Goal: Task Accomplishment & Management: Manage account settings

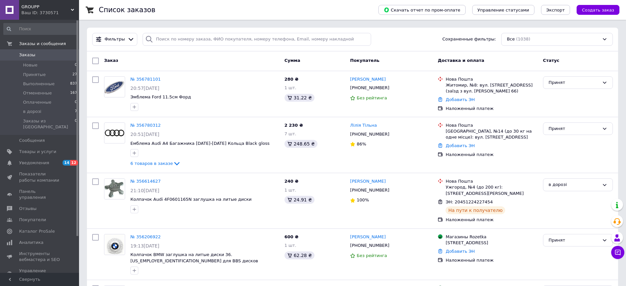
click at [54, 9] on span "GROUPP" at bounding box center [45, 7] width 49 height 6
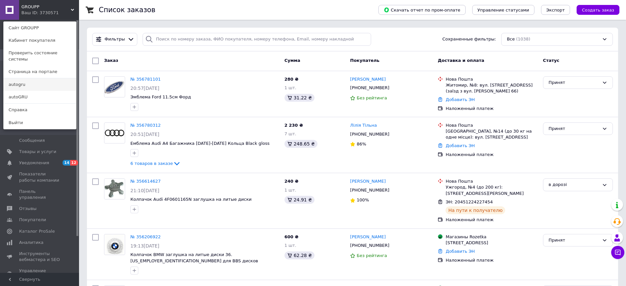
click at [27, 80] on link "autogru" at bounding box center [40, 84] width 72 height 13
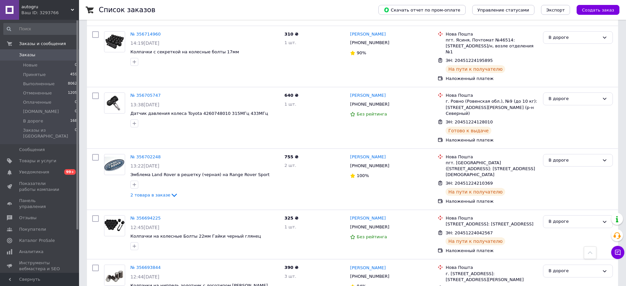
scroll to position [895, 0]
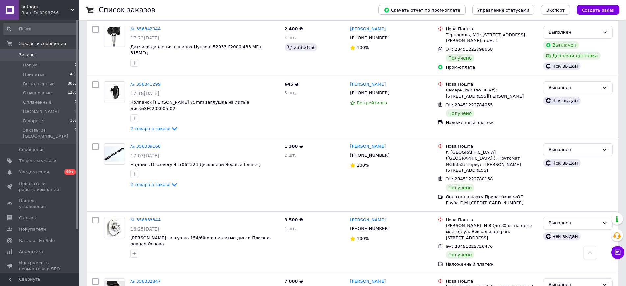
scroll to position [925, 0]
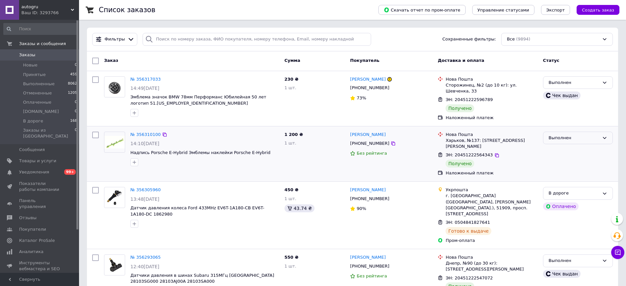
click at [575, 135] on div "Выполнен" at bounding box center [574, 138] width 51 height 7
click at [561, 147] on li "Принят" at bounding box center [578, 152] width 69 height 12
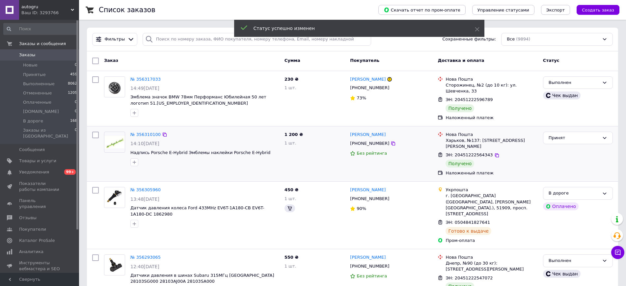
click at [560, 135] on div "Принят" at bounding box center [574, 138] width 51 height 7
click at [561, 150] on li "Выполнен" at bounding box center [578, 152] width 69 height 12
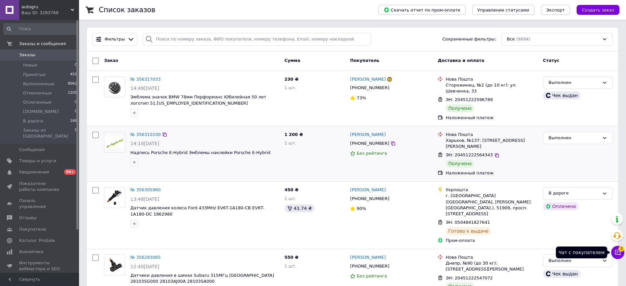
click at [621, 251] on span "3" at bounding box center [622, 249] width 6 height 6
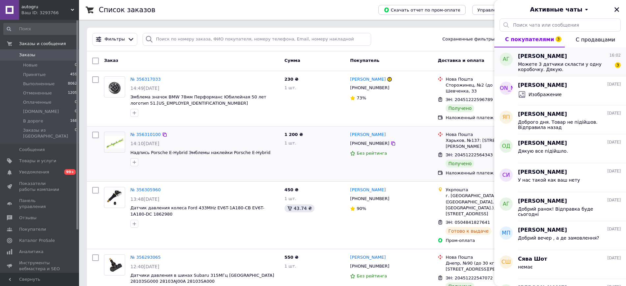
click at [553, 69] on span "Можете 3 датчики скласти у одну коробочку. Дякую." at bounding box center [565, 67] width 94 height 11
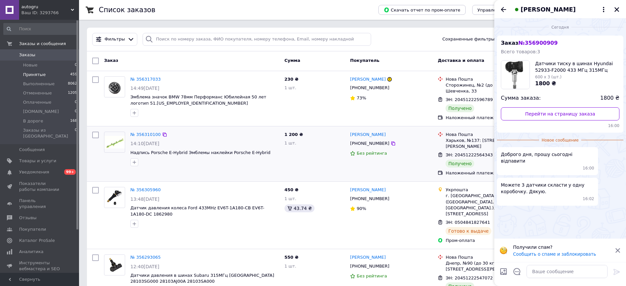
click at [42, 73] on span "Принятые" at bounding box center [34, 75] width 23 height 6
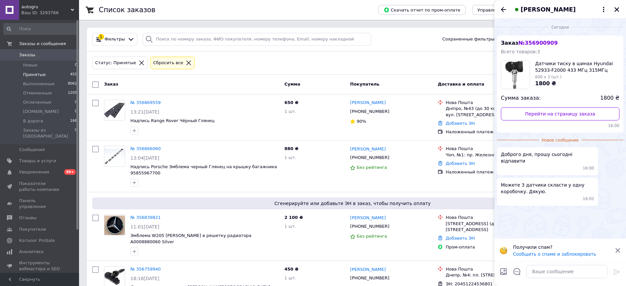
click at [526, 46] on span "№ 356900909" at bounding box center [538, 43] width 39 height 6
click at [510, 43] on span "Заказ № 356900909" at bounding box center [529, 43] width 57 height 6
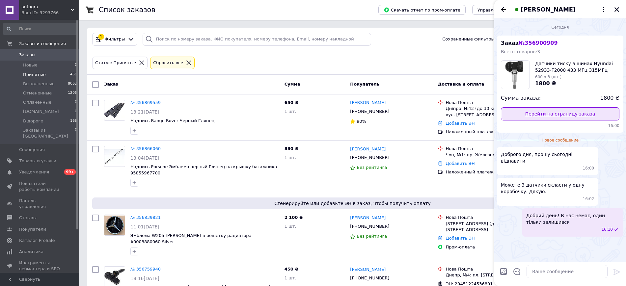
click at [538, 111] on link "Перейти на страницу заказа" at bounding box center [560, 113] width 119 height 13
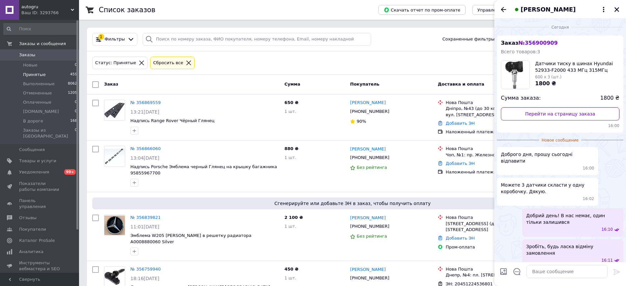
click at [622, 9] on div "[PERSON_NAME]" at bounding box center [561, 9] width 132 height 18
click at [615, 7] on icon "Закрыть" at bounding box center [617, 10] width 6 height 6
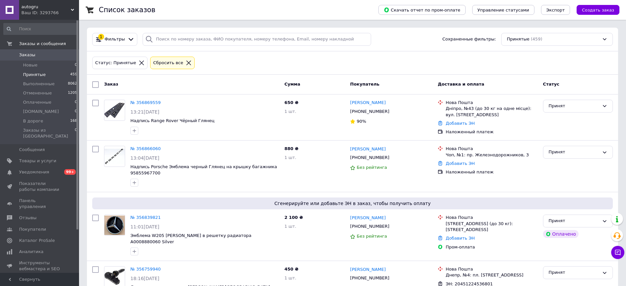
click at [41, 74] on span "Принятые" at bounding box center [34, 75] width 23 height 6
click at [48, 73] on li "Принятые 459" at bounding box center [40, 74] width 81 height 9
click at [34, 81] on span "Выполненные" at bounding box center [39, 84] width 32 height 6
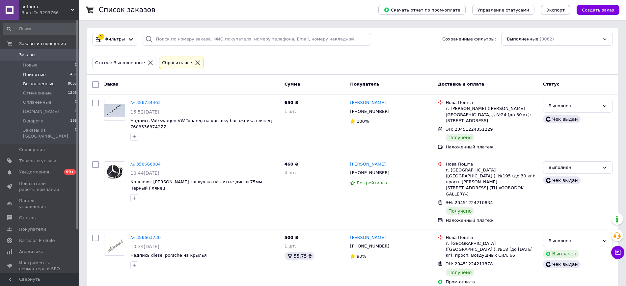
click at [32, 75] on span "Принятые" at bounding box center [34, 75] width 23 height 6
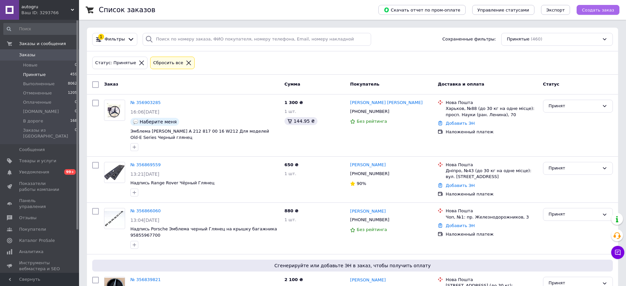
click at [591, 8] on span "Создать заказ" at bounding box center [598, 10] width 32 height 5
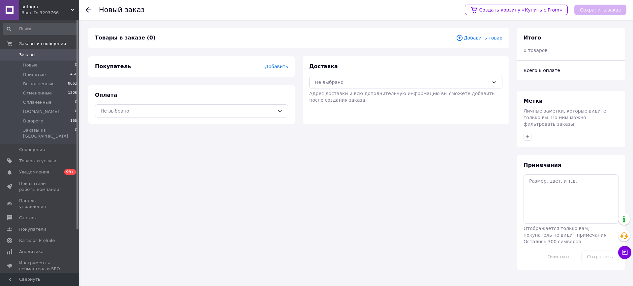
click at [277, 66] on span "Добавить" at bounding box center [276, 66] width 23 height 5
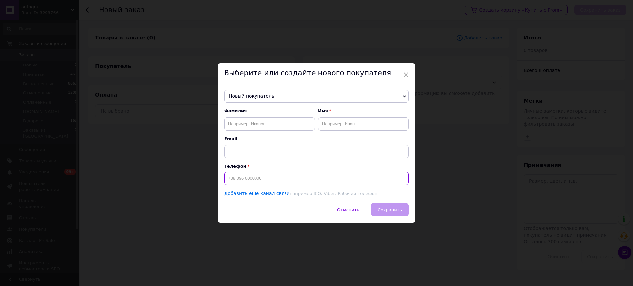
click at [239, 174] on input at bounding box center [316, 178] width 185 height 13
type input "[PHONE_NUMBER]"
click at [254, 125] on input "text" at bounding box center [269, 124] width 91 height 13
type input "Баран"
click at [352, 123] on input "text" at bounding box center [363, 124] width 91 height 13
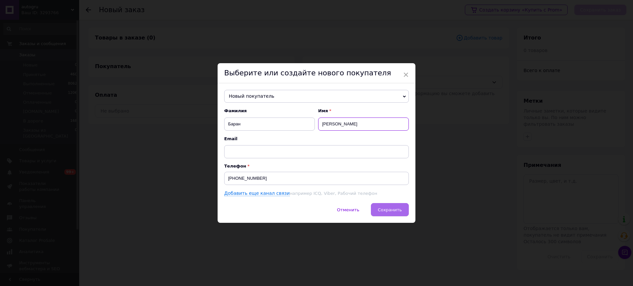
type input "Вячесла"
click at [383, 210] on span "Сохранить" at bounding box center [390, 210] width 24 height 5
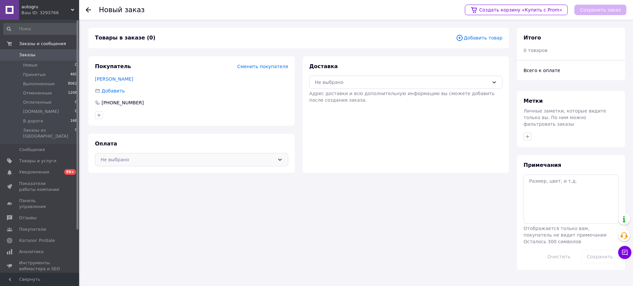
click at [213, 163] on div "Не выбрано" at bounding box center [187, 159] width 174 height 7
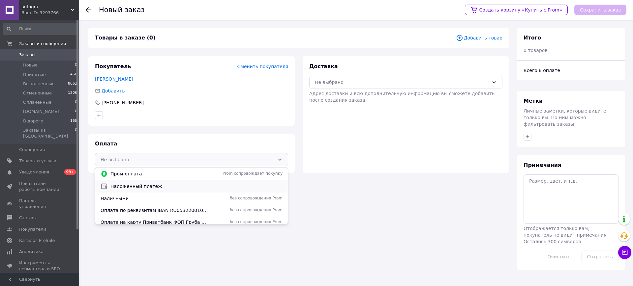
click at [152, 188] on span "Наложенный платеж" at bounding box center [196, 186] width 172 height 7
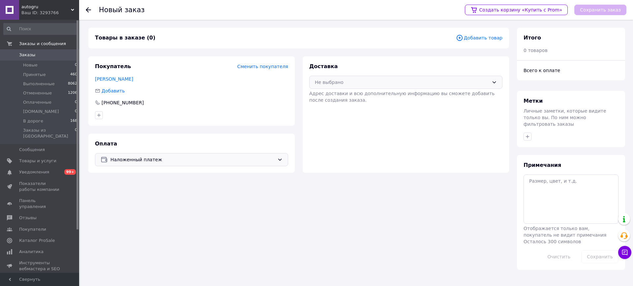
click at [353, 82] on div "Не выбрано" at bounding box center [402, 82] width 174 height 7
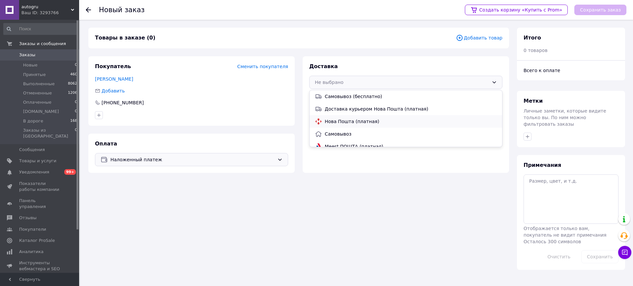
click at [342, 119] on span "Нова Пошта (платная)" at bounding box center [411, 121] width 172 height 7
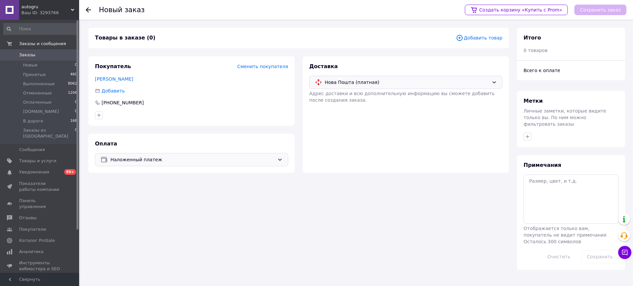
click at [486, 37] on span "Добавить товар" at bounding box center [479, 37] width 46 height 7
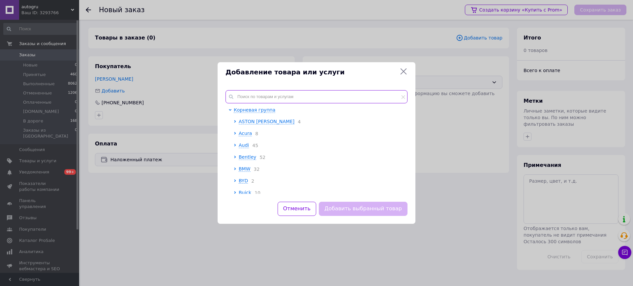
click at [286, 91] on input "text" at bounding box center [316, 96] width 182 height 13
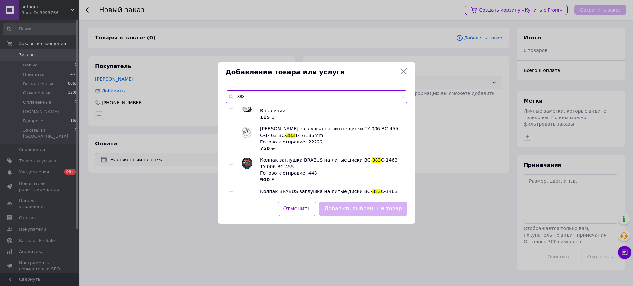
scroll to position [237, 0]
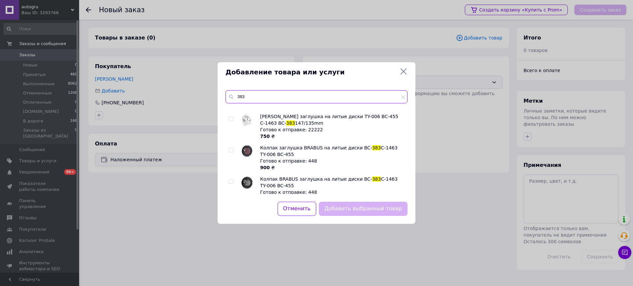
type input "383"
click at [232, 211] on input "checkbox" at bounding box center [231, 213] width 4 height 4
checkbox input "true"
click at [332, 201] on div "Добавить выбранный товар" at bounding box center [362, 209] width 91 height 17
click at [348, 210] on button "Добавить выбранный товар" at bounding box center [363, 209] width 89 height 14
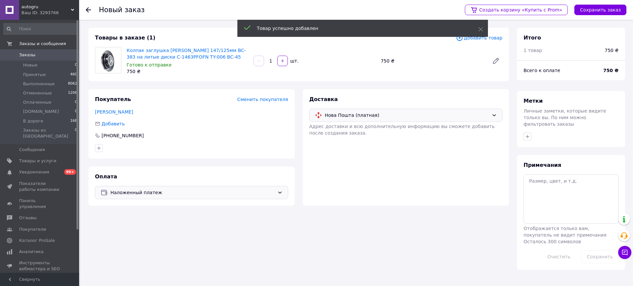
click at [588, 18] on div "Создать корзину «Купить с Prom» Сохранить заказ" at bounding box center [542, 10] width 168 height 20
click at [594, 12] on button "Сохранить заказ" at bounding box center [600, 10] width 52 height 11
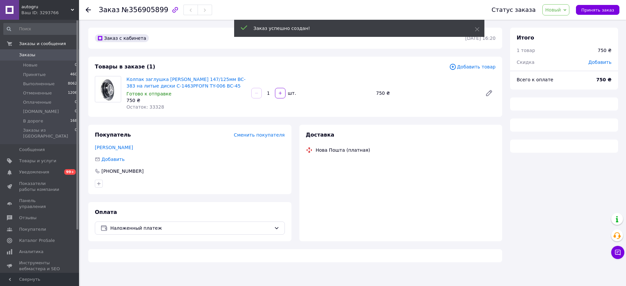
drag, startPoint x: 566, startPoint y: 12, endPoint x: 571, endPoint y: 7, distance: 6.8
click at [566, 12] on span "Новый" at bounding box center [556, 9] width 27 height 11
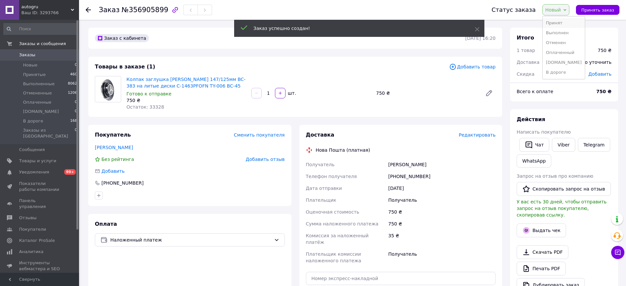
click at [568, 25] on li "Принят" at bounding box center [564, 23] width 43 height 10
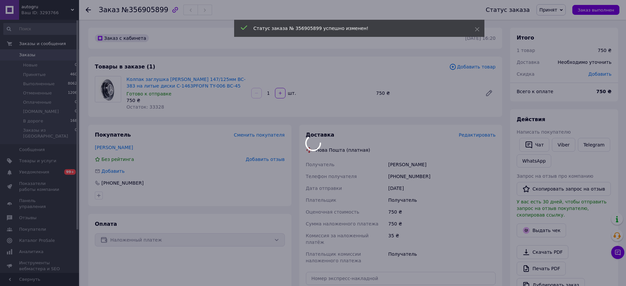
click at [478, 137] on div at bounding box center [313, 143] width 626 height 286
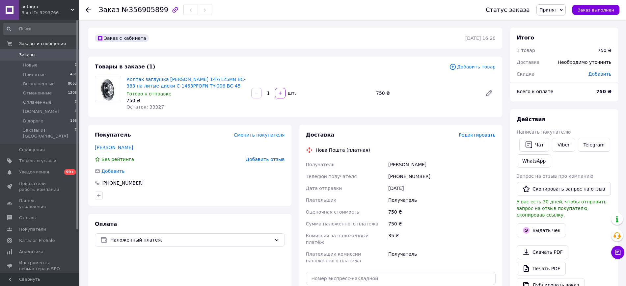
click at [476, 131] on div "Доставка Редактировать" at bounding box center [401, 135] width 190 height 8
click at [476, 132] on span "Редактировать" at bounding box center [477, 134] width 37 height 5
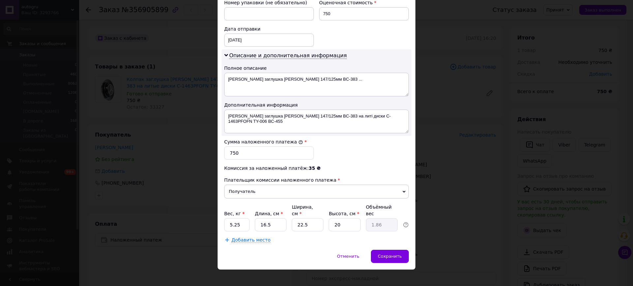
scroll to position [133, 0]
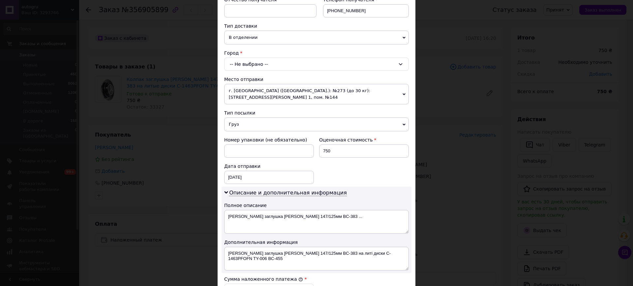
click at [266, 66] on div "-- Не выбрано --" at bounding box center [316, 64] width 185 height 13
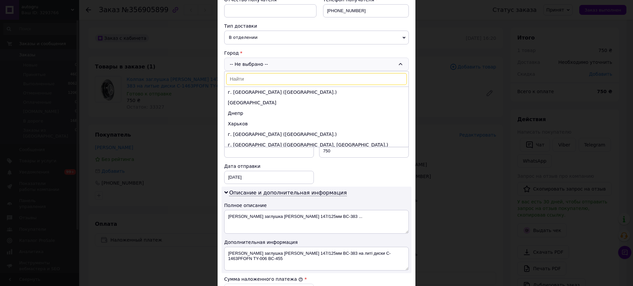
click at [249, 83] on input at bounding box center [316, 79] width 181 height 12
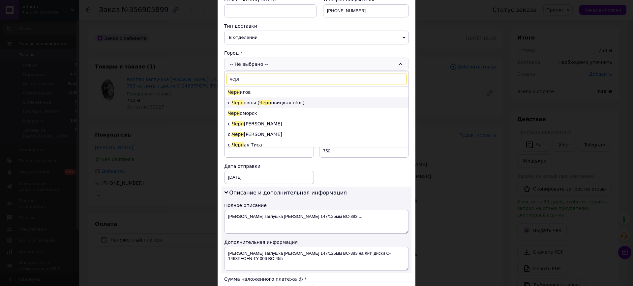
type input "черн"
click at [244, 105] on li "г. Черн овцы ( Черн овицкая обл.)" at bounding box center [316, 103] width 184 height 11
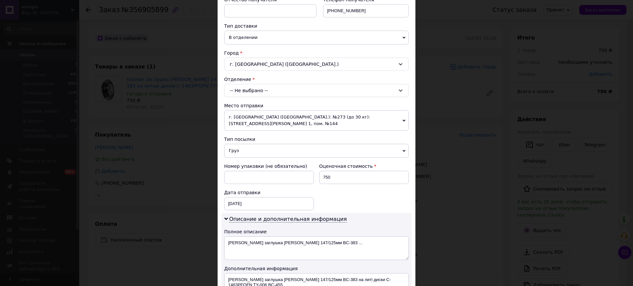
click at [249, 90] on div "-- Не выбрано --" at bounding box center [316, 90] width 185 height 13
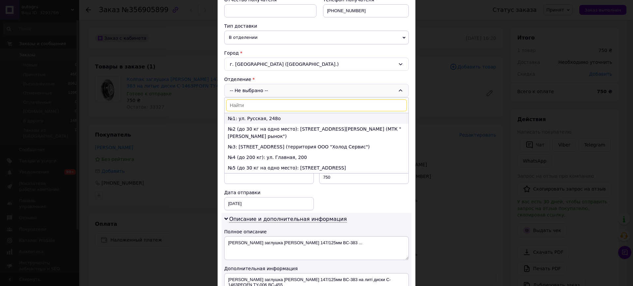
click at [246, 118] on li "№1: ул. Русская, 248о" at bounding box center [316, 118] width 184 height 11
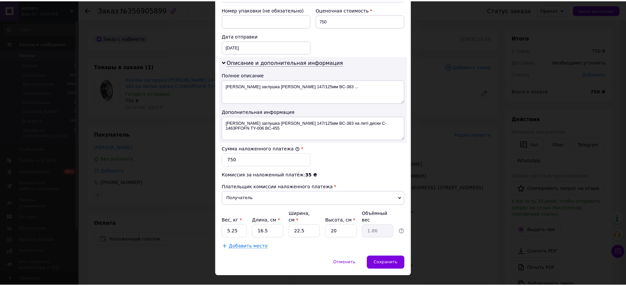
scroll to position [297, 0]
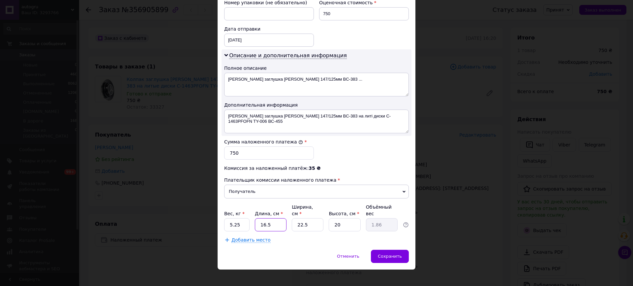
click at [272, 220] on input "16.5" at bounding box center [271, 224] width 32 height 13
drag, startPoint x: 272, startPoint y: 220, endPoint x: 277, endPoint y: 221, distance: 4.3
click at [272, 220] on input "16.5" at bounding box center [271, 224] width 32 height 13
type input "1"
type input "0.11"
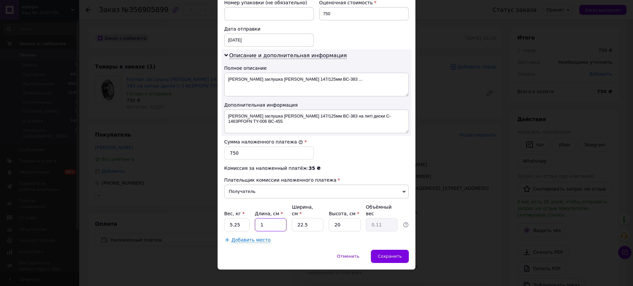
type input "1"
click at [313, 219] on input "22.5" at bounding box center [308, 224] width 32 height 13
type input "1"
type input "0.1"
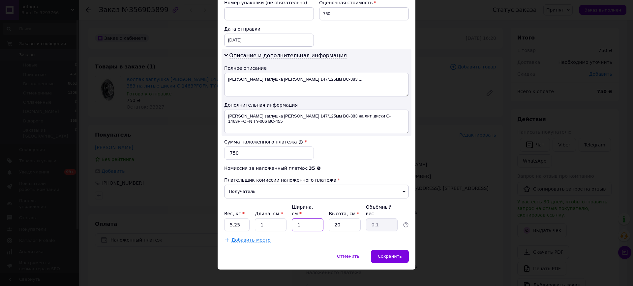
type input "1"
click at [346, 218] on input "20" at bounding box center [344, 224] width 32 height 13
drag, startPoint x: 346, startPoint y: 216, endPoint x: 331, endPoint y: 219, distance: 15.5
click at [346, 218] on input "20" at bounding box center [344, 224] width 32 height 13
type input "1"
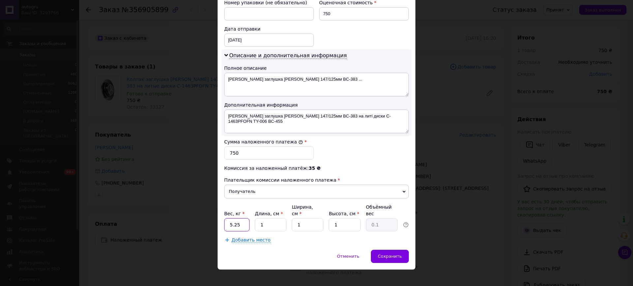
click at [225, 221] on input "5.25" at bounding box center [236, 224] width 25 height 13
type input "1"
click at [399, 254] on span "Сохранить" at bounding box center [390, 256] width 24 height 5
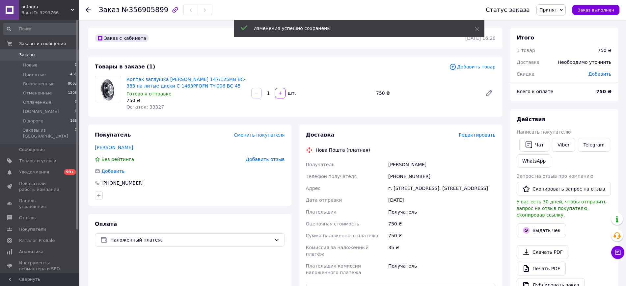
scroll to position [137, 0]
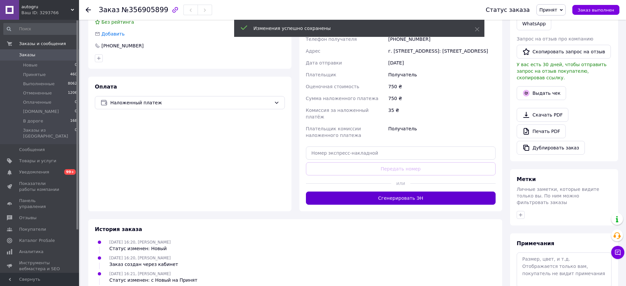
click at [396, 204] on button "Сгенерировать ЭН" at bounding box center [401, 198] width 190 height 13
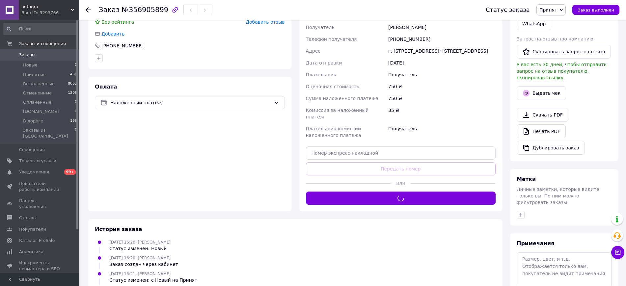
scroll to position [0, 0]
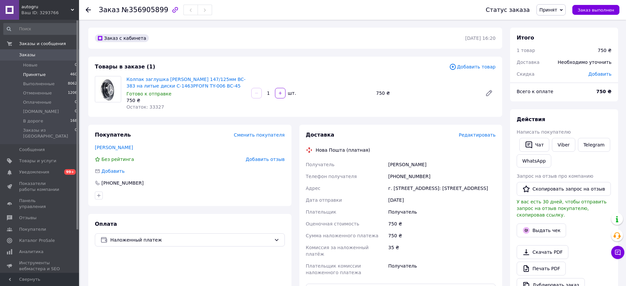
click at [44, 76] on li "Принятые 460" at bounding box center [40, 74] width 81 height 9
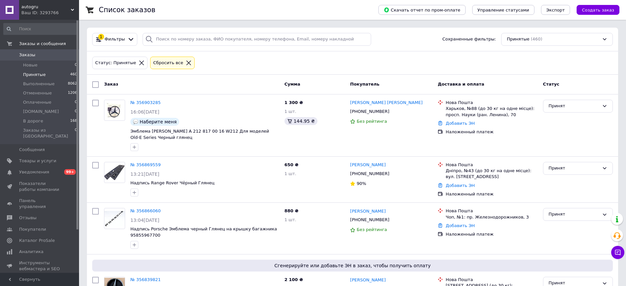
click at [42, 71] on li "Принятые 460" at bounding box center [40, 74] width 81 height 9
click at [42, 73] on span "Принятые" at bounding box center [34, 75] width 23 height 6
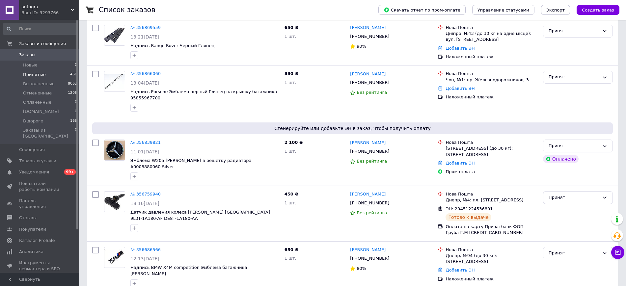
click at [49, 1] on div "autogru Ваш ID: 3293766" at bounding box center [49, 10] width 60 height 20
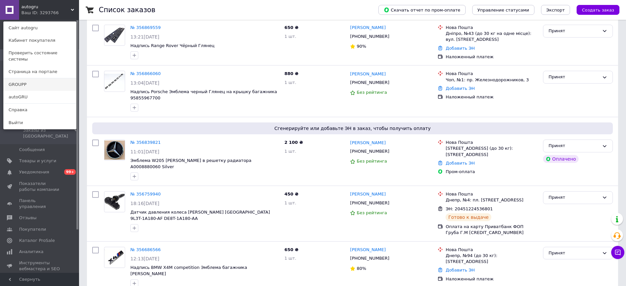
click at [7, 81] on link "GROUPP" at bounding box center [40, 84] width 72 height 13
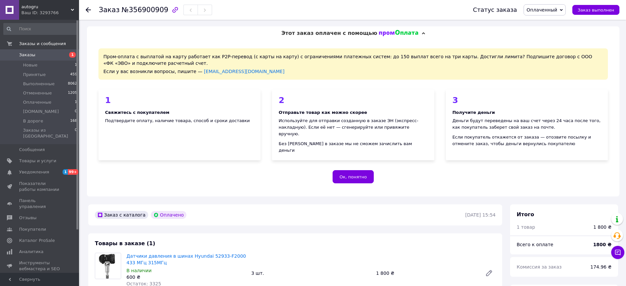
scroll to position [137, 0]
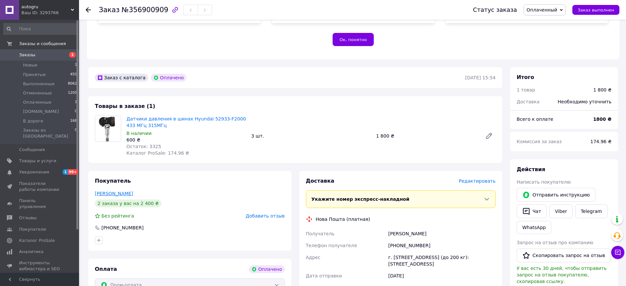
click at [109, 191] on link "Городенський Андрій" at bounding box center [114, 193] width 38 height 5
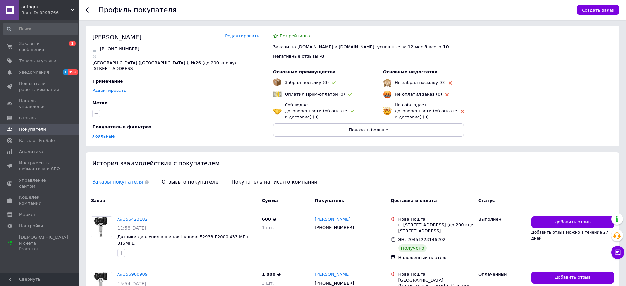
scroll to position [44, 0]
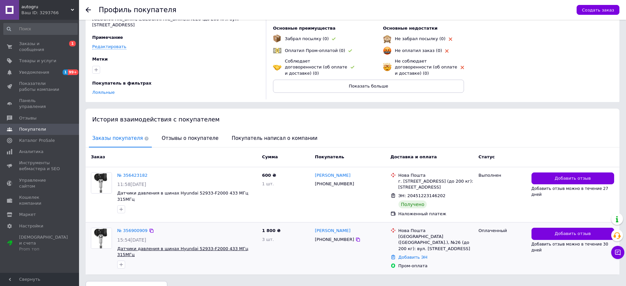
click at [217, 246] on span "Датчики давления в шинах Hyundai 52933-F2000 433 МГц 315МГц" at bounding box center [182, 251] width 131 height 11
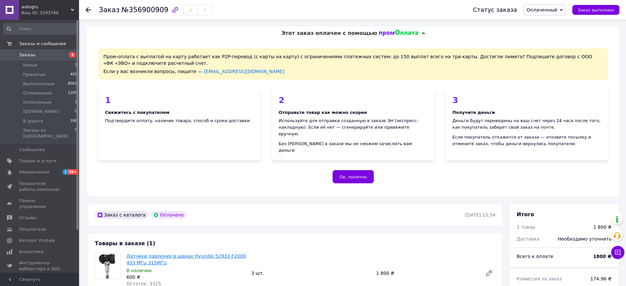
click at [219, 254] on link "Датчики давления в шинах Hyundai 52933-F2000 433 МГц 315МГц" at bounding box center [187, 260] width 120 height 12
click at [44, 158] on span "Товары и услуги" at bounding box center [37, 161] width 37 height 6
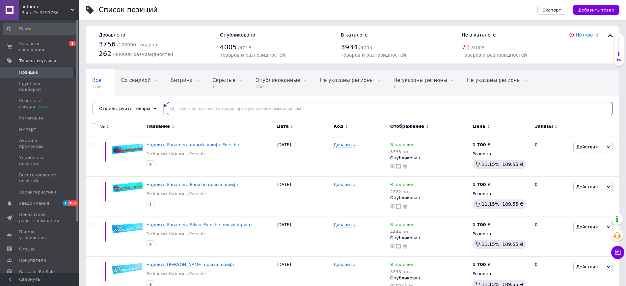
click at [177, 108] on input "text" at bounding box center [390, 108] width 446 height 13
paste input "52933-F2000"
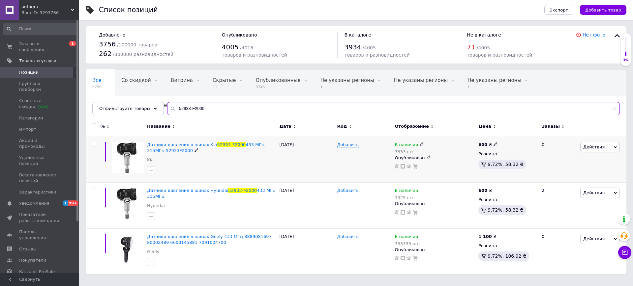
type input "52933-F2000"
click at [419, 144] on icon at bounding box center [421, 144] width 4 height 4
click at [441, 153] on li "Нет в наличии" at bounding box center [458, 153] width 63 height 9
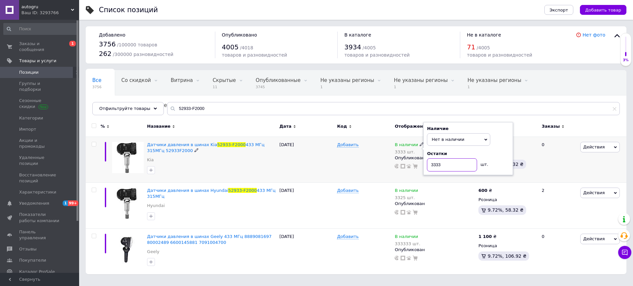
click at [448, 164] on input "3333" at bounding box center [452, 164] width 50 height 13
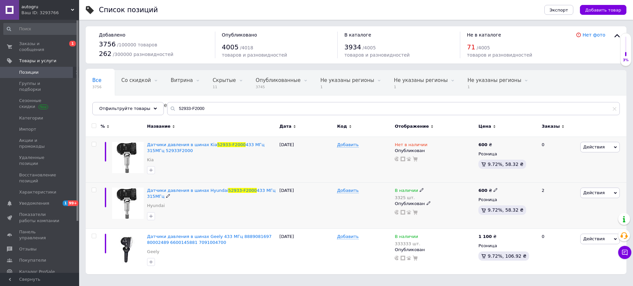
click at [419, 191] on use at bounding box center [421, 190] width 4 height 4
click at [444, 198] on li "Нет в наличии" at bounding box center [458, 198] width 63 height 9
click at [446, 210] on input "3325" at bounding box center [452, 211] width 50 height 13
click at [444, 209] on input "3325" at bounding box center [452, 211] width 50 height 13
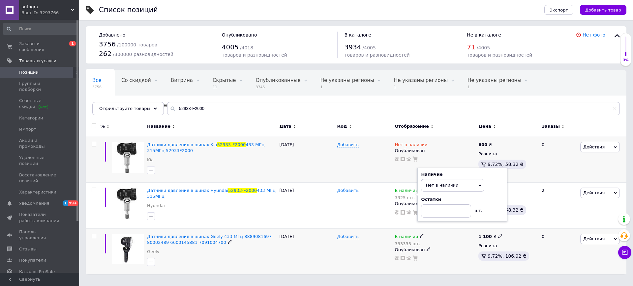
click at [450, 240] on div "В наличии 333333 шт." at bounding box center [434, 240] width 80 height 13
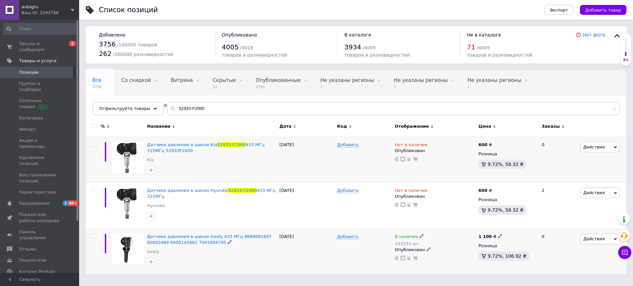
click at [419, 236] on use at bounding box center [421, 236] width 4 height 4
click at [376, 218] on div "Добавить" at bounding box center [364, 206] width 58 height 46
click at [626, 253] on icon at bounding box center [624, 252] width 7 height 7
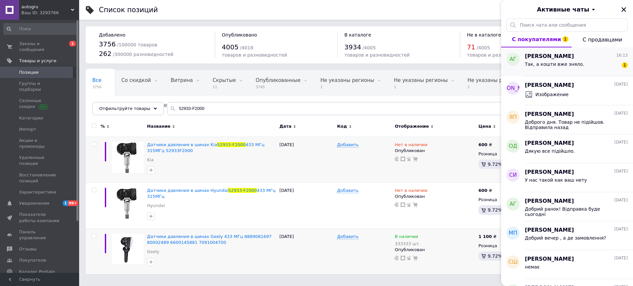
click at [569, 67] on div "Так, а кошти вже зняло." at bounding box center [554, 66] width 59 height 9
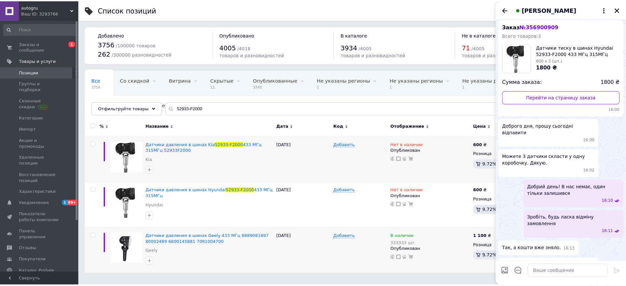
scroll to position [18, 0]
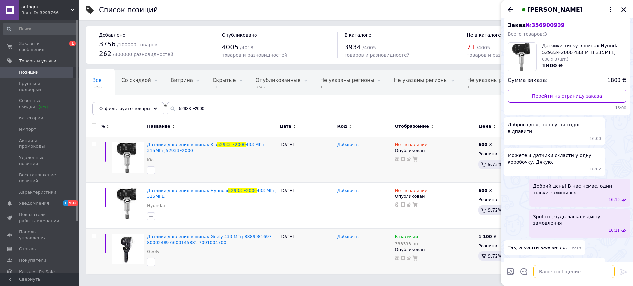
click at [547, 275] on textarea at bounding box center [573, 271] width 81 height 13
click at [508, 9] on icon "Назад" at bounding box center [509, 9] width 5 height 5
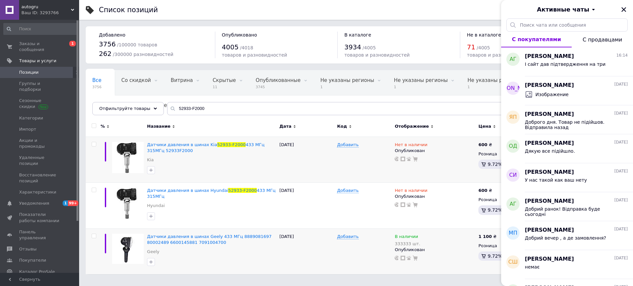
click at [626, 8] on div "Активные чаты" at bounding box center [567, 9] width 132 height 18
click at [625, 7] on icon "Закрыть" at bounding box center [623, 9] width 5 height 5
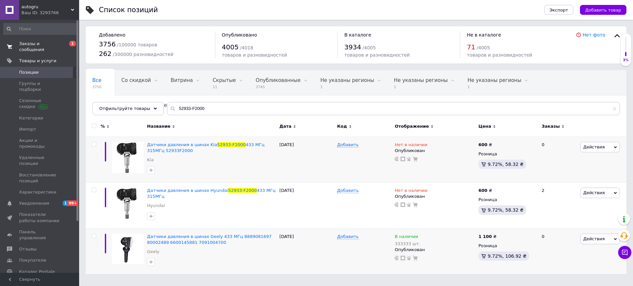
click at [59, 44] on span "Заказы и сообщения" at bounding box center [40, 47] width 42 height 12
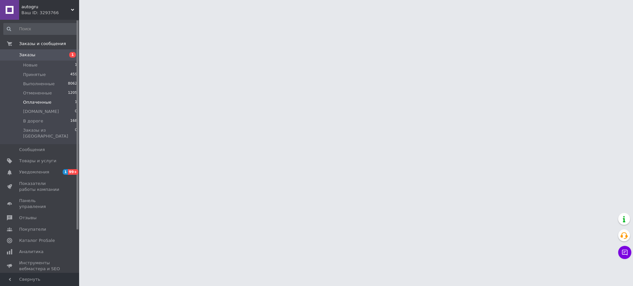
click at [46, 104] on span "Оплаченные" at bounding box center [37, 103] width 28 height 6
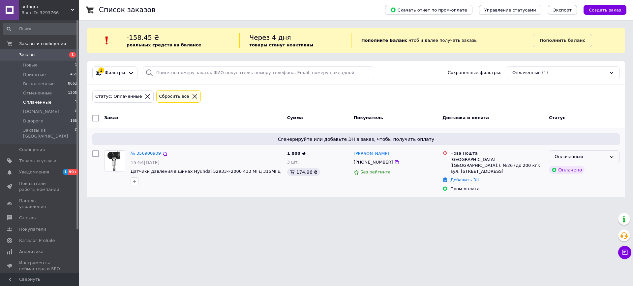
click at [581, 154] on div "Оплаченный" at bounding box center [580, 157] width 52 height 7
click at [564, 198] on li "Отменен" at bounding box center [584, 195] width 70 height 12
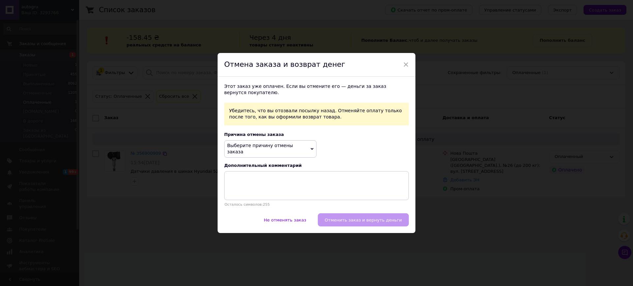
click at [254, 149] on span "Выберите причину отмены заказа" at bounding box center [260, 149] width 66 height 12
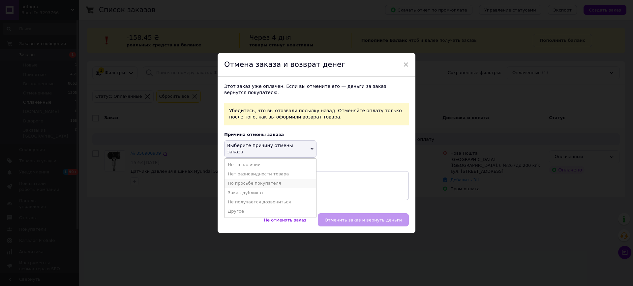
click at [257, 181] on li "По просьбе покупателя" at bounding box center [270, 183] width 92 height 9
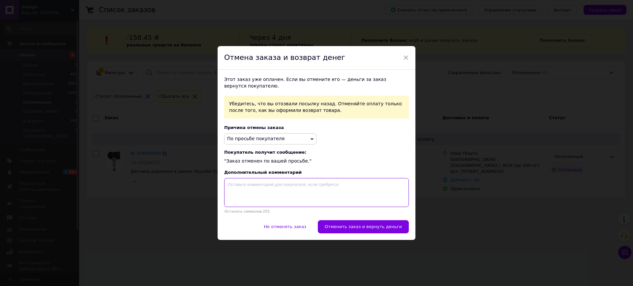
click at [294, 196] on textarea at bounding box center [316, 192] width 185 height 29
type textarea "G"
type textarea "Просит сделать отмену"
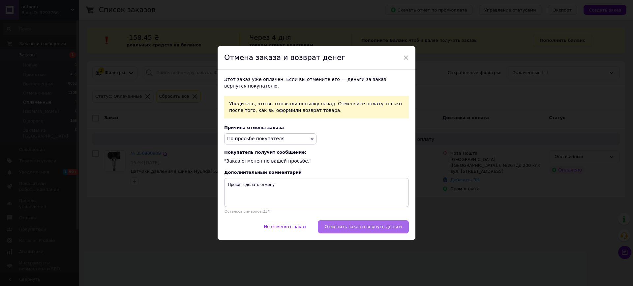
click at [376, 225] on span "Отменить заказ и вернуть деньги" at bounding box center [363, 226] width 77 height 5
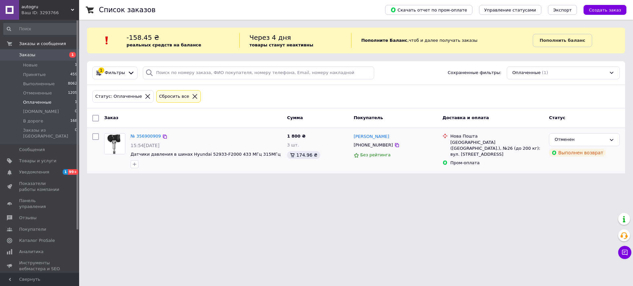
click at [45, 100] on span "Оплаченные" at bounding box center [37, 103] width 28 height 6
click at [39, 98] on li "Оплаченные 1" at bounding box center [40, 102] width 81 height 9
click at [40, 65] on li "Новые 1" at bounding box center [40, 65] width 81 height 9
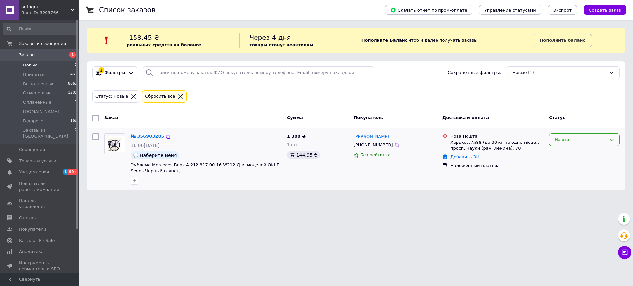
click at [577, 139] on div "Новый" at bounding box center [580, 139] width 52 height 7
click at [569, 150] on li "Принят" at bounding box center [584, 154] width 70 height 12
click at [39, 96] on span "Отмененные" at bounding box center [37, 93] width 29 height 6
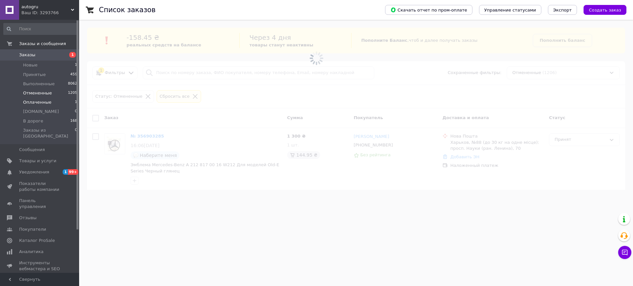
click at [37, 103] on span "Оплаченные" at bounding box center [37, 103] width 28 height 6
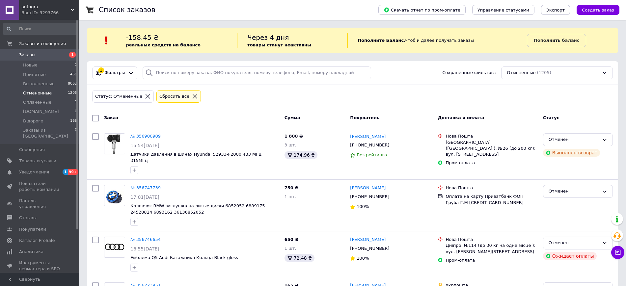
click at [191, 94] on div at bounding box center [195, 97] width 9 height 6
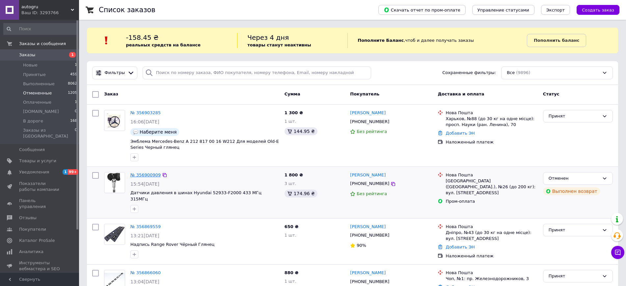
click at [150, 174] on link "№ 356900909" at bounding box center [145, 175] width 30 height 5
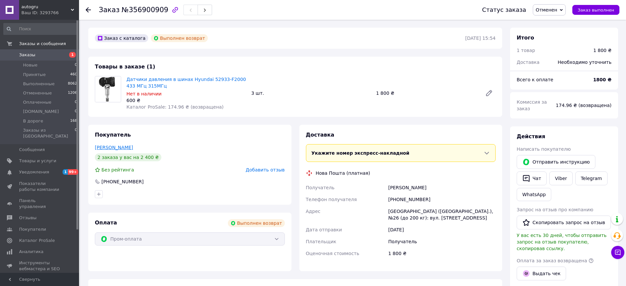
click at [116, 145] on link "Городенський Андрій" at bounding box center [114, 147] width 38 height 5
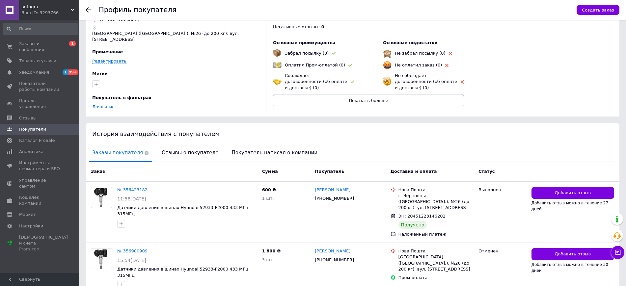
scroll to position [43, 0]
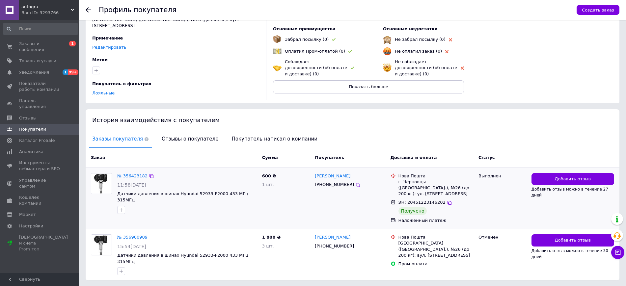
click at [139, 174] on link "№ 356423182" at bounding box center [132, 176] width 30 height 5
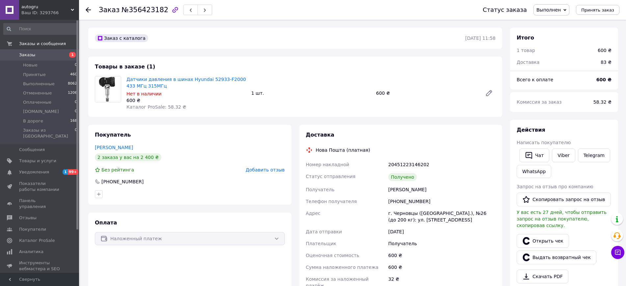
scroll to position [79, 0]
click at [33, 75] on span "Принятые" at bounding box center [34, 75] width 23 height 6
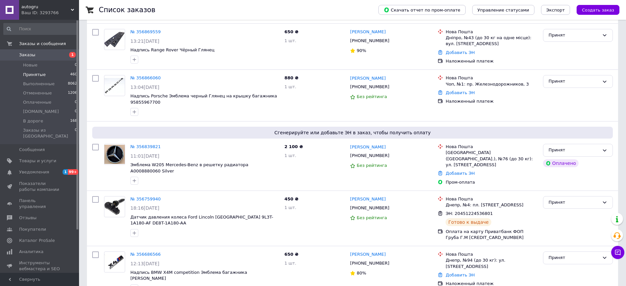
scroll to position [137, 0]
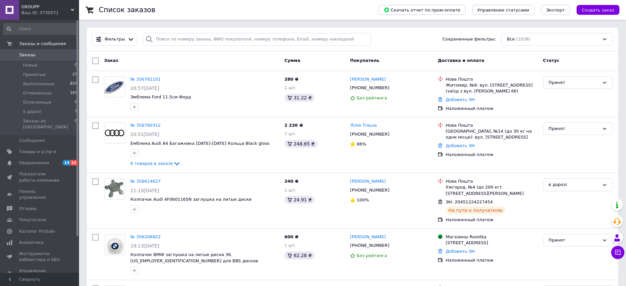
click at [38, 6] on span "GROUPP" at bounding box center [45, 7] width 49 height 6
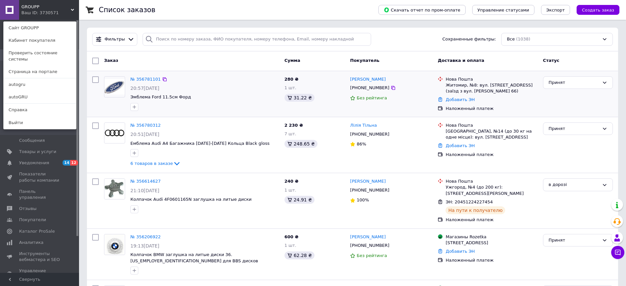
click at [201, 82] on div "№ 356781101" at bounding box center [205, 80] width 150 height 8
click at [143, 124] on link "№ 356780312" at bounding box center [145, 125] width 30 height 5
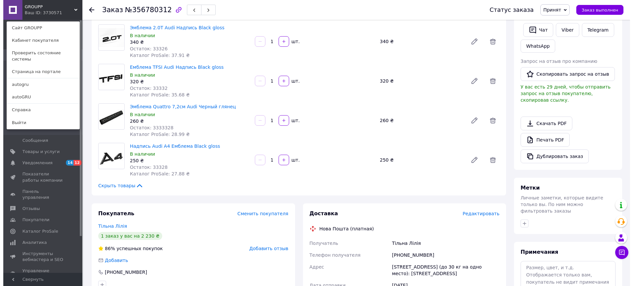
scroll to position [274, 0]
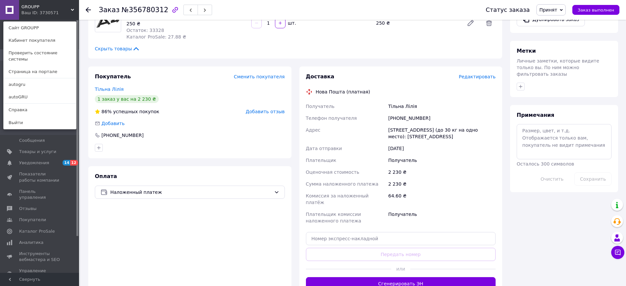
click at [478, 77] on span "Редактировать" at bounding box center [477, 76] width 37 height 5
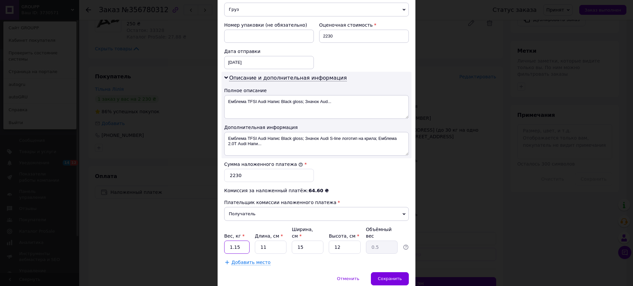
click at [240, 241] on input "1.15" at bounding box center [236, 247] width 25 height 13
type input "1"
click at [303, 241] on input "15" at bounding box center [308, 247] width 32 height 13
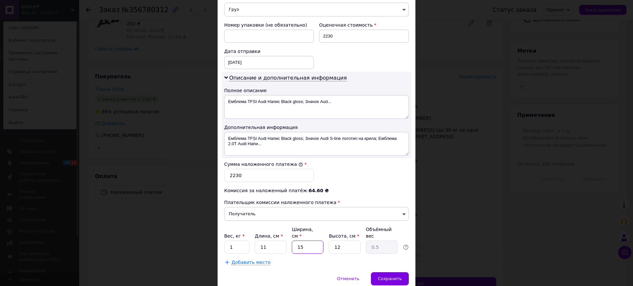
type input "3"
type input "0.1"
type input "3"
click at [343, 241] on input "12" at bounding box center [344, 247] width 32 height 13
drag, startPoint x: 343, startPoint y: 229, endPoint x: 372, endPoint y: 242, distance: 31.6
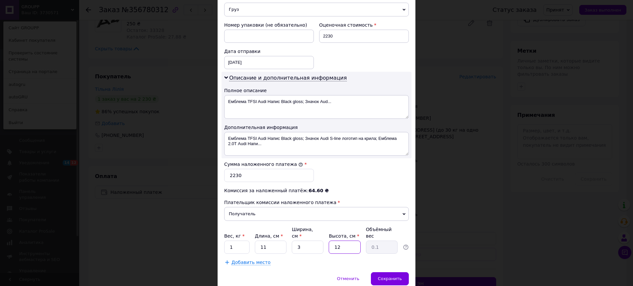
click at [343, 241] on input "12" at bounding box center [344, 247] width 32 height 13
type input "3"
click at [390, 272] on div "Сохранить" at bounding box center [390, 278] width 38 height 13
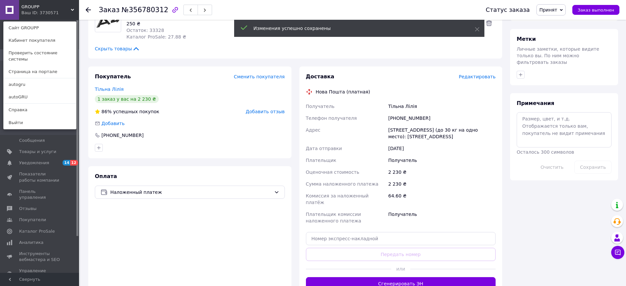
click at [481, 76] on span "Редактировать" at bounding box center [477, 76] width 37 height 5
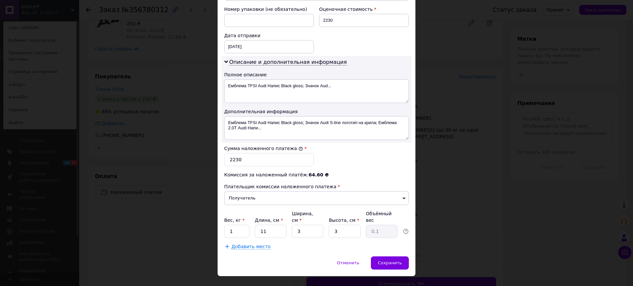
scroll to position [153, 0]
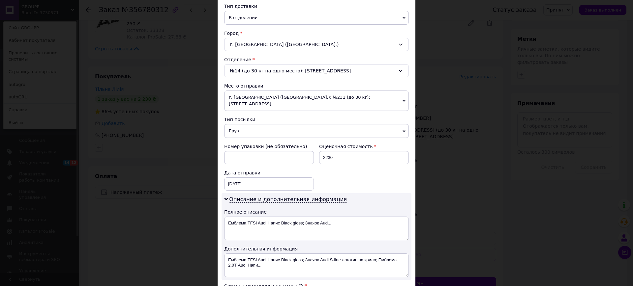
click at [313, 95] on span "г. Киев (Киевская обл.): №231 (до 30 кг): ул. Метрологическая, 2а" at bounding box center [316, 101] width 185 height 20
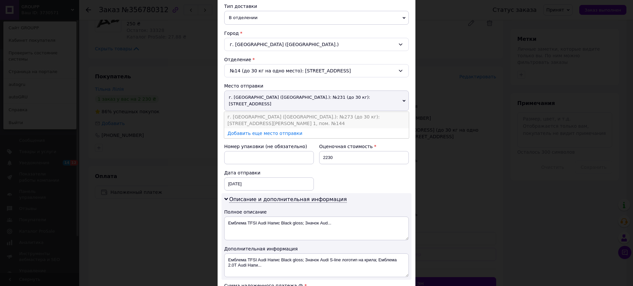
click at [306, 112] on li "г. [GEOGRAPHIC_DATA] ([GEOGRAPHIC_DATA].): №273 (до 30 кг): ул. [STREET_ADDRESS…" at bounding box center [316, 120] width 185 height 16
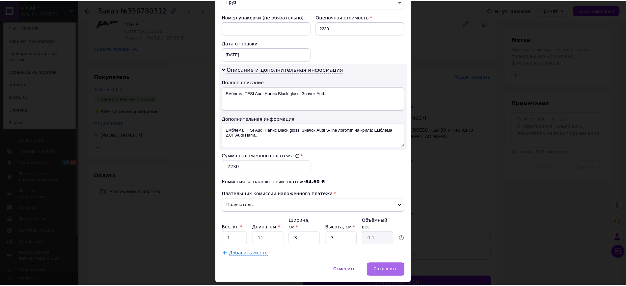
scroll to position [297, 0]
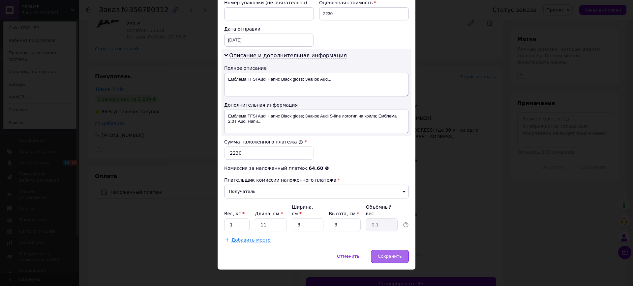
click at [392, 254] on span "Сохранить" at bounding box center [390, 256] width 24 height 5
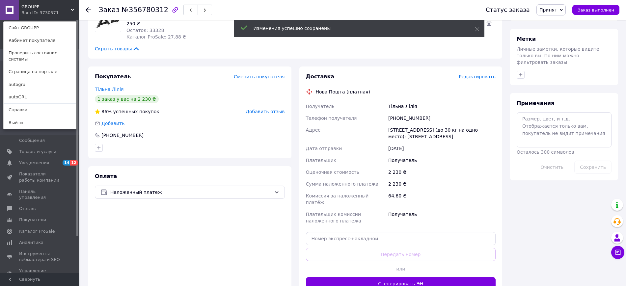
scroll to position [408, 0]
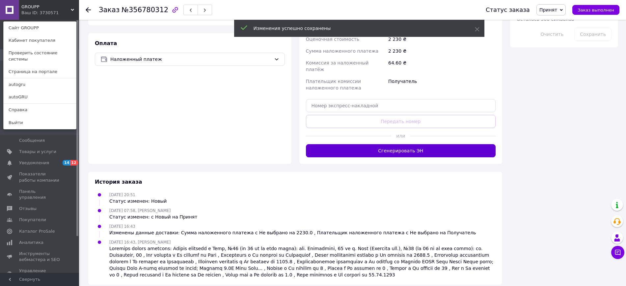
click at [396, 144] on button "Сгенерировать ЭН" at bounding box center [401, 150] width 190 height 13
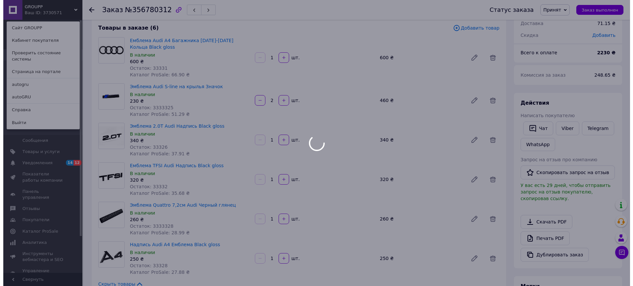
scroll to position [0, 0]
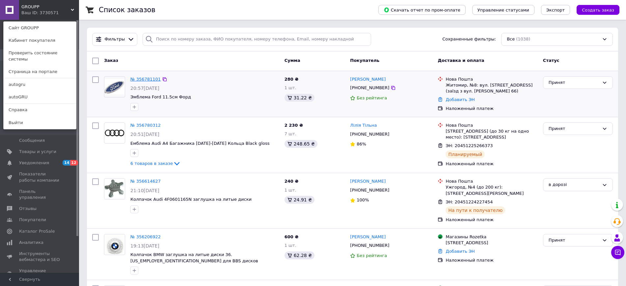
click at [147, 78] on link "№ 356781101" at bounding box center [145, 79] width 30 height 5
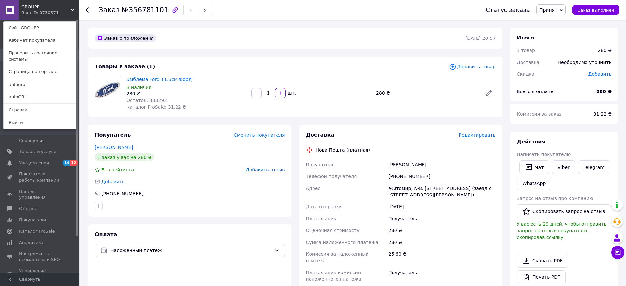
click at [475, 135] on span "Редактировать" at bounding box center [477, 134] width 37 height 5
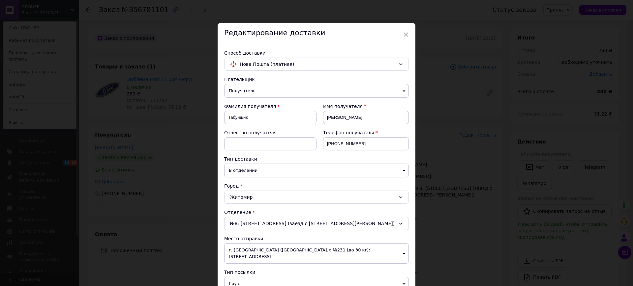
click at [303, 250] on span "г. Киев (Киевская обл.): №231 (до 30 кг): ул. Метрологическая, 2а" at bounding box center [316, 253] width 185 height 20
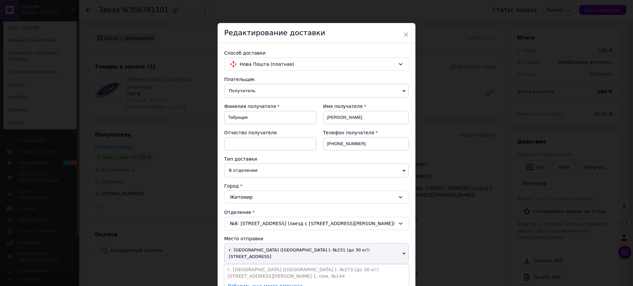
scroll to position [137, 0]
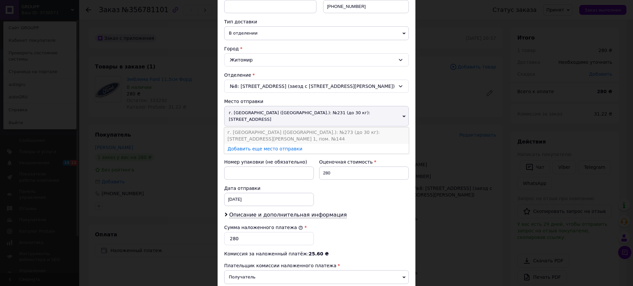
click at [294, 128] on li "г. [GEOGRAPHIC_DATA] ([GEOGRAPHIC_DATA].): №273 (до 30 кг): ул. [STREET_ADDRESS…" at bounding box center [316, 136] width 185 height 16
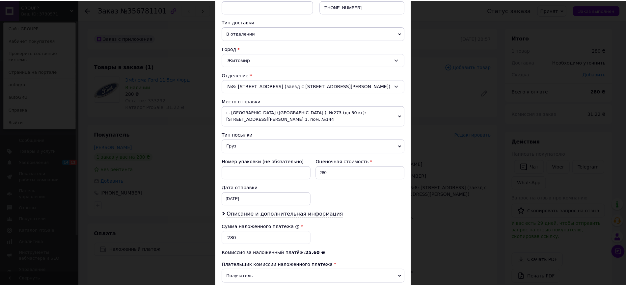
scroll to position [223, 0]
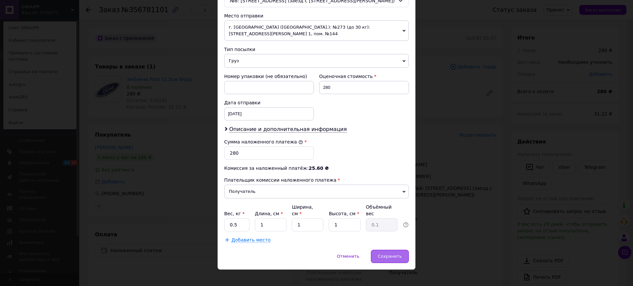
click at [395, 254] on span "Сохранить" at bounding box center [390, 256] width 24 height 5
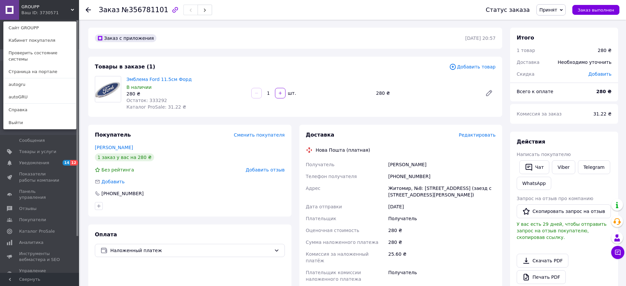
scroll to position [137, 0]
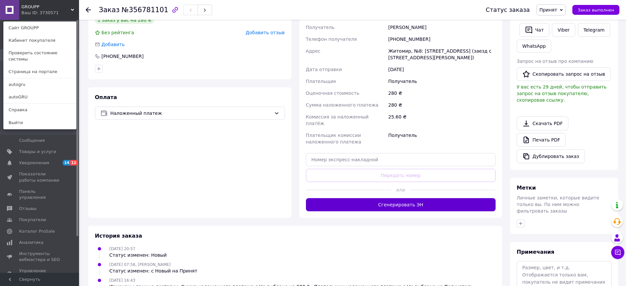
click at [368, 198] on button "Сгенерировать ЭН" at bounding box center [401, 204] width 190 height 13
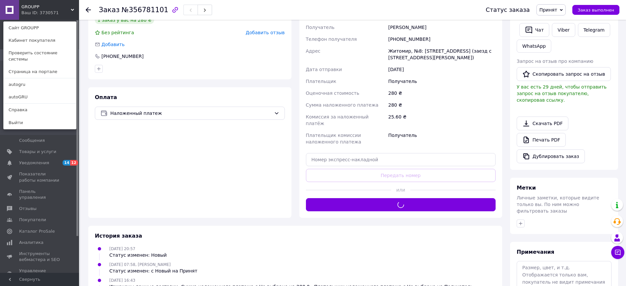
scroll to position [0, 0]
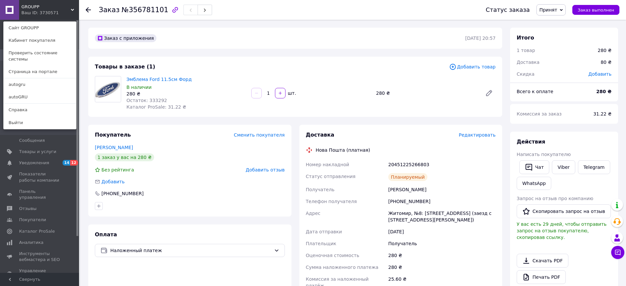
click at [557, 11] on span "Принят" at bounding box center [549, 9] width 18 height 5
click at [555, 49] on li "в дорозі" at bounding box center [554, 53] width 35 height 10
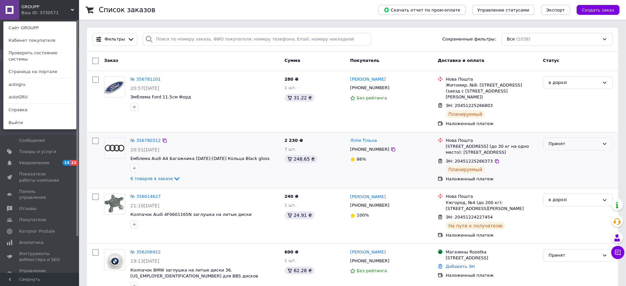
click at [579, 141] on div "Принят" at bounding box center [574, 144] width 51 height 7
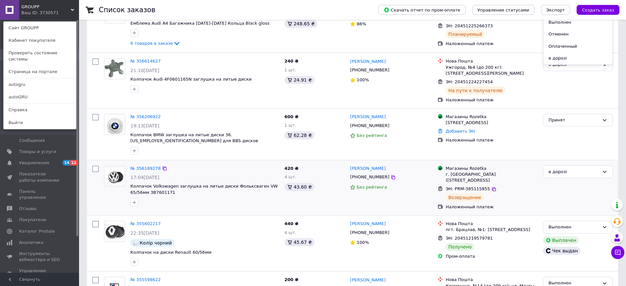
scroll to position [137, 0]
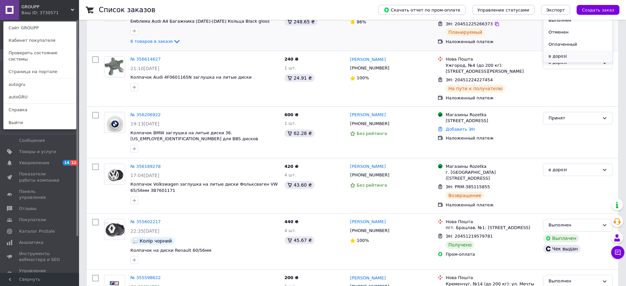
click at [575, 50] on li "в дорозі" at bounding box center [578, 56] width 69 height 12
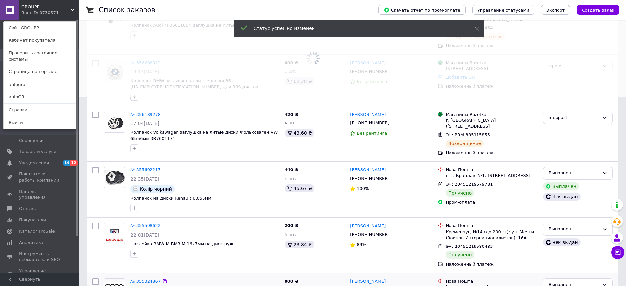
scroll to position [274, 0]
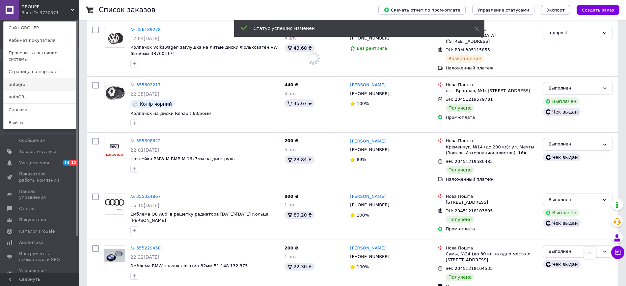
click at [28, 82] on link "autogru" at bounding box center [40, 84] width 72 height 13
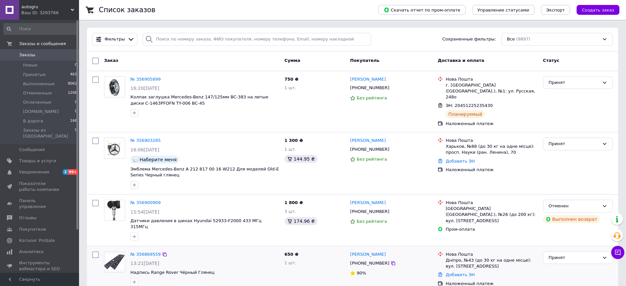
scroll to position [137, 0]
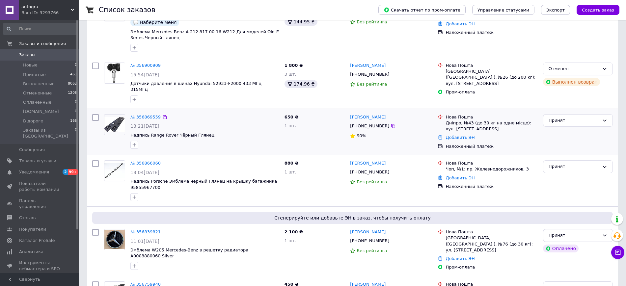
click at [145, 115] on link "№ 356869559" at bounding box center [145, 117] width 30 height 5
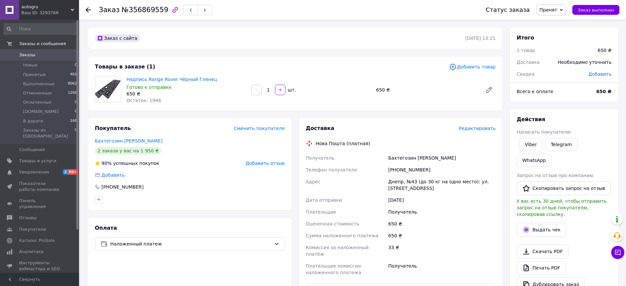
click at [475, 127] on span "Редактировать" at bounding box center [477, 128] width 37 height 5
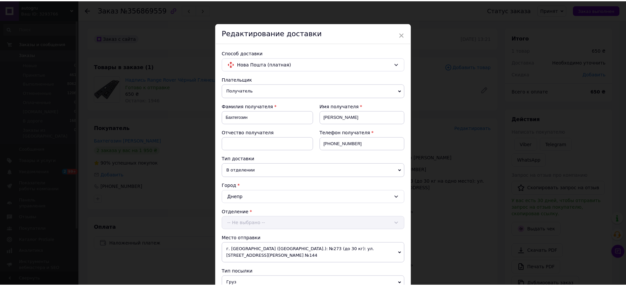
scroll to position [223, 0]
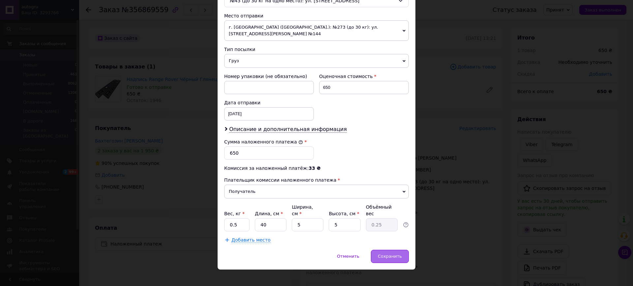
click at [391, 254] on span "Сохранить" at bounding box center [390, 256] width 24 height 5
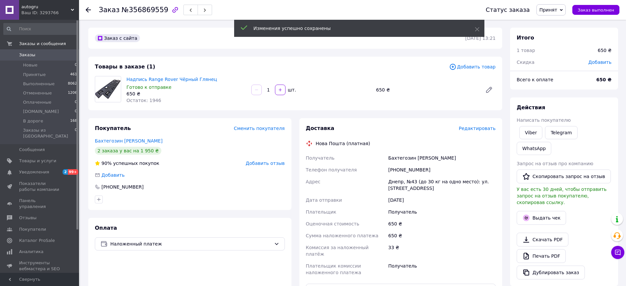
scroll to position [137, 0]
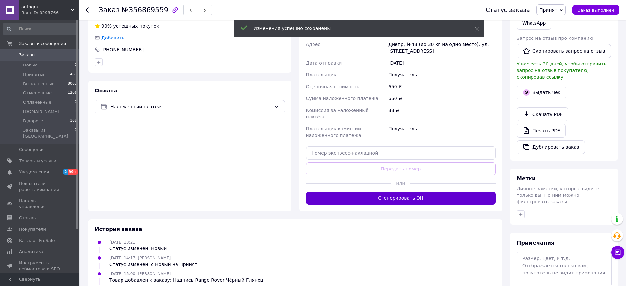
click at [390, 192] on button "Сгенерировать ЭН" at bounding box center [401, 198] width 190 height 13
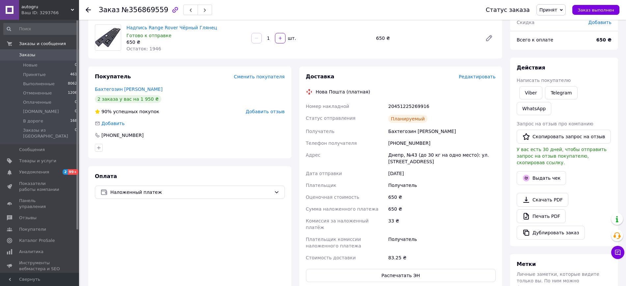
scroll to position [0, 0]
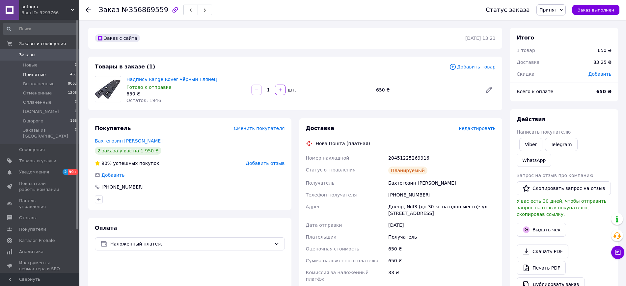
click at [42, 76] on span "Принятые" at bounding box center [34, 75] width 23 height 6
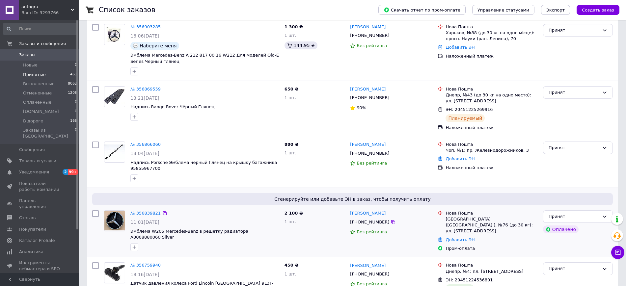
scroll to position [274, 0]
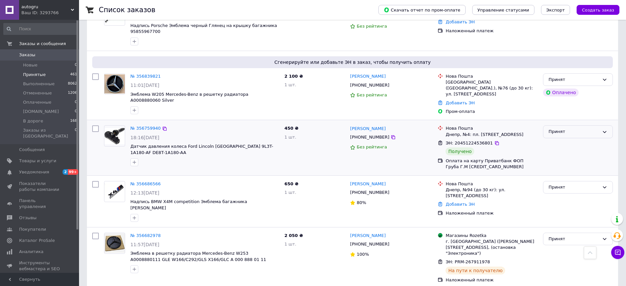
click at [578, 128] on div "Принят" at bounding box center [574, 131] width 51 height 7
click at [564, 140] on li "Выполнен" at bounding box center [578, 146] width 69 height 12
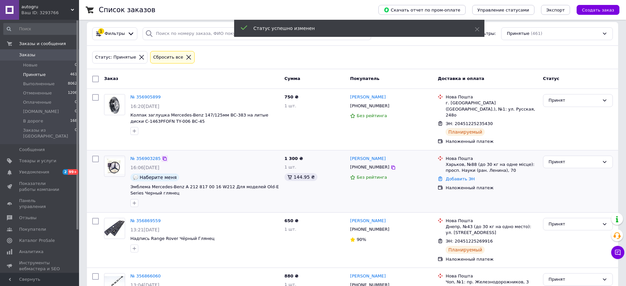
scroll to position [137, 0]
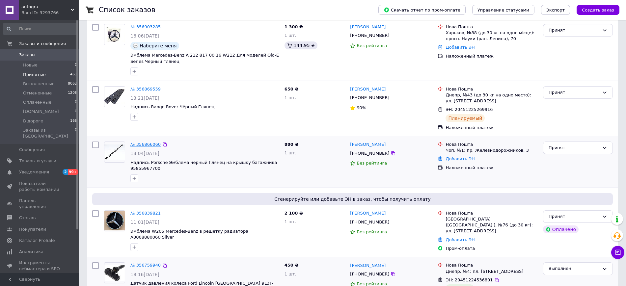
click at [150, 142] on link "№ 356866060" at bounding box center [145, 144] width 30 height 5
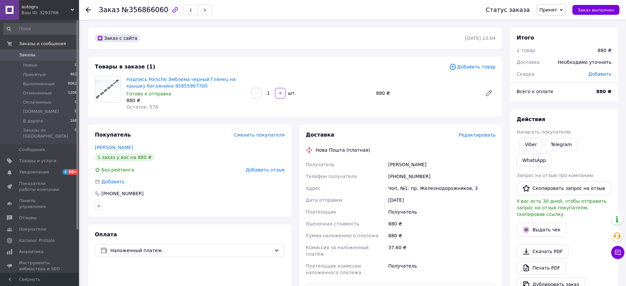
click at [475, 134] on span "Редактировать" at bounding box center [477, 134] width 37 height 5
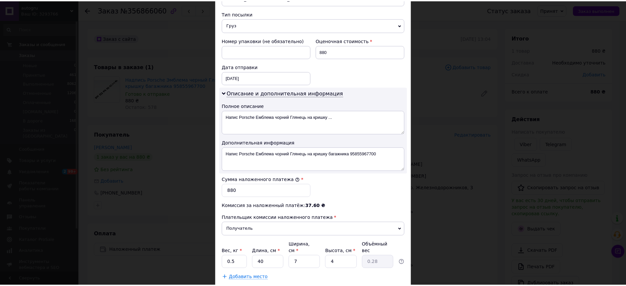
scroll to position [297, 0]
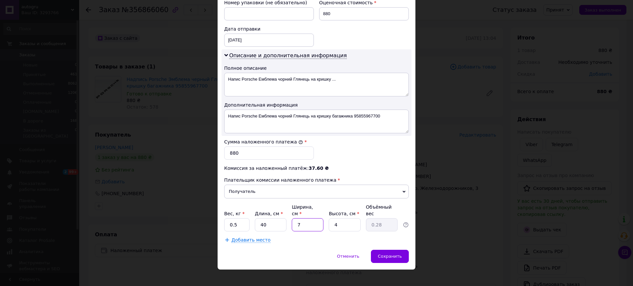
click at [309, 218] on input "7" at bounding box center [308, 224] width 32 height 13
type input "2"
type input "0.1"
type input "2"
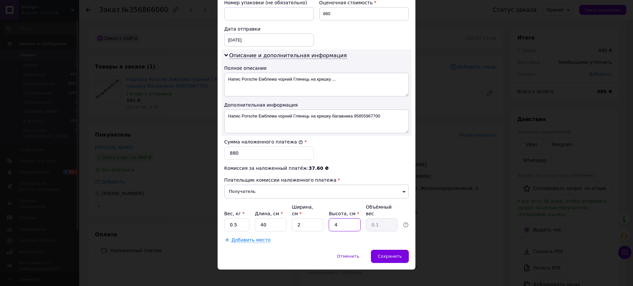
click at [347, 218] on input "4" at bounding box center [344, 224] width 32 height 13
type input "2"
click at [389, 250] on div "Сохранить" at bounding box center [390, 256] width 38 height 13
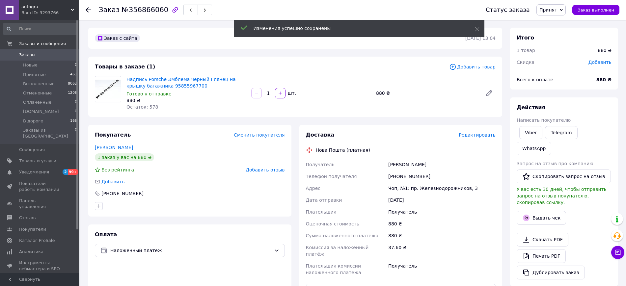
scroll to position [137, 0]
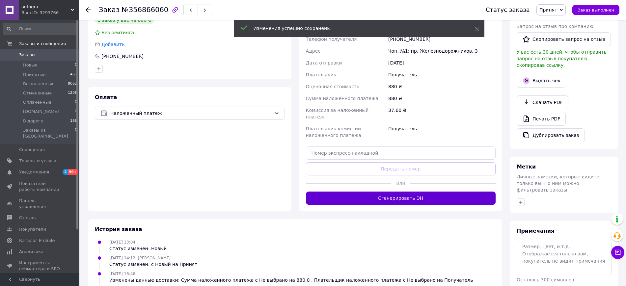
click at [390, 192] on button "Сгенерировать ЭН" at bounding box center [401, 198] width 190 height 13
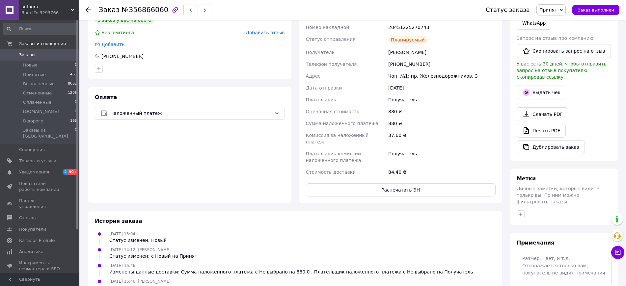
scroll to position [0, 0]
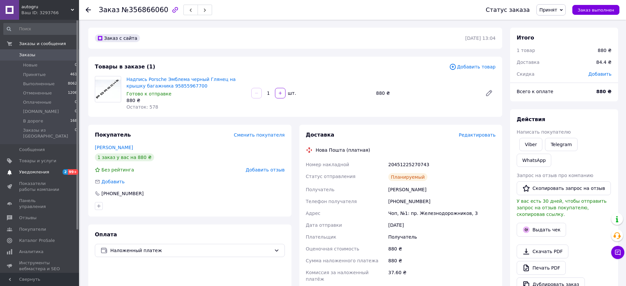
click at [43, 169] on span "Уведомления" at bounding box center [34, 172] width 30 height 6
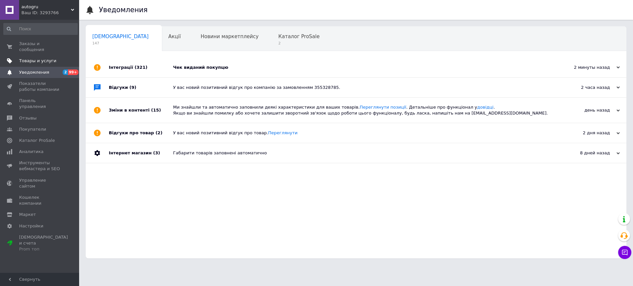
click at [47, 58] on span "Товары и услуги" at bounding box center [37, 61] width 37 height 6
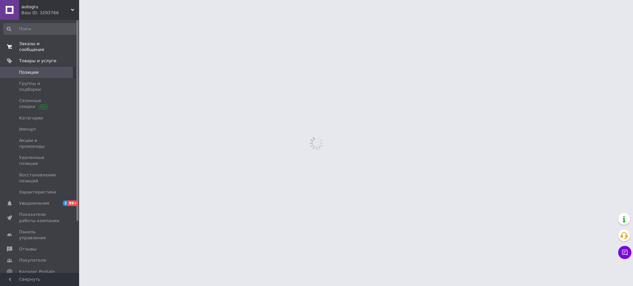
click at [52, 43] on span "Заказы и сообщения" at bounding box center [40, 47] width 42 height 12
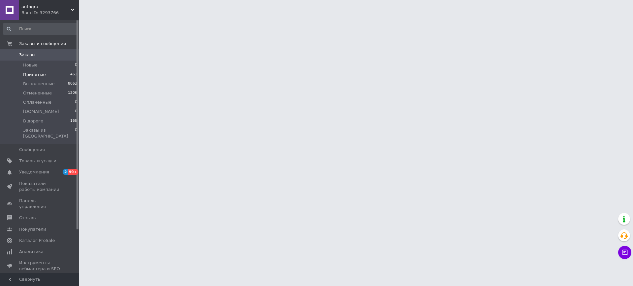
click at [41, 75] on span "Принятые" at bounding box center [34, 75] width 23 height 6
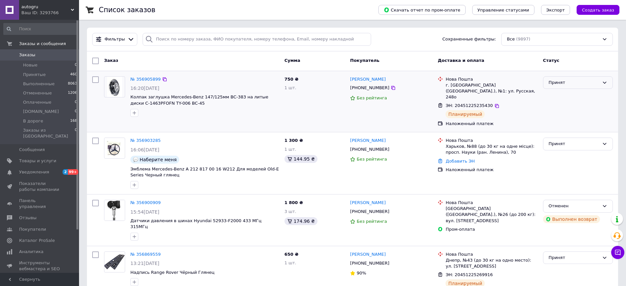
click at [588, 81] on div "Принят" at bounding box center [574, 82] width 51 height 7
click at [568, 135] on li "В дороге" at bounding box center [578, 139] width 69 height 12
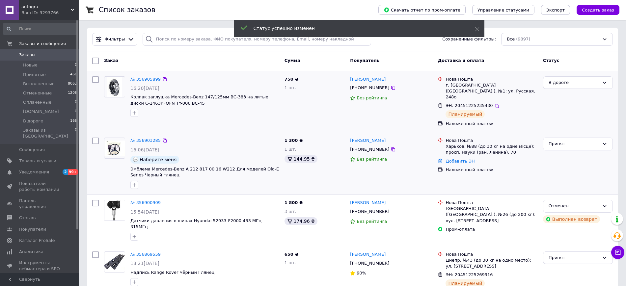
scroll to position [137, 0]
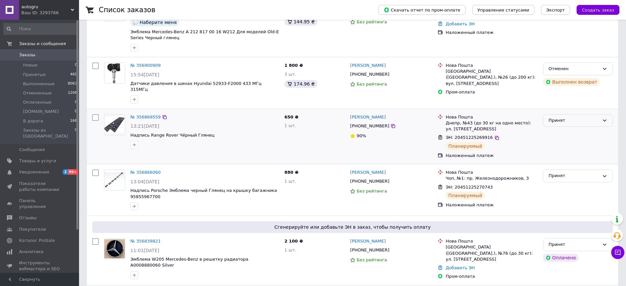
click at [567, 117] on div "Принят" at bounding box center [574, 120] width 51 height 7
click at [554, 171] on li "В дороге" at bounding box center [578, 177] width 69 height 12
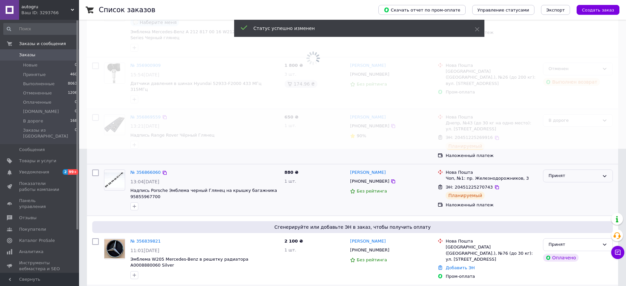
click at [560, 173] on div "Принят" at bounding box center [574, 176] width 51 height 7
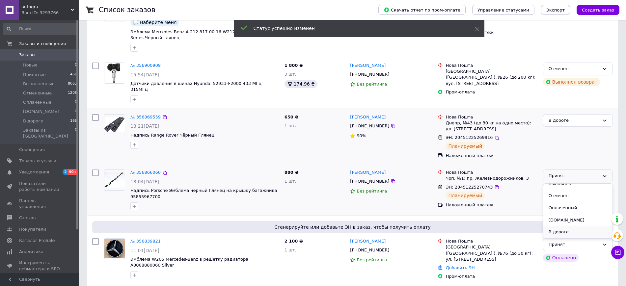
click at [558, 226] on li "В дороге" at bounding box center [578, 232] width 69 height 12
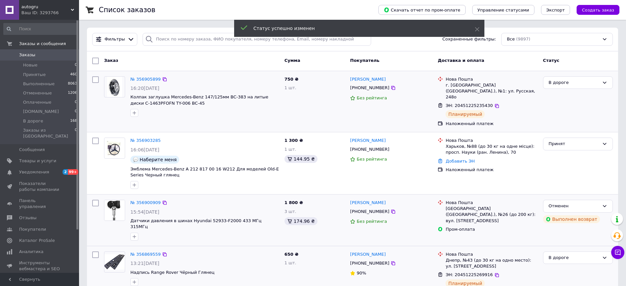
scroll to position [137, 0]
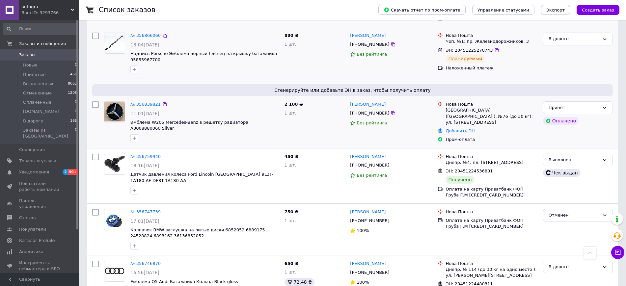
click at [148, 102] on link "№ 356839821" at bounding box center [145, 104] width 30 height 5
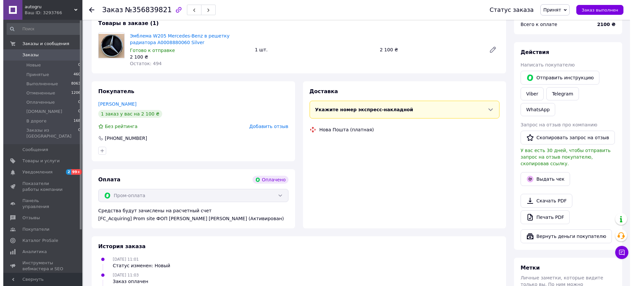
scroll to position [137, 0]
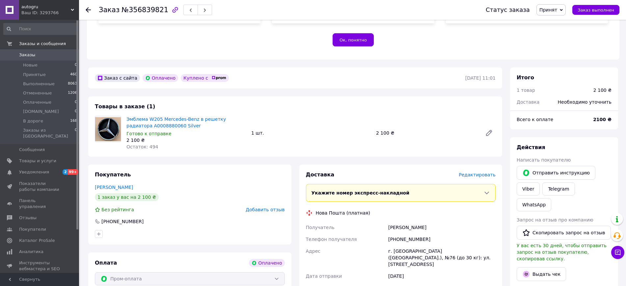
click at [472, 172] on span "Редактировать" at bounding box center [477, 174] width 37 height 5
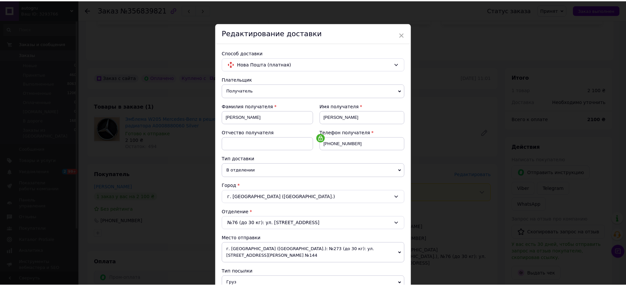
scroll to position [232, 0]
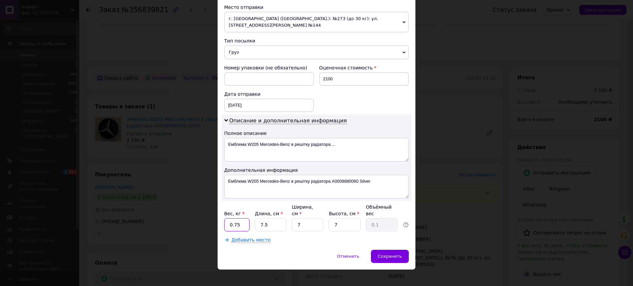
click at [246, 222] on input "0.75" at bounding box center [236, 224] width 25 height 13
click at [314, 237] on div "Добавить место" at bounding box center [316, 240] width 185 height 7
click at [242, 219] on input "1" at bounding box center [236, 224] width 25 height 13
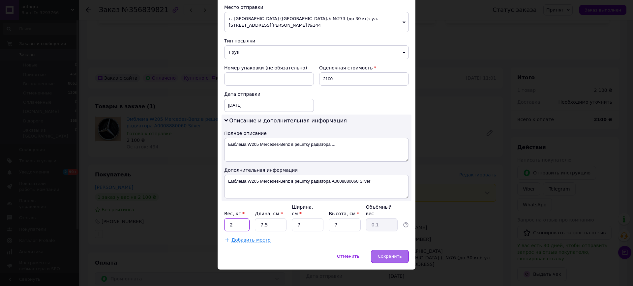
type input "2"
click at [385, 254] on div "Сохранить" at bounding box center [390, 256] width 38 height 13
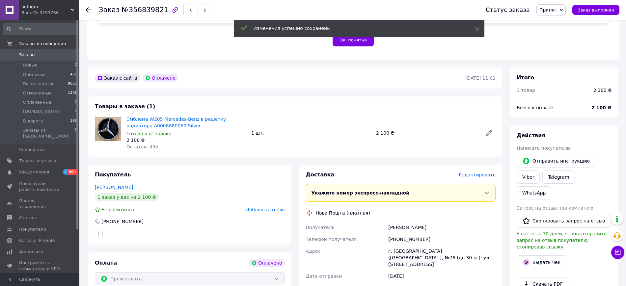
scroll to position [274, 0]
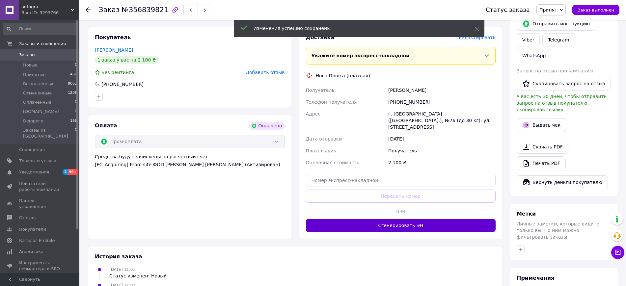
click at [361, 219] on button "Сгенерировать ЭН" at bounding box center [401, 225] width 190 height 13
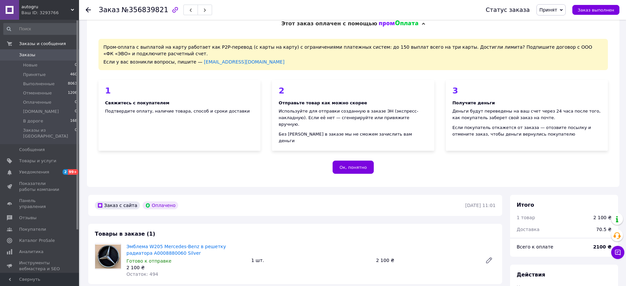
scroll to position [0, 0]
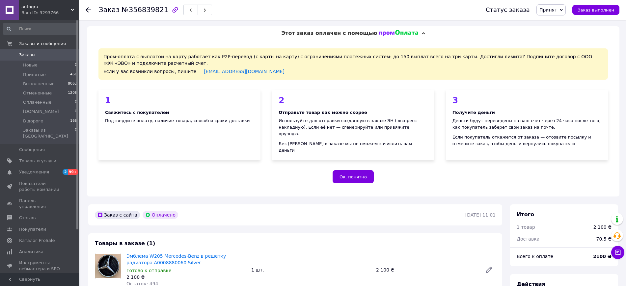
click at [36, 13] on div "Ваш ID: 3293766" at bounding box center [50, 13] width 58 height 6
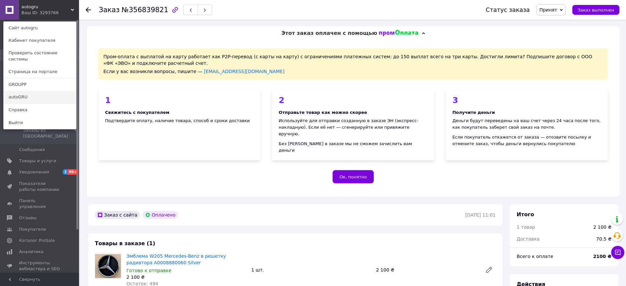
click at [37, 91] on link "autoGRU" at bounding box center [40, 97] width 72 height 13
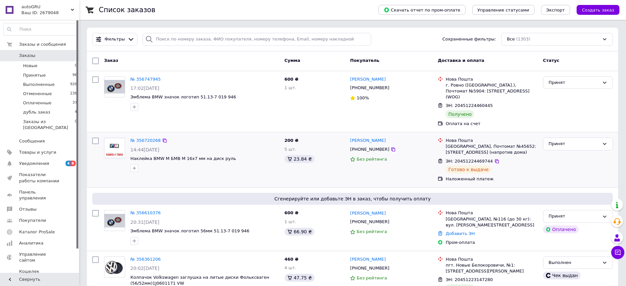
scroll to position [137, 0]
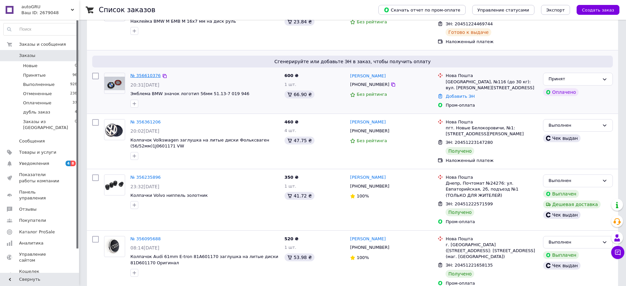
click at [149, 73] on link "№ 356610376" at bounding box center [145, 75] width 30 height 5
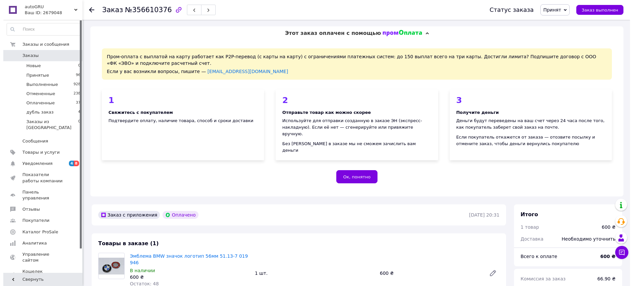
scroll to position [137, 0]
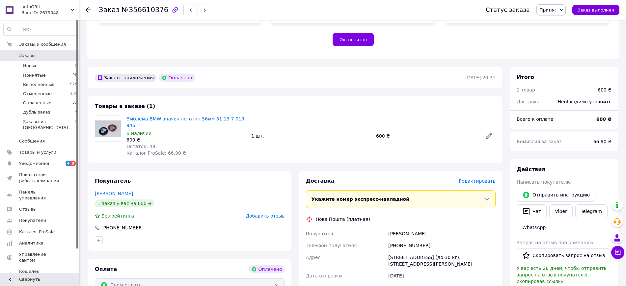
click at [483, 179] on span "Редактировать" at bounding box center [477, 181] width 37 height 5
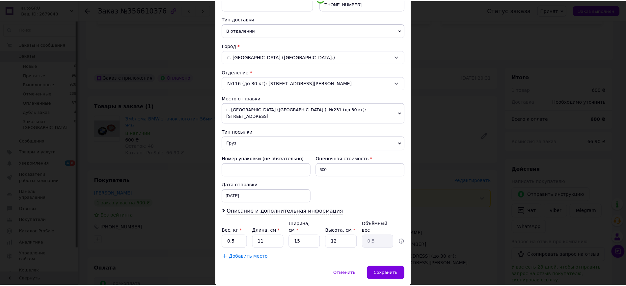
scroll to position [151, 0]
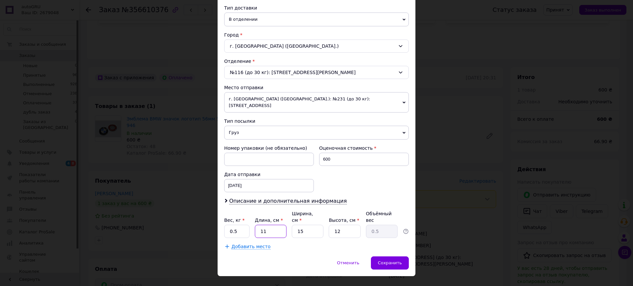
click at [269, 225] on input "11" at bounding box center [271, 231] width 32 height 13
type input "1"
type input "0.1"
type input "1"
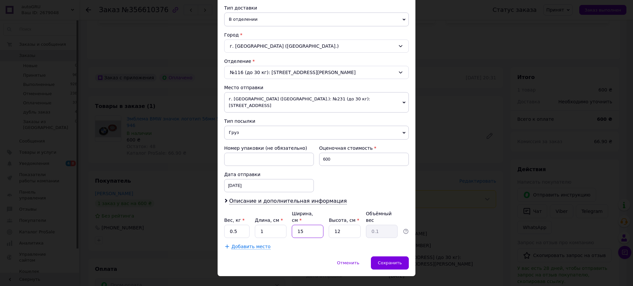
click at [303, 225] on input "15" at bounding box center [308, 231] width 32 height 13
type input "1"
click at [342, 225] on input "12" at bounding box center [344, 231] width 32 height 13
drag, startPoint x: 342, startPoint y: 217, endPoint x: 317, endPoint y: 226, distance: 26.5
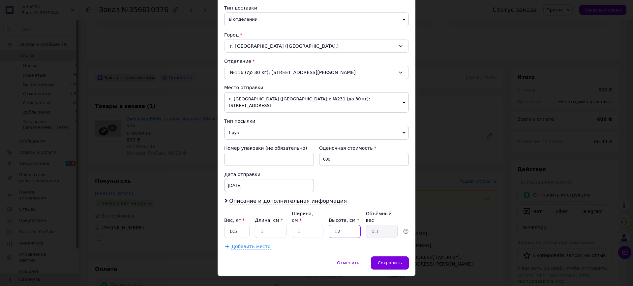
click at [342, 225] on input "12" at bounding box center [344, 231] width 32 height 13
type input "1"
click at [310, 243] on div "Добавить место" at bounding box center [316, 246] width 185 height 7
click at [388, 257] on div "Сохранить" at bounding box center [390, 263] width 38 height 13
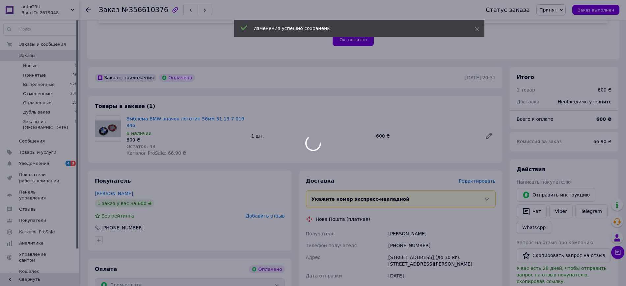
scroll to position [274, 0]
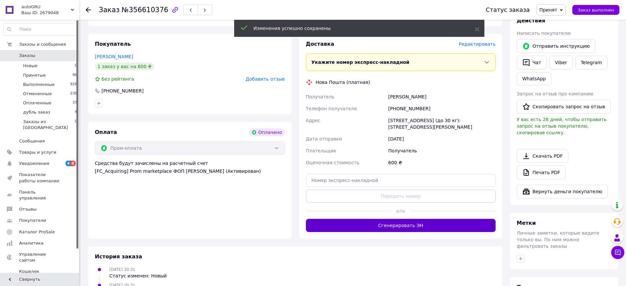
click at [375, 219] on button "Сгенерировать ЭН" at bounding box center [401, 225] width 190 height 13
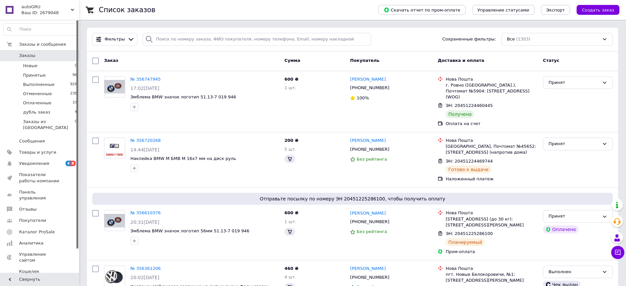
click at [46, 13] on div "Ваш ID: 2679048" at bounding box center [50, 13] width 58 height 6
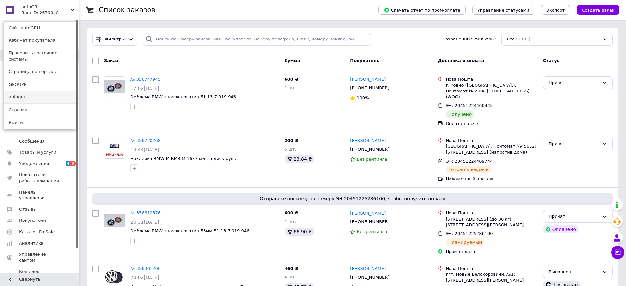
click at [34, 91] on link "autogru" at bounding box center [40, 97] width 72 height 13
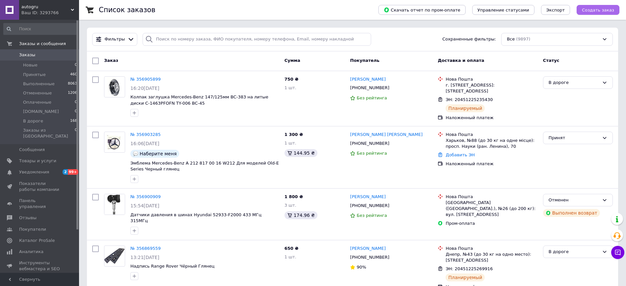
click at [591, 6] on button "Создать заказ" at bounding box center [598, 10] width 43 height 10
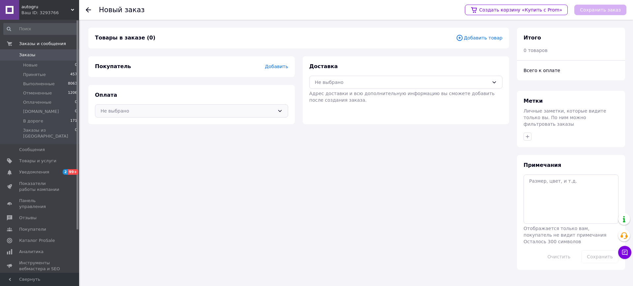
click at [189, 114] on div "Не выбрано" at bounding box center [187, 110] width 174 height 7
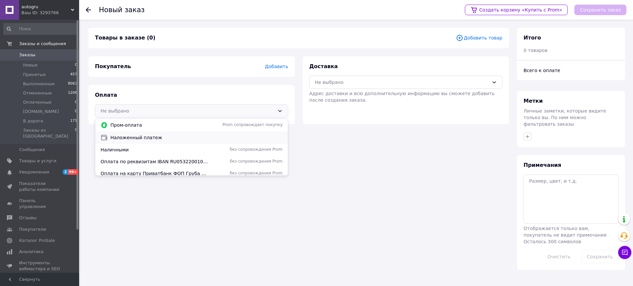
click at [148, 142] on div "Наложенный платеж" at bounding box center [191, 137] width 192 height 13
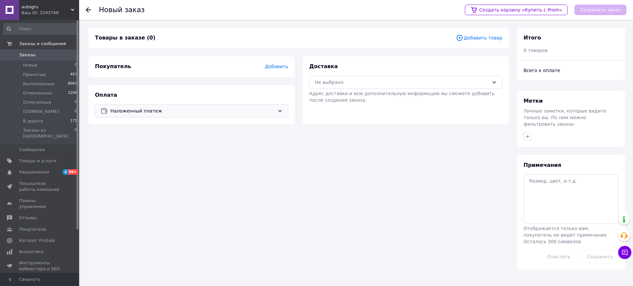
click at [281, 66] on span "Добавить" at bounding box center [276, 66] width 23 height 5
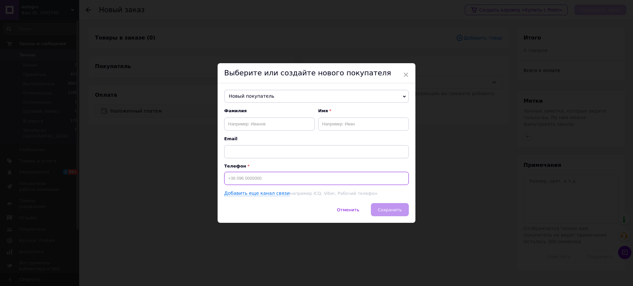
click at [253, 179] on input at bounding box center [316, 178] width 185 height 13
paste input "0631639542"
click at [228, 176] on input "0631639542" at bounding box center [316, 178] width 185 height 13
type input "+380631639542"
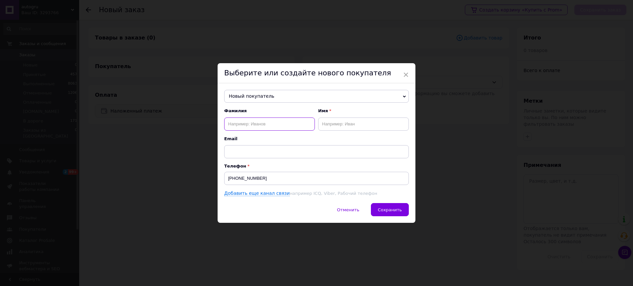
click at [238, 126] on input "text" at bounding box center [269, 124] width 91 height 13
paste input "Володимир Кравченко"
click at [261, 124] on input "Володимир Кравченко" at bounding box center [269, 124] width 91 height 13
type input "Володимир"
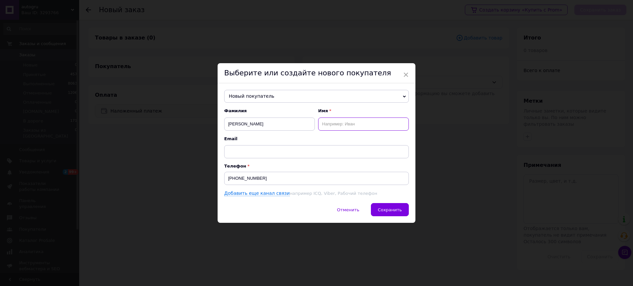
click at [333, 125] on input "text" at bounding box center [363, 124] width 91 height 13
paste input "Кравченко"
type input "Кравченко"
click at [390, 211] on span "Сохранить" at bounding box center [390, 210] width 24 height 5
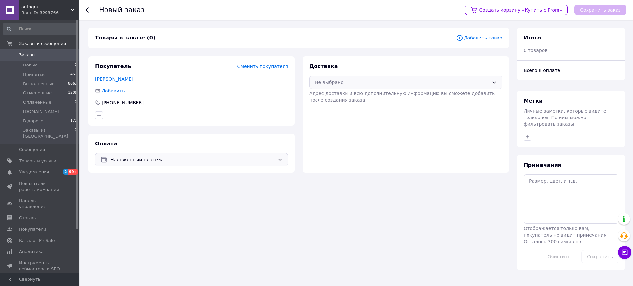
click at [362, 83] on div "Не выбрано" at bounding box center [402, 82] width 174 height 7
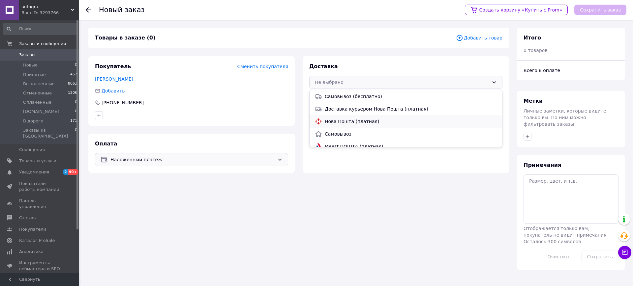
click at [340, 118] on span "Нова Пошта (платная)" at bounding box center [411, 121] width 172 height 7
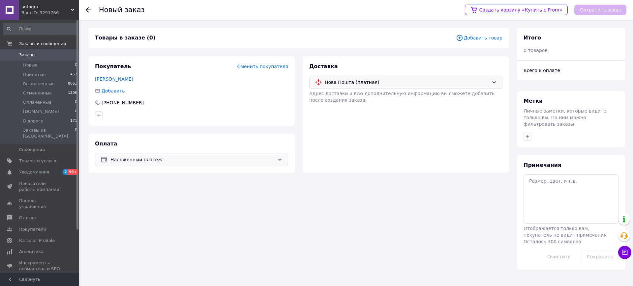
click at [484, 36] on span "Добавить товар" at bounding box center [479, 37] width 46 height 7
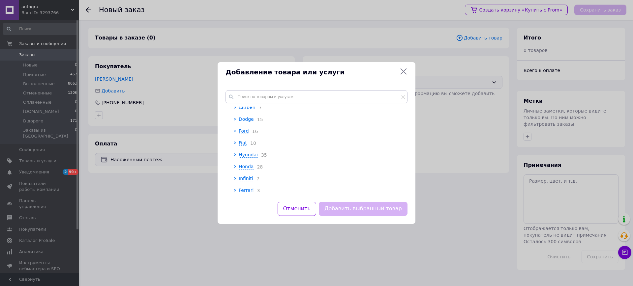
scroll to position [134, 0]
click at [249, 95] on input "text" at bounding box center [316, 96] width 182 height 13
paste input "Ковпачки на ніпель золотник з логотипом Mercedes-Benz"
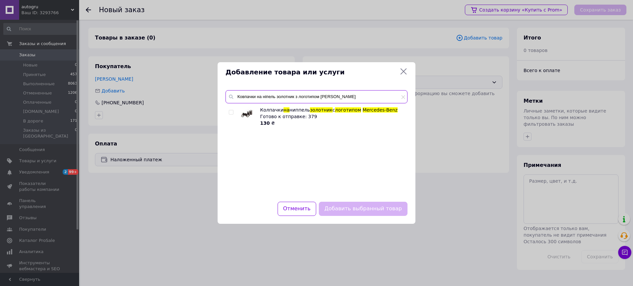
type input "Ковпачки на ніпель золотник з логотипом Mercedes-Benz"
click at [232, 112] on input "checkbox" at bounding box center [231, 112] width 4 height 4
checkbox input "true"
click at [359, 208] on button "Добавить выбранный товар" at bounding box center [363, 209] width 89 height 14
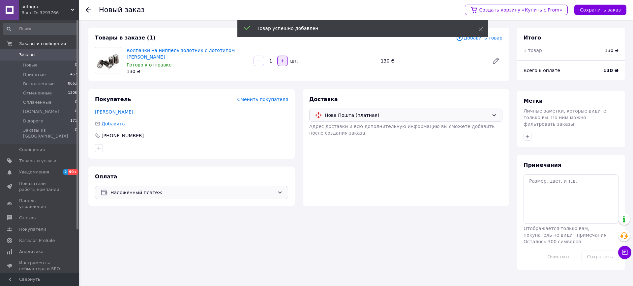
click at [281, 61] on icon "button" at bounding box center [282, 61] width 5 height 5
type input "2"
click at [599, 9] on button "Сохранить заказ" at bounding box center [600, 10] width 52 height 11
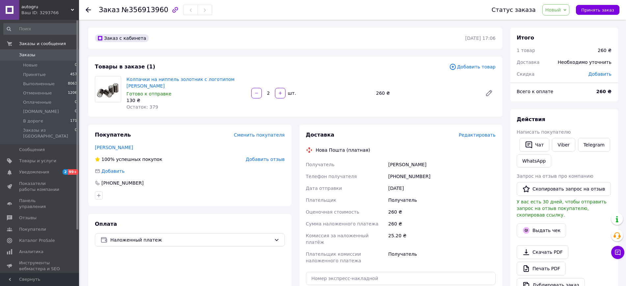
click at [560, 9] on span "Новый" at bounding box center [554, 9] width 16 height 5
click at [560, 22] on li "Принят" at bounding box center [564, 23] width 43 height 10
click at [477, 132] on span "Редактировать" at bounding box center [477, 134] width 37 height 5
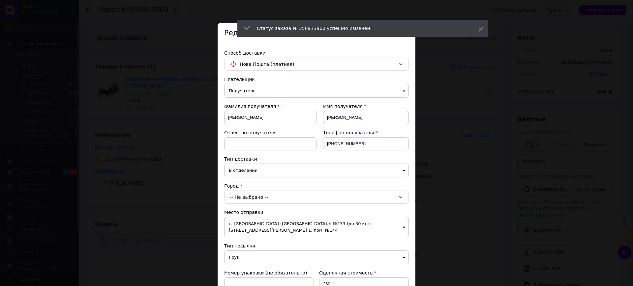
click at [251, 198] on div "-- Не выбрано --" at bounding box center [316, 197] width 185 height 13
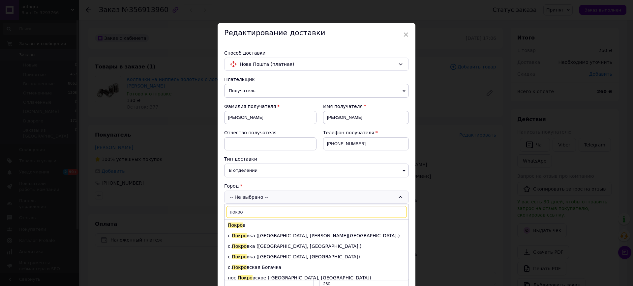
type input "покро"
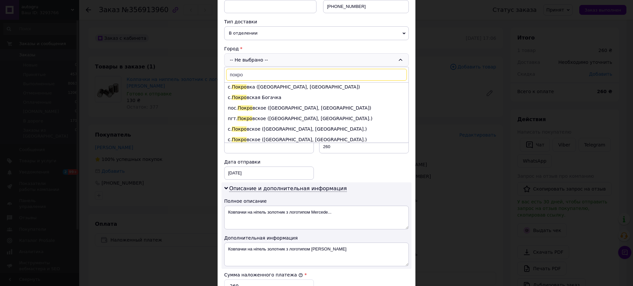
scroll to position [34, 0]
click at [294, 119] on li "пгт. Покро вское (Днепропетровская обл., Синельниковский р-н.)" at bounding box center [316, 117] width 184 height 11
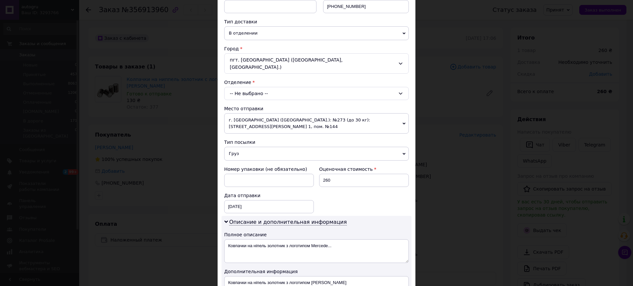
click at [249, 87] on div "-- Не выбрано --" at bounding box center [316, 93] width 185 height 13
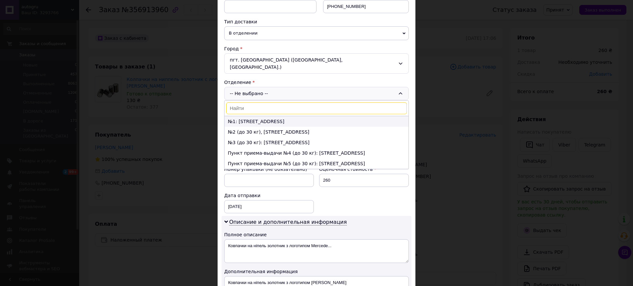
click at [247, 116] on li "№1: ул. Мира, 2" at bounding box center [316, 121] width 184 height 11
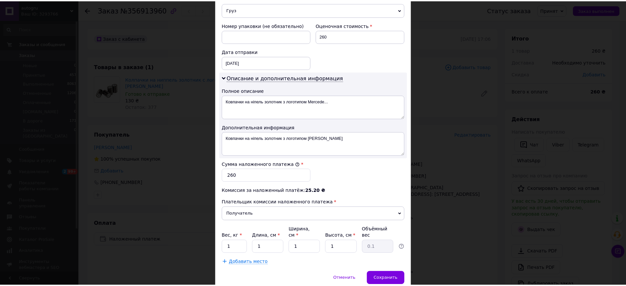
scroll to position [297, 0]
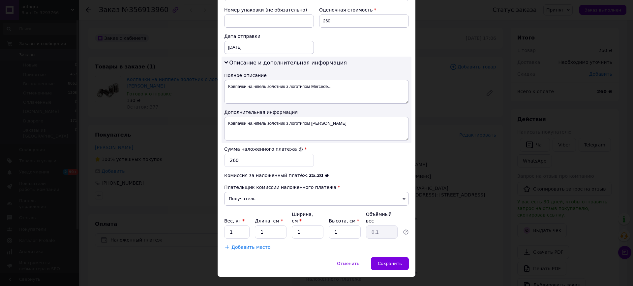
drag, startPoint x: 389, startPoint y: 243, endPoint x: 381, endPoint y: 239, distance: 9.0
click at [388, 243] on div "× Редактирование доставки Способ доставки Нова Пошта (платная) Плательщик Получ…" at bounding box center [316, 1] width 198 height 551
click at [396, 257] on div "Сохранить" at bounding box center [390, 263] width 38 height 13
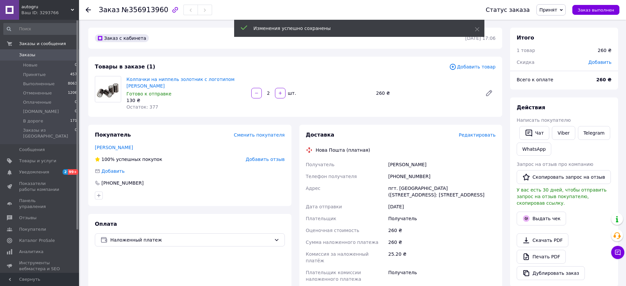
scroll to position [137, 0]
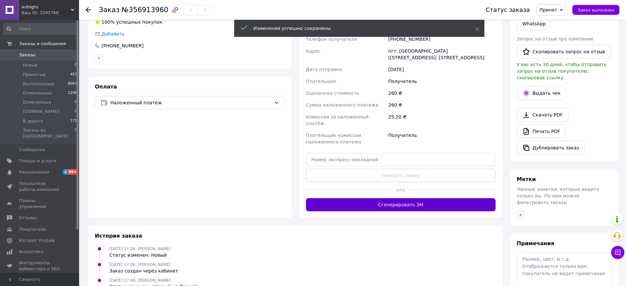
click at [400, 201] on button "Сгенерировать ЭН" at bounding box center [401, 204] width 190 height 13
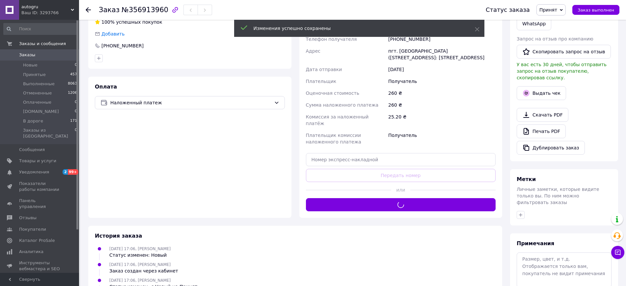
scroll to position [0, 0]
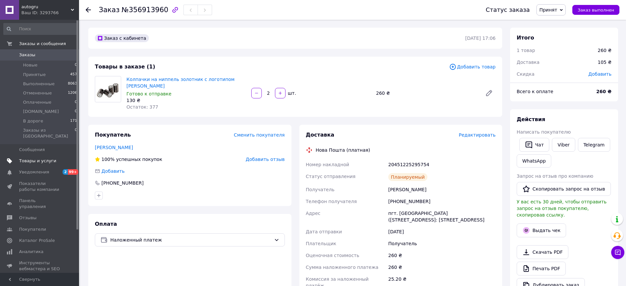
click at [26, 158] on link "Товары и услуги" at bounding box center [40, 161] width 81 height 11
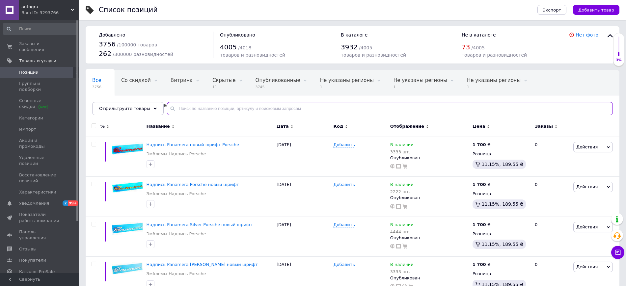
click at [184, 112] on input "text" at bounding box center [390, 108] width 446 height 13
click at [198, 108] on input "text" at bounding box center [390, 108] width 446 height 13
click at [184, 107] on input "A" at bounding box center [390, 108] width 446 height 13
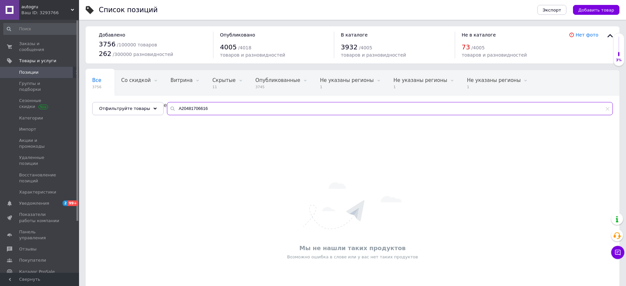
click at [174, 109] on input "A20481706616" at bounding box center [390, 108] width 446 height 13
type input "A20481706616"
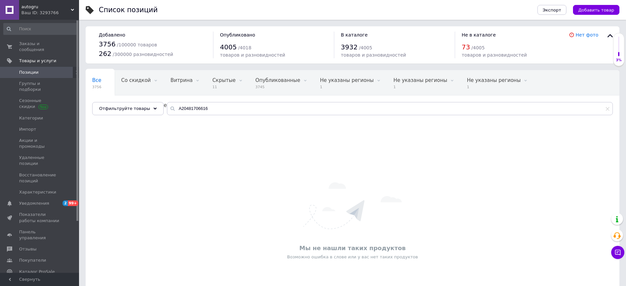
click at [43, 12] on div "Ваш ID: 3293766" at bounding box center [50, 13] width 58 height 6
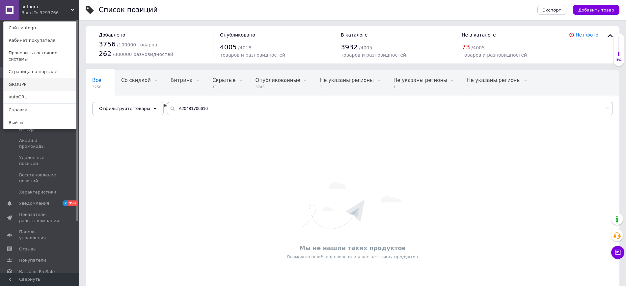
click at [21, 78] on link "GROUPP" at bounding box center [40, 84] width 72 height 13
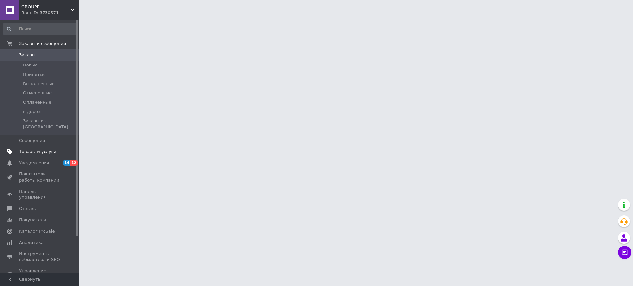
click at [40, 149] on span "Товары и услуги" at bounding box center [37, 152] width 37 height 6
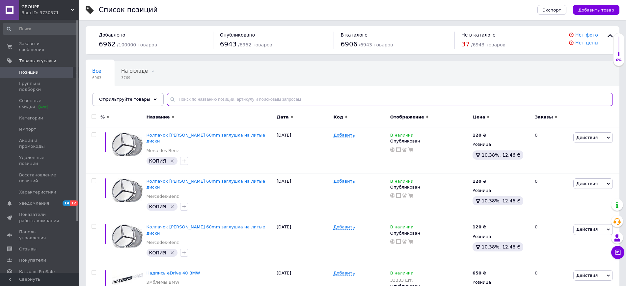
click at [187, 100] on input "text" at bounding box center [390, 99] width 446 height 13
paste input "A20481706616"
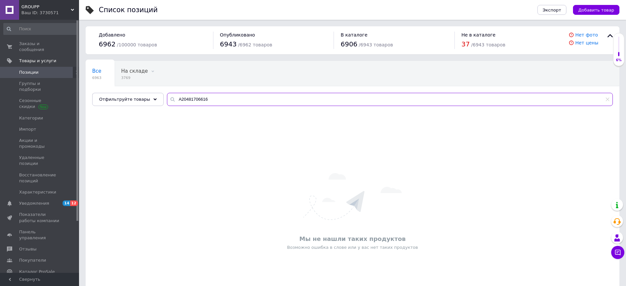
click at [184, 99] on input "A20481706616" at bounding box center [390, 99] width 446 height 13
paste input "2048170"
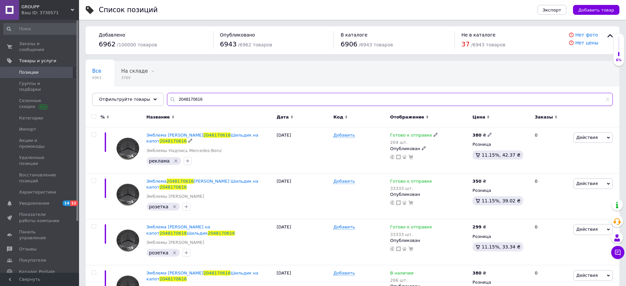
type input "2048170616"
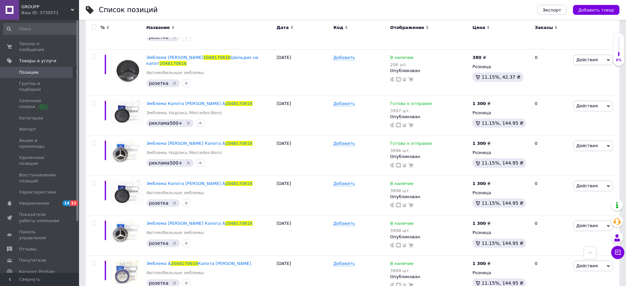
scroll to position [137, 0]
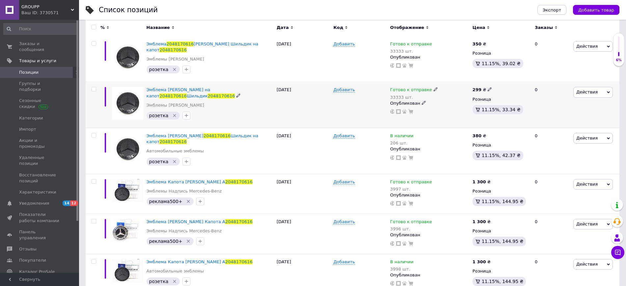
click at [188, 86] on div "Эмблема Mercedes-Benz на капот 2048170616 Шильдик 2048170616 Эмблемы Mercedes-B…" at bounding box center [210, 105] width 130 height 46
click at [180, 91] on span "Эмблема Mercedes-Benz на капот" at bounding box center [179, 92] width 64 height 11
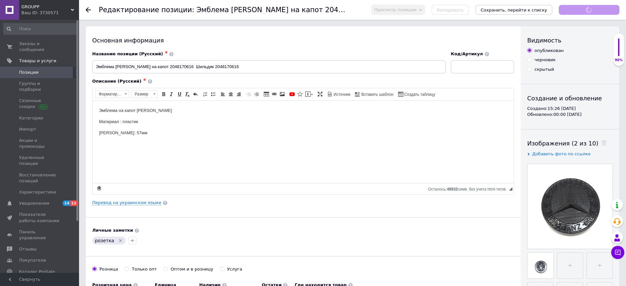
checkbox input "true"
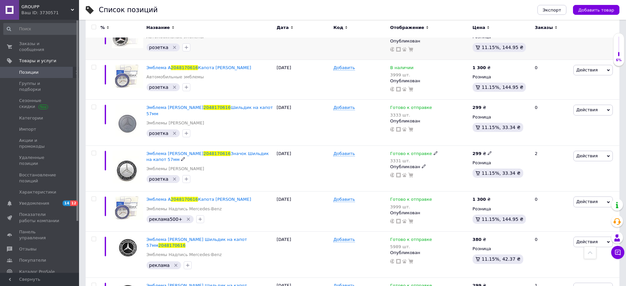
scroll to position [523, 0]
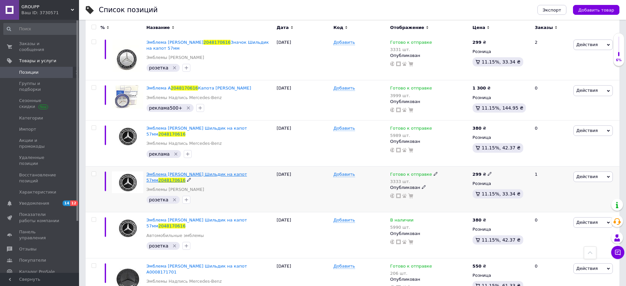
click at [189, 172] on span "Эмблема Mercedes-Benz Шильдик на капот 57мм" at bounding box center [197, 177] width 100 height 11
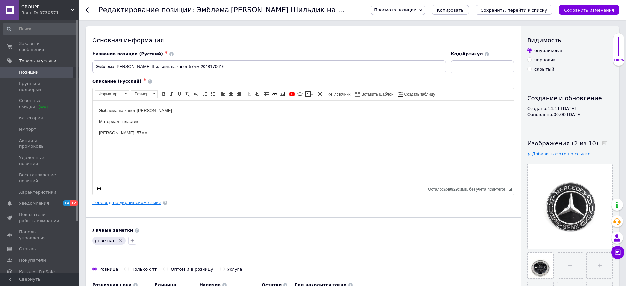
click at [118, 201] on link "Перевод на украинском языке" at bounding box center [126, 202] width 69 height 5
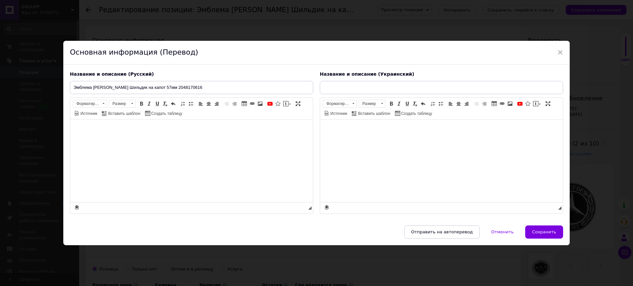
checkbox input "true"
type input "Емблема Mercedes-Benz Шильдик на капот 57мммм"
drag, startPoint x: 560, startPoint y: 53, endPoint x: 517, endPoint y: 69, distance: 46.2
click at [557, 53] on span "×" at bounding box center [560, 52] width 6 height 11
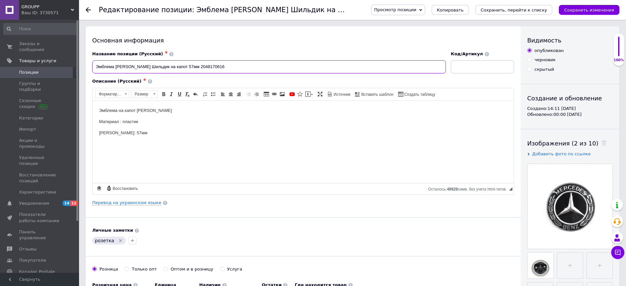
drag, startPoint x: 194, startPoint y: 66, endPoint x: 222, endPoint y: 66, distance: 27.7
click at [222, 66] on input "Эмблема Mercedes-Benz Шильдик на капот 57мм 2048170616" at bounding box center [269, 66] width 354 height 13
checkbox input "true"
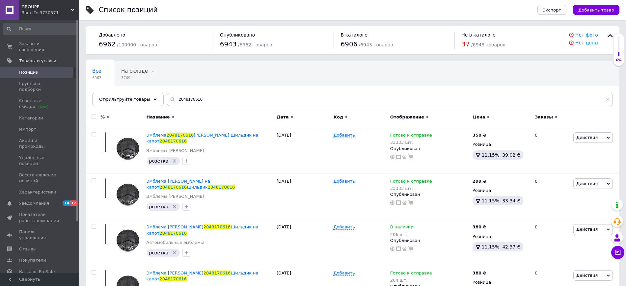
click at [41, 4] on span "GROUPP" at bounding box center [45, 7] width 49 height 6
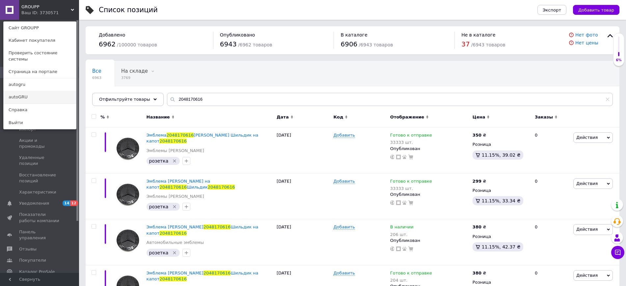
click at [31, 91] on link "autoGRU" at bounding box center [40, 97] width 72 height 13
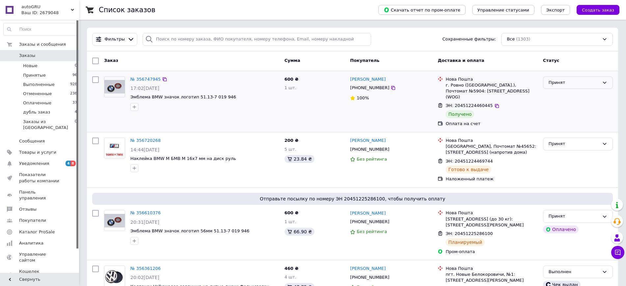
click at [578, 87] on div "Принят" at bounding box center [578, 82] width 70 height 13
click at [574, 99] on li "Выполнен" at bounding box center [578, 96] width 69 height 12
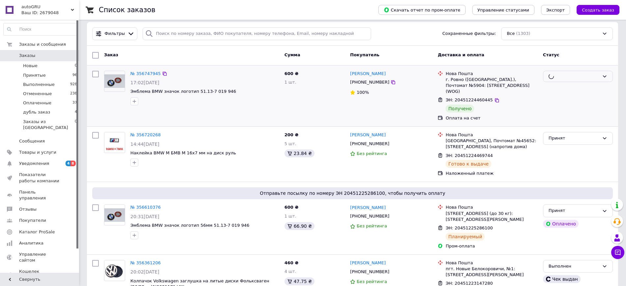
scroll to position [137, 0]
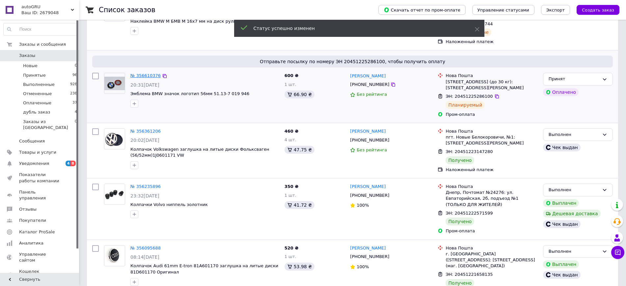
click at [144, 73] on link "№ 356610376" at bounding box center [145, 75] width 30 height 5
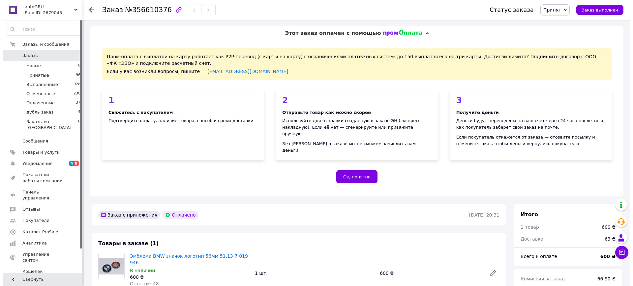
scroll to position [137, 0]
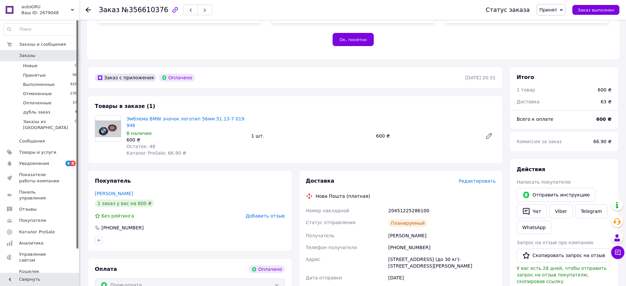
click at [476, 178] on div "Доставка Редактировать Нова Пошта (платная) Номер накладной 20451225286100 Стат…" at bounding box center [401, 258] width 190 height 160
click at [478, 178] on div "Доставка Редактировать" at bounding box center [401, 182] width 190 height 8
click at [476, 179] on span "Редактировать" at bounding box center [477, 181] width 37 height 5
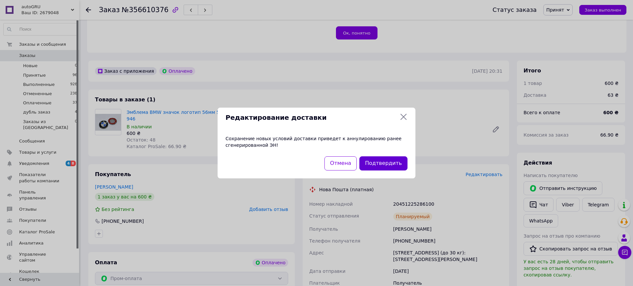
click at [381, 168] on button "Подтвердить" at bounding box center [383, 164] width 48 height 14
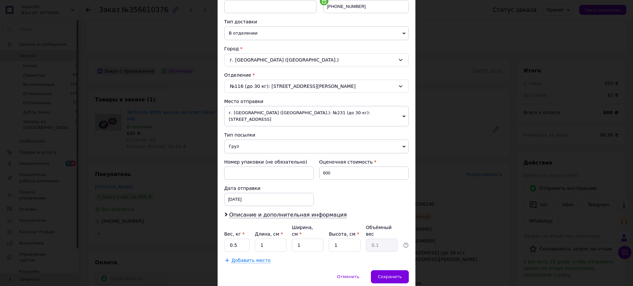
click at [270, 110] on span "г. [GEOGRAPHIC_DATA] ([GEOGRAPHIC_DATA].): №231 (до 30 кг): [STREET_ADDRESS]" at bounding box center [316, 116] width 185 height 20
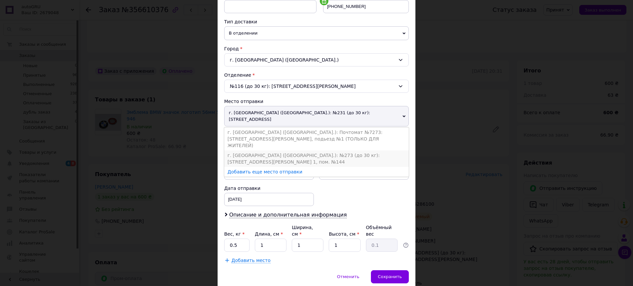
click at [289, 151] on li "г. [GEOGRAPHIC_DATA] ([GEOGRAPHIC_DATA].): №273 (до 30 кг): [STREET_ADDRESS][PE…" at bounding box center [316, 159] width 185 height 16
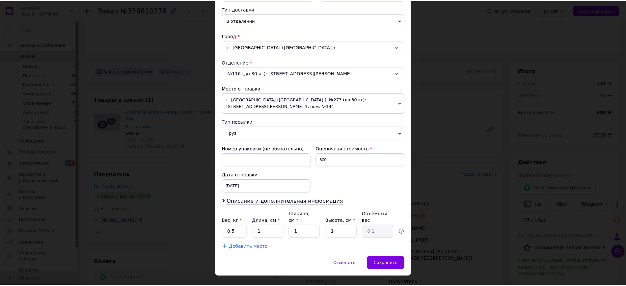
scroll to position [158, 0]
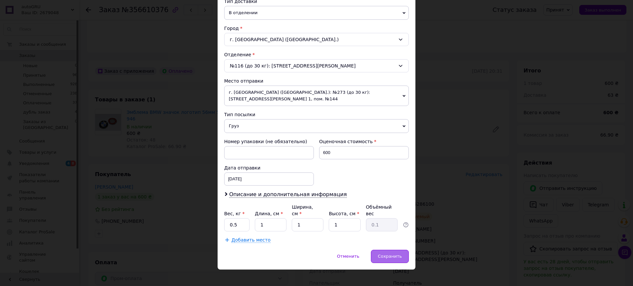
click at [393, 254] on span "Сохранить" at bounding box center [390, 256] width 24 height 5
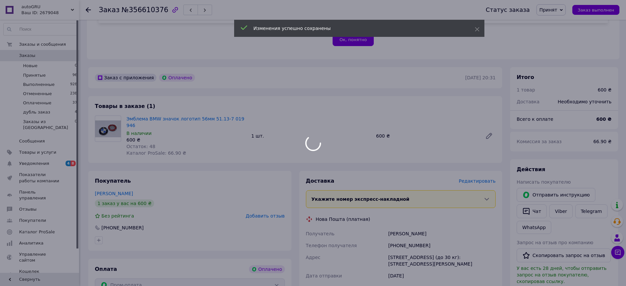
scroll to position [274, 0]
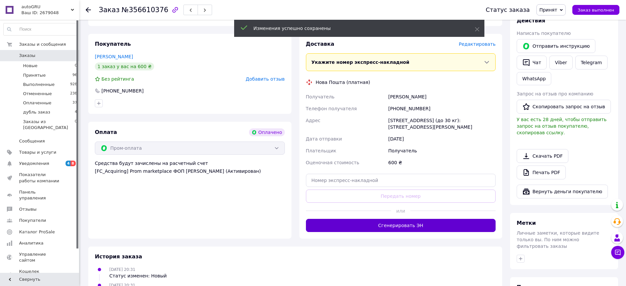
click at [410, 219] on button "Сгенерировать ЭН" at bounding box center [401, 225] width 190 height 13
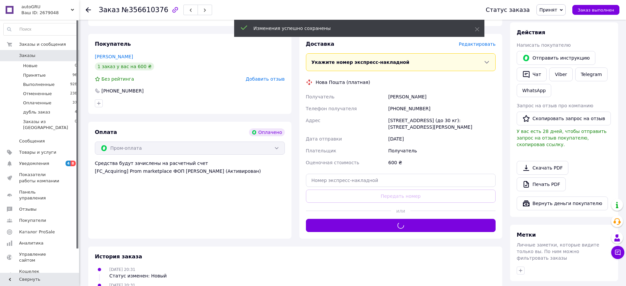
scroll to position [137, 0]
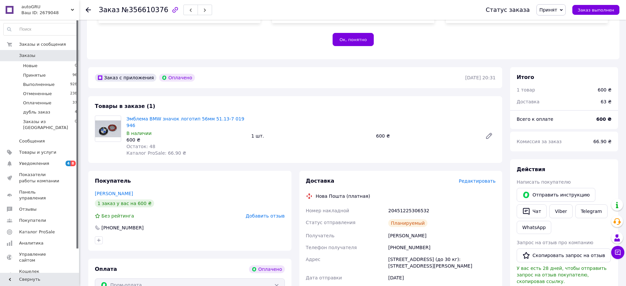
click at [46, 11] on div "Ваш ID: 2679048" at bounding box center [50, 13] width 58 height 6
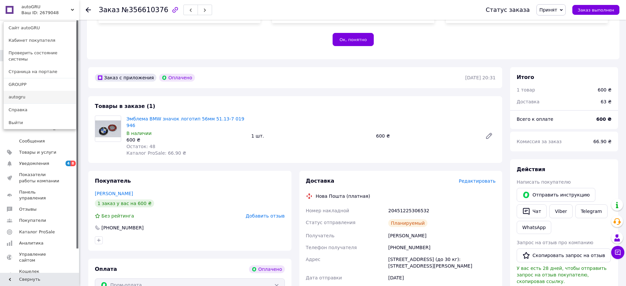
click at [31, 92] on link "autogru" at bounding box center [40, 97] width 72 height 13
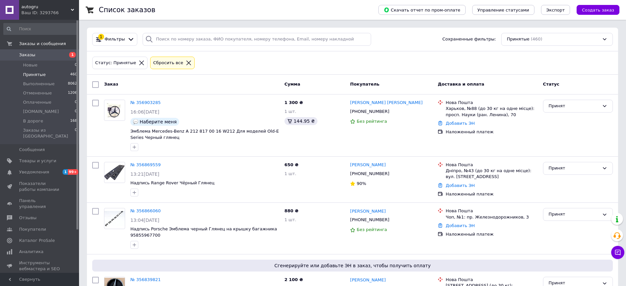
scroll to position [137, 0]
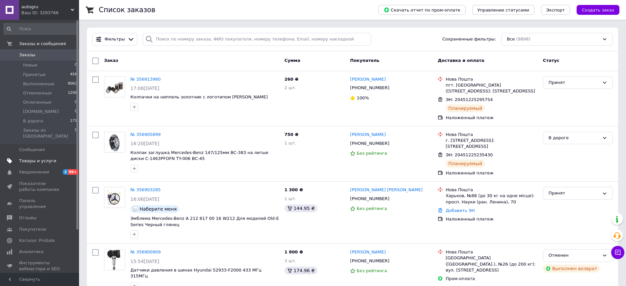
click at [32, 158] on span "Товары и услуги" at bounding box center [37, 161] width 37 height 6
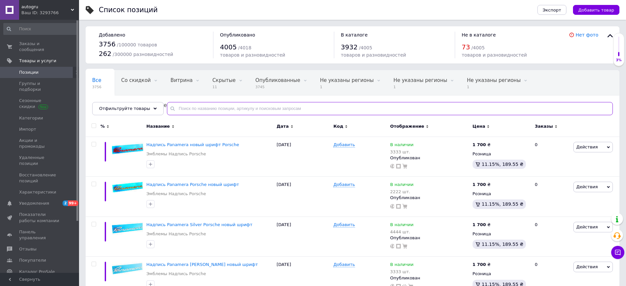
click at [182, 108] on input "text" at bounding box center [390, 108] width 446 height 13
paste input "2048170616"
type input "2048170616"
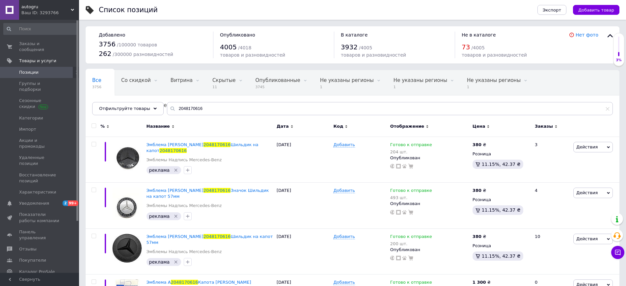
click at [35, 12] on div "Ваш ID: 3293766" at bounding box center [50, 13] width 58 height 6
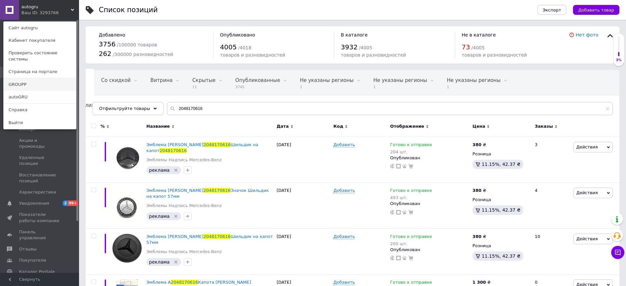
click at [23, 78] on link "GROUPP" at bounding box center [40, 84] width 72 height 13
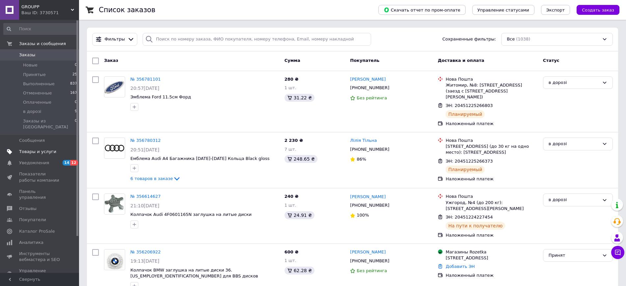
click at [43, 149] on span "Товары и услуги" at bounding box center [37, 152] width 37 height 6
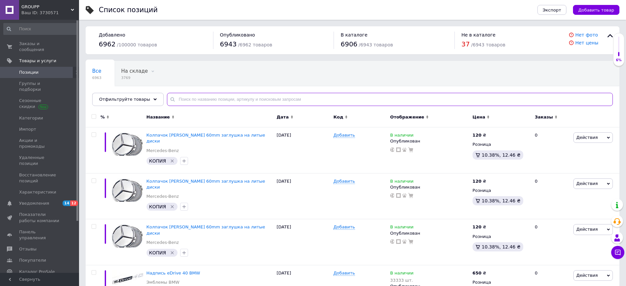
click at [188, 100] on input "text" at bounding box center [390, 99] width 446 height 13
paste input "2048170616"
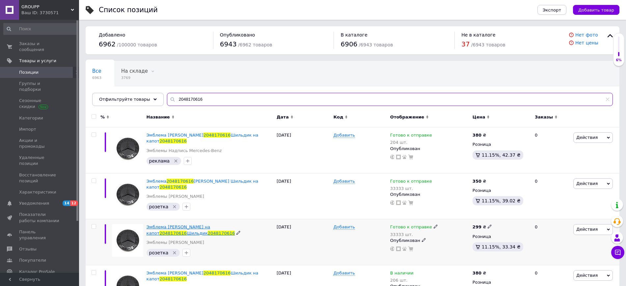
type input "2048170616"
click at [196, 227] on span "Эмблема Mercedes-Benz на капот" at bounding box center [179, 230] width 64 height 11
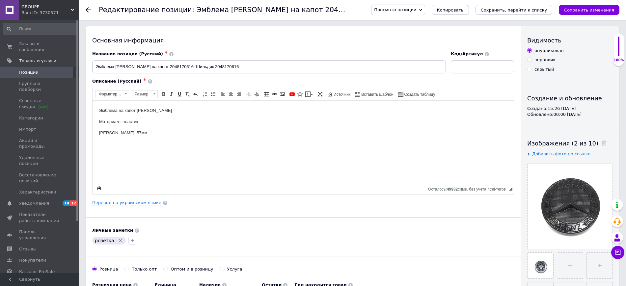
click at [47, 8] on span "GROUPP" at bounding box center [45, 7] width 49 height 6
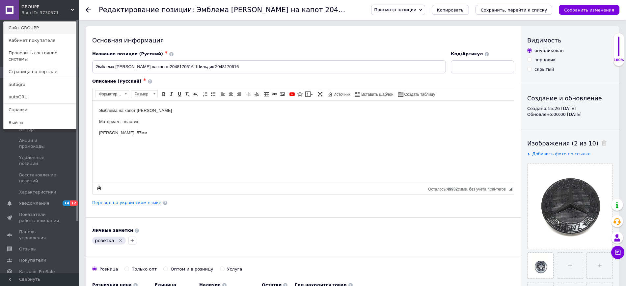
click at [44, 23] on link "Сайт GROUPP" at bounding box center [40, 28] width 72 height 13
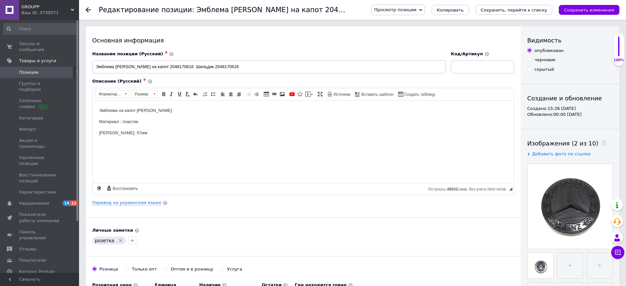
click at [35, 10] on div "Ваш ID: 3730571" at bounding box center [50, 13] width 58 height 6
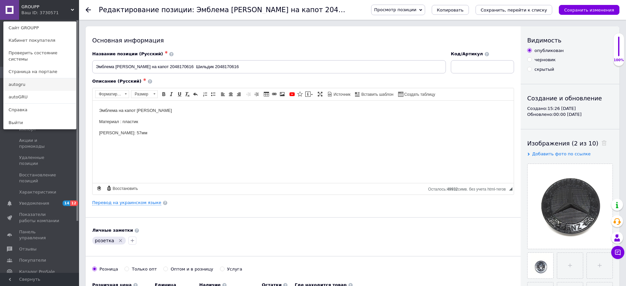
click at [22, 79] on link "autogru" at bounding box center [40, 84] width 72 height 13
checkbox input "true"
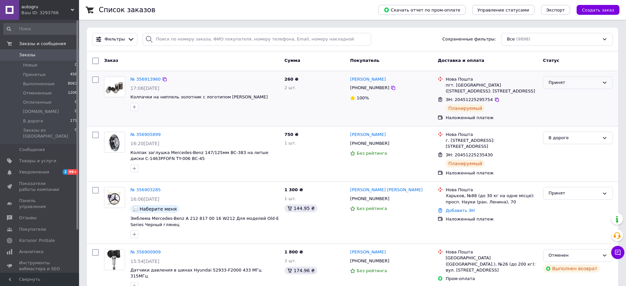
click at [559, 83] on div "Принят" at bounding box center [574, 82] width 51 height 7
click at [558, 139] on li "В дороге" at bounding box center [578, 139] width 69 height 12
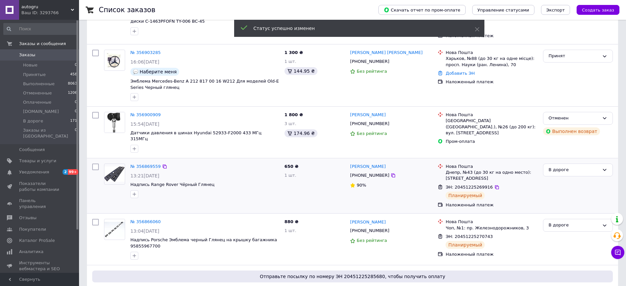
scroll to position [274, 0]
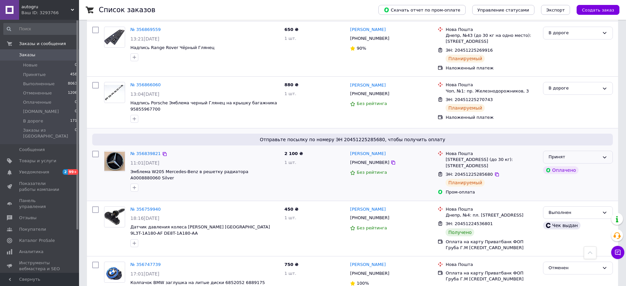
drag, startPoint x: 579, startPoint y: 148, endPoint x: 585, endPoint y: 143, distance: 8.0
click at [579, 154] on div "Принят" at bounding box center [574, 157] width 51 height 7
click at [562, 208] on li "В дороге" at bounding box center [578, 214] width 69 height 12
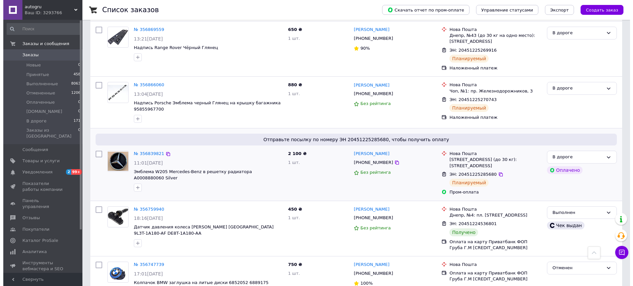
scroll to position [0, 0]
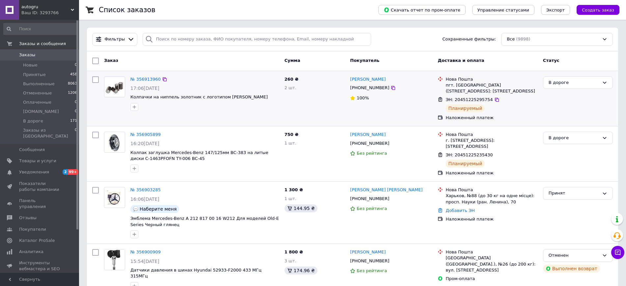
drag, startPoint x: 592, startPoint y: 6, endPoint x: 580, endPoint y: 8, distance: 12.6
click at [591, 6] on button "Создать заказ" at bounding box center [598, 10] width 43 height 10
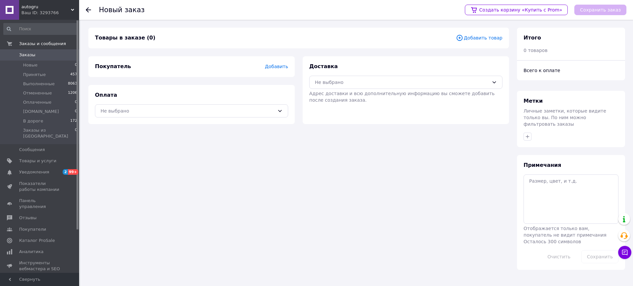
click at [269, 65] on span "Добавить" at bounding box center [276, 66] width 23 height 5
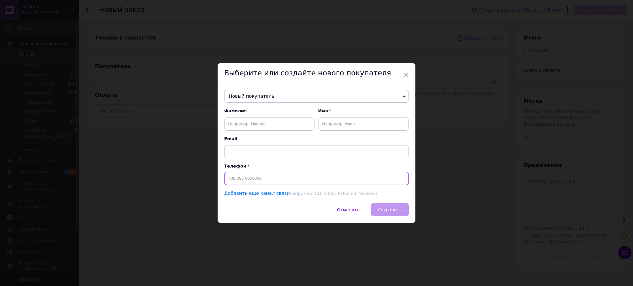
click at [248, 176] on input at bounding box center [316, 178] width 185 height 13
paste input "+380965730673"
type input "+380965730673"
click at [244, 119] on input "text" at bounding box center [269, 124] width 91 height 13
paste input "Денис Прусаков"
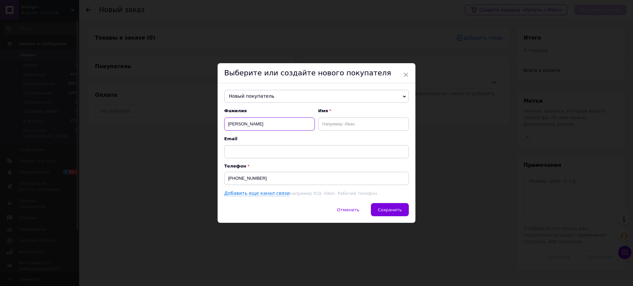
click at [229, 124] on input "Денис Прусаков" at bounding box center [269, 124] width 91 height 13
type input "Прусаков"
click at [333, 127] on input "text" at bounding box center [363, 124] width 91 height 13
paste input "Денис"
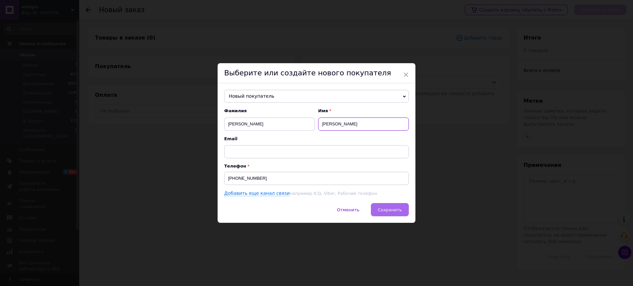
type input "Денис"
click at [386, 205] on button "Сохранить" at bounding box center [390, 209] width 38 height 13
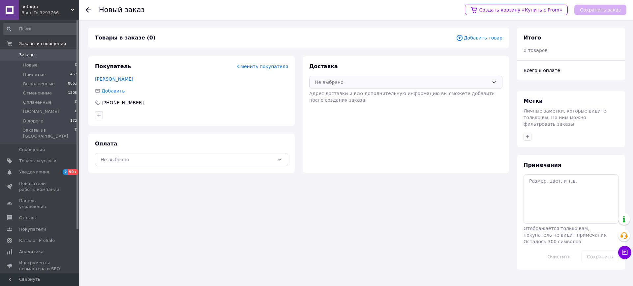
click at [358, 87] on div "Не выбрано" at bounding box center [405, 82] width 193 height 13
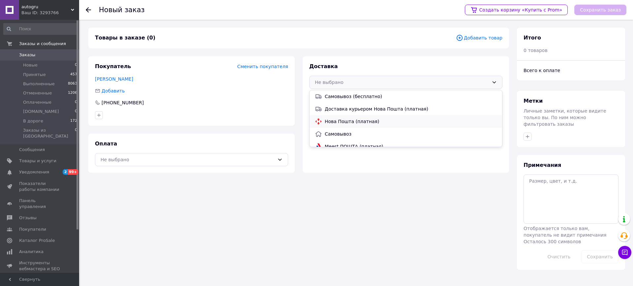
click at [352, 119] on span "Нова Пошта (платная)" at bounding box center [411, 121] width 172 height 7
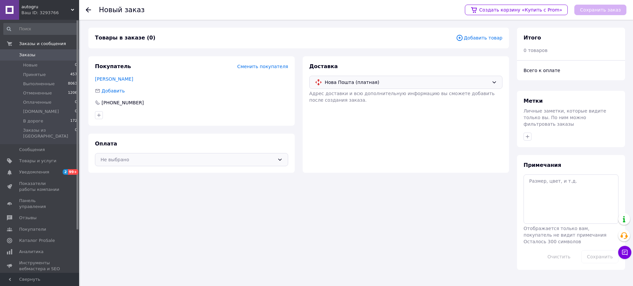
click at [268, 159] on div "Не выбрано" at bounding box center [187, 159] width 174 height 7
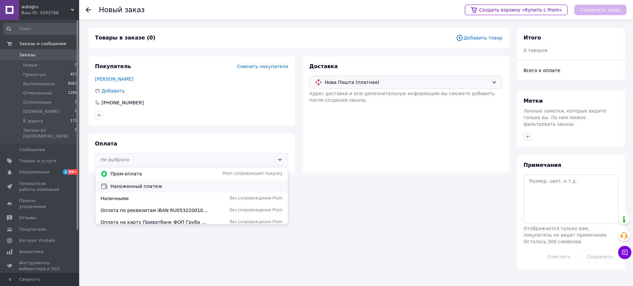
click at [133, 188] on span "Наложенный платеж" at bounding box center [196, 186] width 172 height 7
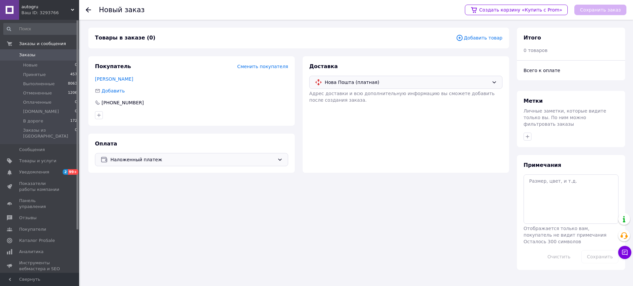
click at [477, 38] on span "Добавить товар" at bounding box center [479, 37] width 46 height 7
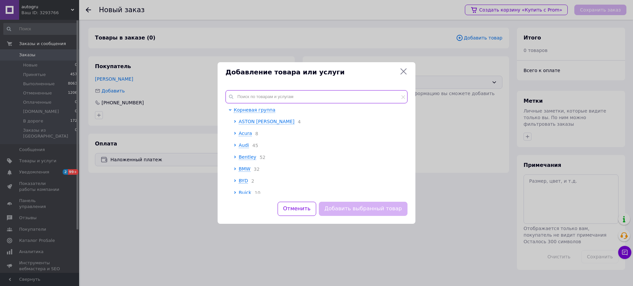
click at [253, 100] on input "text" at bounding box center [316, 96] width 182 height 13
click at [246, 96] on input "text" at bounding box center [316, 96] width 182 height 13
paste input "Ковпачки на колісні болти 17мм Гайки Audi Skoda Matt black"
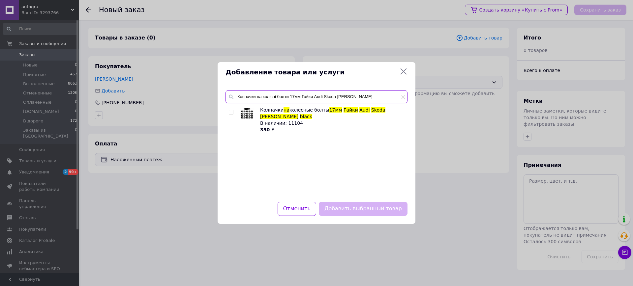
type input "Ковпачки на колісні болти 17мм Гайки Audi Skoda Matt black"
click at [232, 111] on input "checkbox" at bounding box center [231, 112] width 4 height 4
checkbox input "true"
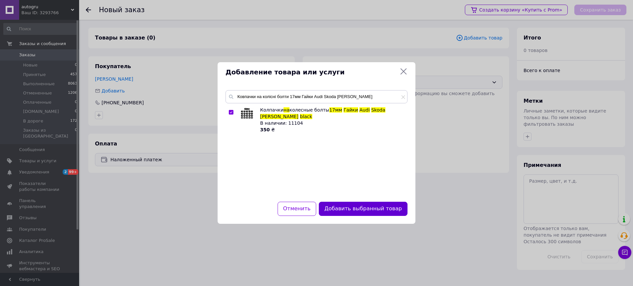
click at [389, 210] on button "Добавить выбранный товар" at bounding box center [363, 209] width 89 height 14
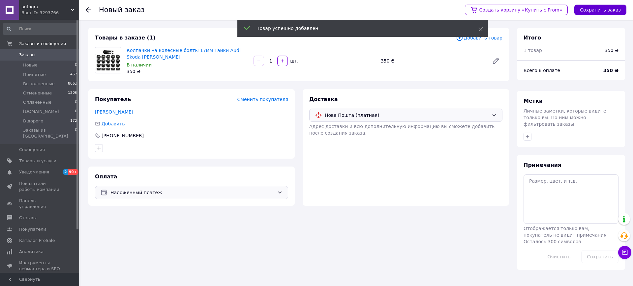
click at [607, 11] on button "Сохранить заказ" at bounding box center [600, 10] width 52 height 11
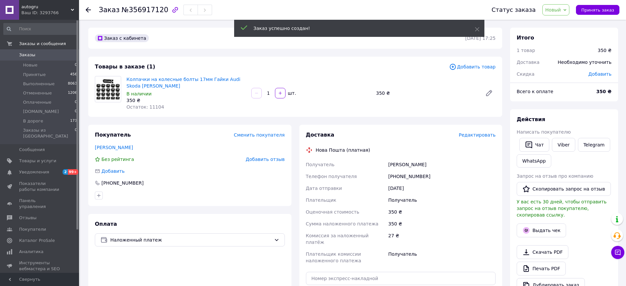
click at [560, 9] on span "Новый" at bounding box center [554, 9] width 16 height 5
click at [563, 20] on li "Принят" at bounding box center [564, 23] width 43 height 10
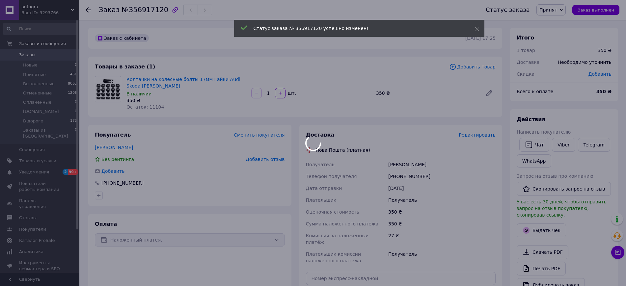
click at [478, 135] on span "Редактировать" at bounding box center [477, 134] width 37 height 5
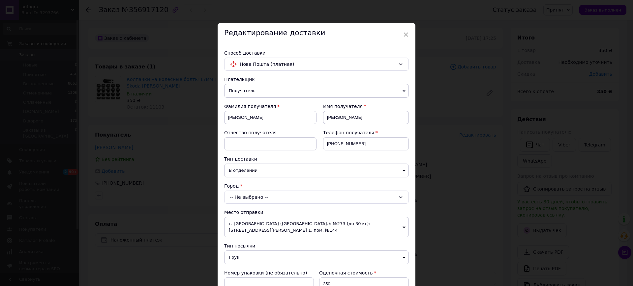
click at [245, 196] on div "-- Не выбрано --" at bounding box center [316, 197] width 185 height 13
type input "D"
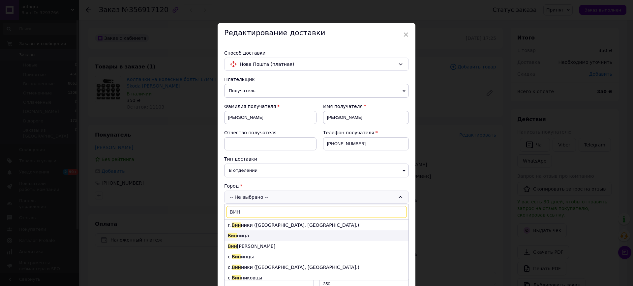
type input "ВИН"
click at [236, 236] on li "Вин ница" at bounding box center [316, 236] width 184 height 11
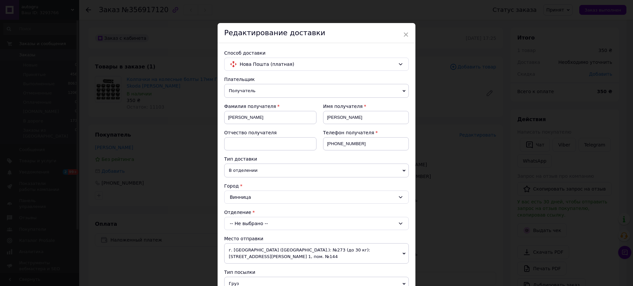
click at [234, 219] on div "-- Не выбрано --" at bounding box center [316, 223] width 185 height 13
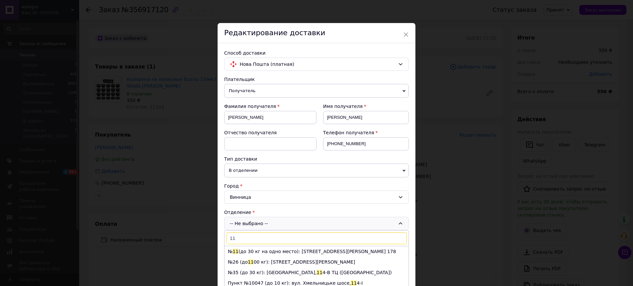
type input "11"
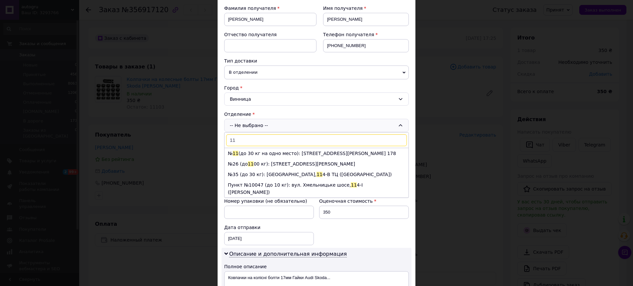
scroll to position [137, 0]
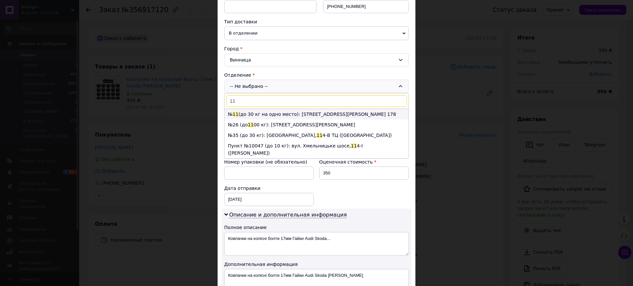
click at [259, 115] on li "№ 11 (до 30 кг на одно место): ул. Стрелецкая, 14, пом. 178" at bounding box center [316, 114] width 184 height 11
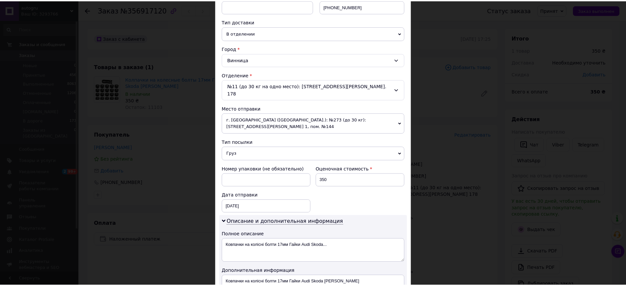
scroll to position [297, 0]
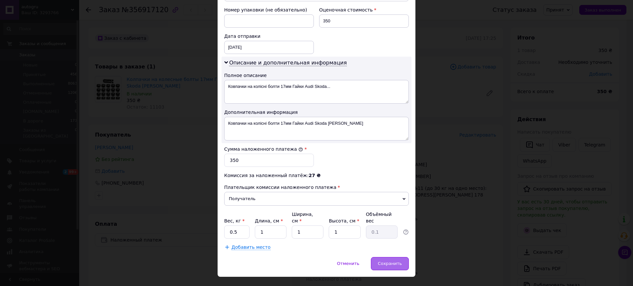
click at [391, 261] on span "Сохранить" at bounding box center [390, 263] width 24 height 5
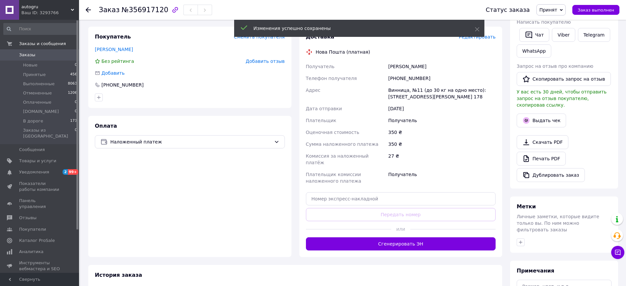
scroll to position [137, 0]
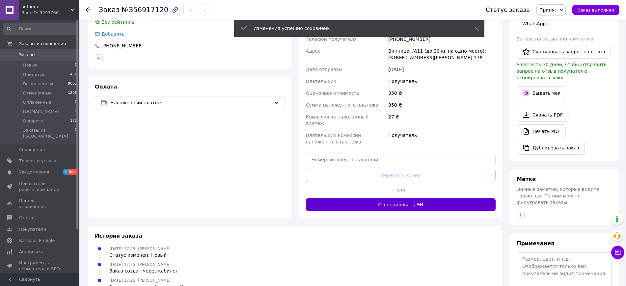
click at [382, 201] on button "Сгенерировать ЭН" at bounding box center [401, 204] width 190 height 13
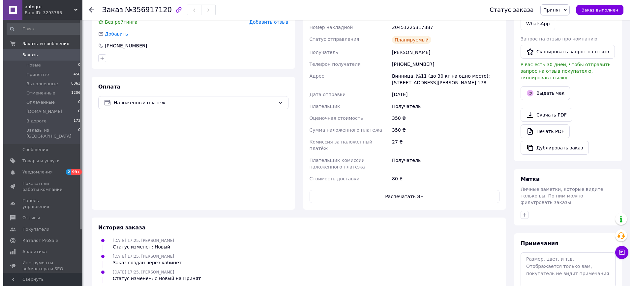
scroll to position [0, 0]
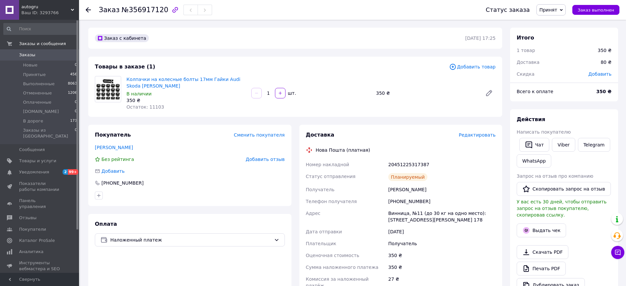
click at [559, 6] on span "Принят" at bounding box center [551, 9] width 29 height 11
click at [561, 63] on li "В дороге" at bounding box center [558, 63] width 43 height 10
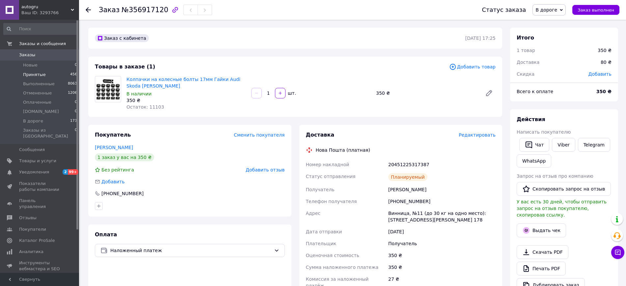
click at [37, 74] on span "Принятые" at bounding box center [34, 75] width 23 height 6
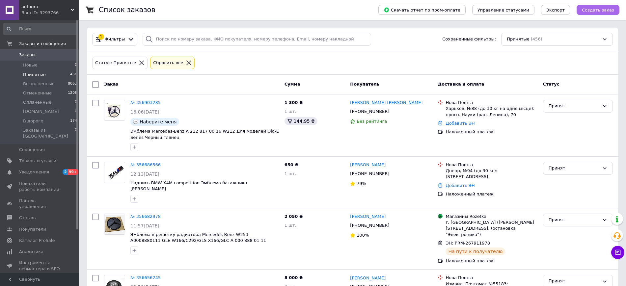
click at [593, 10] on span "Создать заказ" at bounding box center [598, 10] width 32 height 5
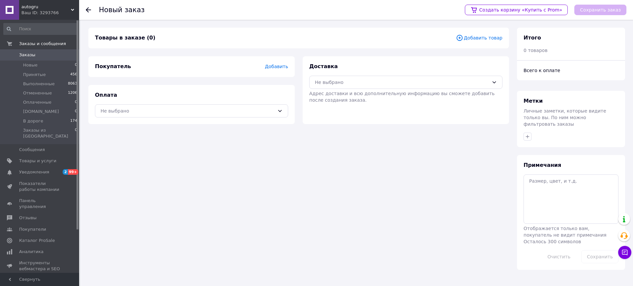
click at [279, 65] on span "Добавить" at bounding box center [276, 66] width 23 height 5
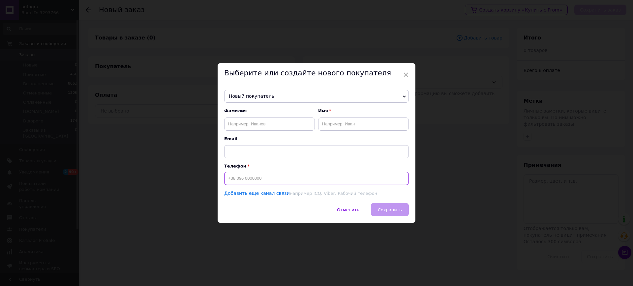
click at [246, 184] on input at bounding box center [316, 178] width 185 height 13
click at [246, 181] on input at bounding box center [316, 178] width 185 height 13
paste input "0931874954"
click at [228, 177] on input "0931874954" at bounding box center [316, 178] width 185 height 13
type input "+380931874954"
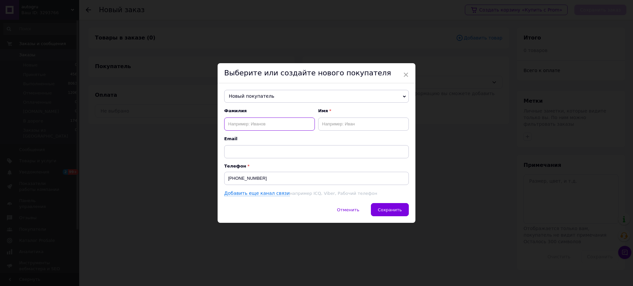
click at [251, 127] on input "text" at bounding box center [269, 124] width 91 height 13
paste input "Машина Альона"
click at [251, 122] on input "Машина Альона" at bounding box center [269, 124] width 91 height 13
type input "Машина"
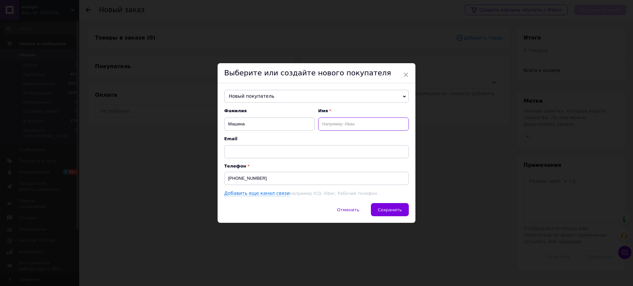
click at [332, 124] on input "text" at bounding box center [363, 124] width 91 height 13
paste input "Альона"
type input "Альона"
click at [391, 211] on span "Сохранить" at bounding box center [390, 210] width 24 height 5
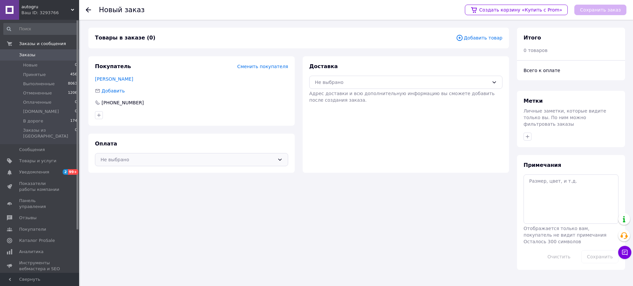
click at [193, 158] on div "Не выбрано" at bounding box center [187, 159] width 174 height 7
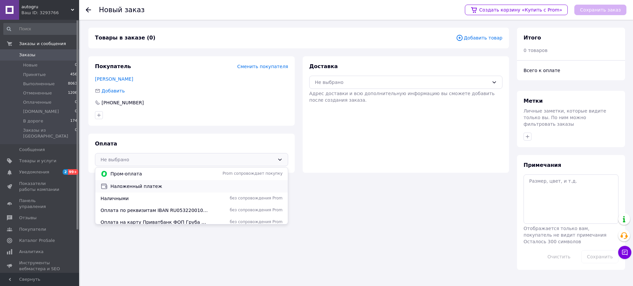
click at [146, 186] on span "Наложенный платеж" at bounding box center [196, 186] width 172 height 7
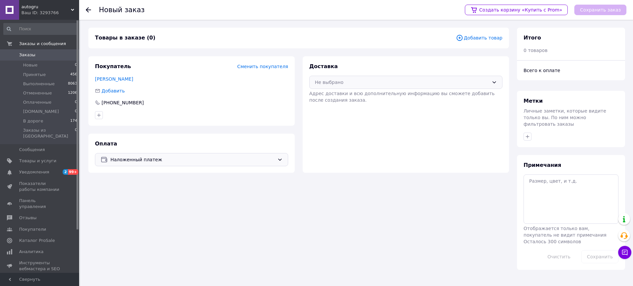
click at [398, 87] on div "Не выбрано" at bounding box center [405, 82] width 193 height 13
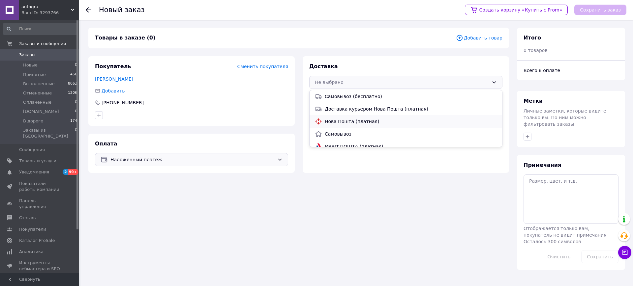
click at [366, 120] on span "Нова Пошта (платная)" at bounding box center [411, 121] width 172 height 7
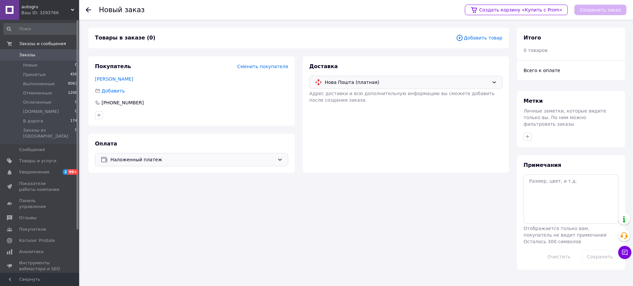
click at [243, 157] on span "Наложенный платеж" at bounding box center [192, 159] width 164 height 7
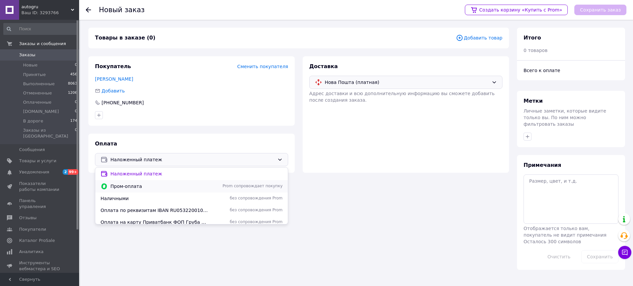
click at [137, 186] on span "Пром-оплата" at bounding box center [159, 186] width 98 height 7
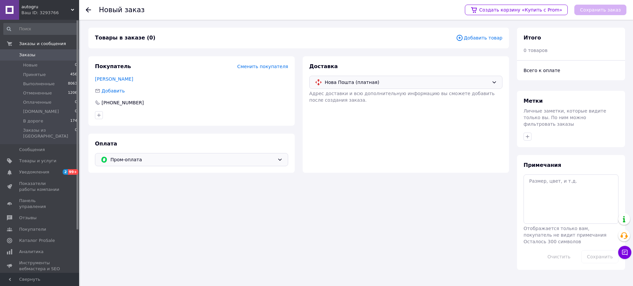
click at [146, 166] on div "Пром-оплата" at bounding box center [191, 159] width 193 height 13
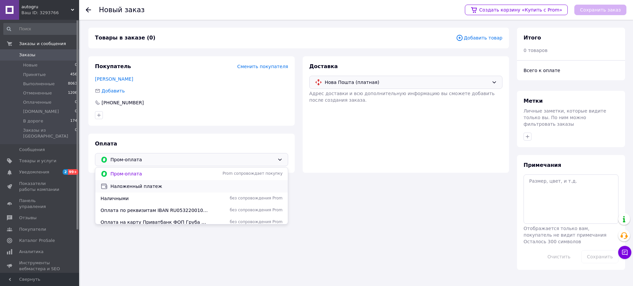
click at [140, 185] on span "Наложенный платеж" at bounding box center [196, 186] width 172 height 7
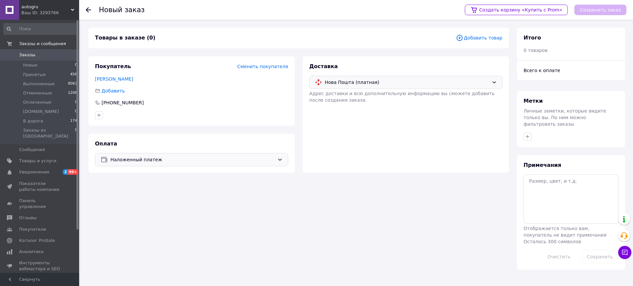
click at [401, 82] on span "Нова Пошта (платная)" at bounding box center [407, 82] width 164 height 7
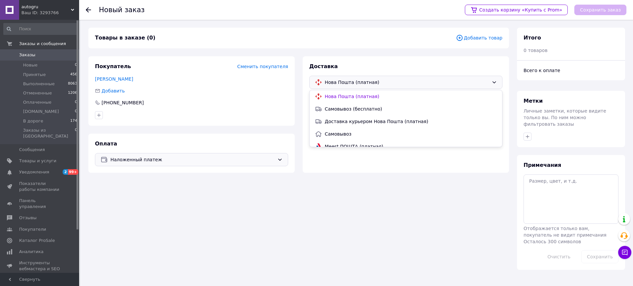
click at [401, 82] on span "Нова Пошта (платная)" at bounding box center [407, 82] width 164 height 7
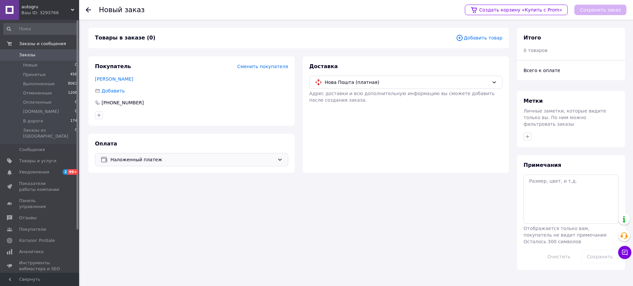
click at [482, 38] on span "Добавить товар" at bounding box center [479, 37] width 46 height 7
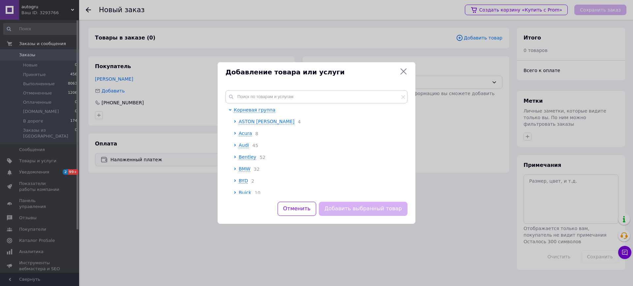
drag, startPoint x: 247, startPoint y: 87, endPoint x: 243, endPoint y: 96, distance: 9.6
click at [248, 87] on div "Корневая группа ASTON MARTIN 4 Acura 8 Audi 45 Bentley 52 BMW 32 BYD 2 Buick 10…" at bounding box center [316, 142] width 198 height 120
click at [243, 97] on input "text" at bounding box center [316, 96] width 182 height 13
paste input "Емблема Ford 11.5*5см"
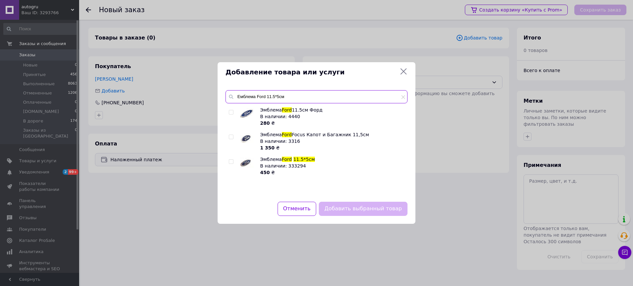
type input "Емблема Ford 11.5*5см"
click at [230, 111] on input "checkbox" at bounding box center [231, 112] width 4 height 4
drag, startPoint x: 233, startPoint y: 113, endPoint x: 238, endPoint y: 151, distance: 37.9
click at [233, 113] on label at bounding box center [231, 112] width 5 height 5
click at [233, 113] on input "checkbox" at bounding box center [231, 112] width 4 height 4
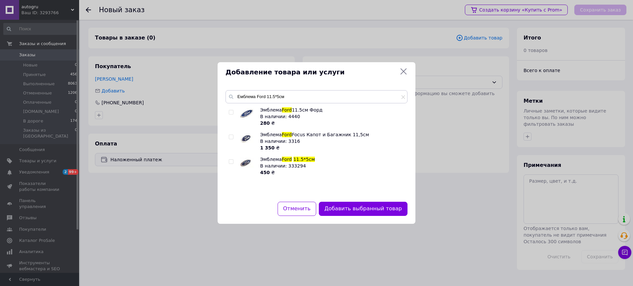
checkbox input "false"
click at [234, 160] on div at bounding box center [232, 166] width 7 height 20
click at [231, 160] on input "checkbox" at bounding box center [231, 162] width 4 height 4
checkbox input "true"
click at [387, 212] on button "Добавить выбранный товар" at bounding box center [363, 209] width 89 height 14
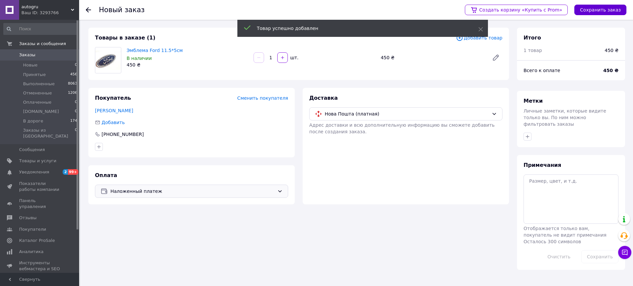
click at [603, 9] on button "Сохранить заказ" at bounding box center [600, 10] width 52 height 11
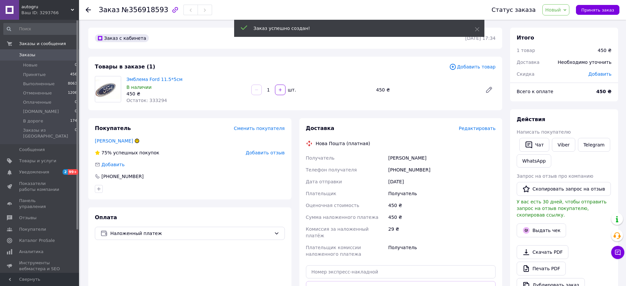
click at [561, 12] on span "Новый" at bounding box center [554, 9] width 16 height 5
click at [563, 21] on li "Принят" at bounding box center [564, 23] width 43 height 10
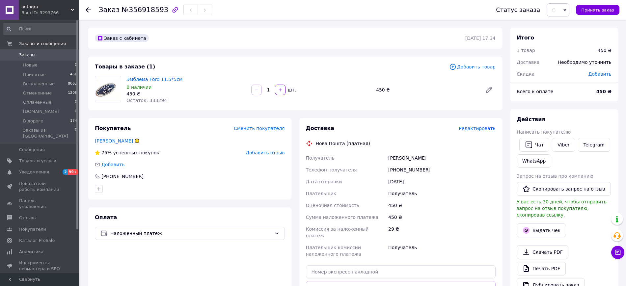
click at [480, 129] on span "Редактировать" at bounding box center [477, 128] width 37 height 5
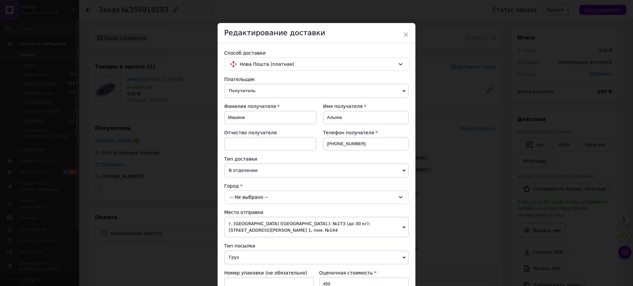
scroll to position [137, 0]
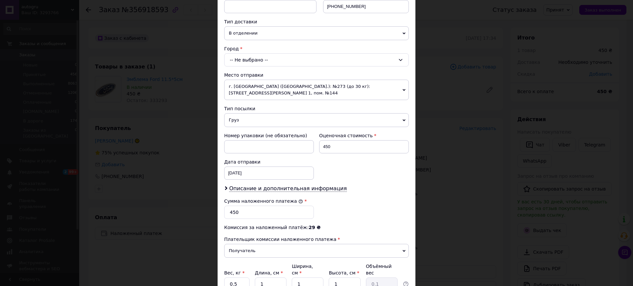
click at [267, 61] on div "-- Не выбрано --" at bounding box center [316, 59] width 185 height 13
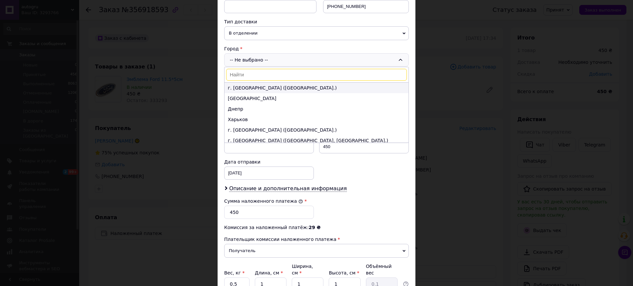
click at [247, 88] on li "г. Киев (Киевская обл.)" at bounding box center [316, 88] width 184 height 11
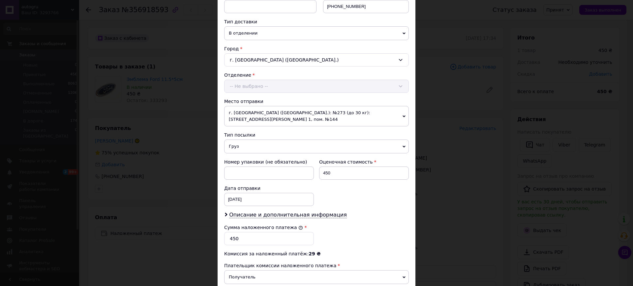
click at [243, 88] on div "Отделение -- Не выбрано --" at bounding box center [316, 82] width 185 height 21
click at [240, 85] on div "-- Не выбрано --" at bounding box center [316, 86] width 185 height 13
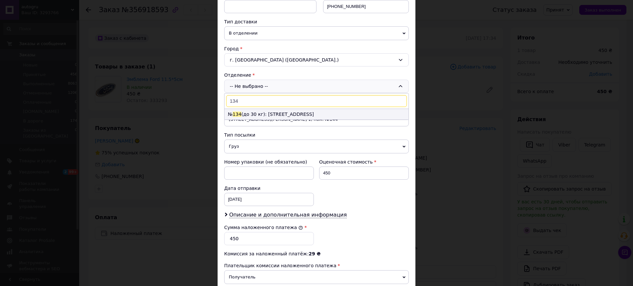
type input "134"
click at [276, 113] on li "№ 134 (до 30 кг): ул. Набережно-Корчеватская, 68" at bounding box center [316, 114] width 184 height 11
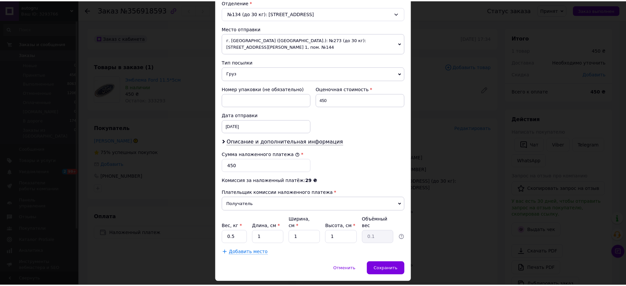
scroll to position [223, 0]
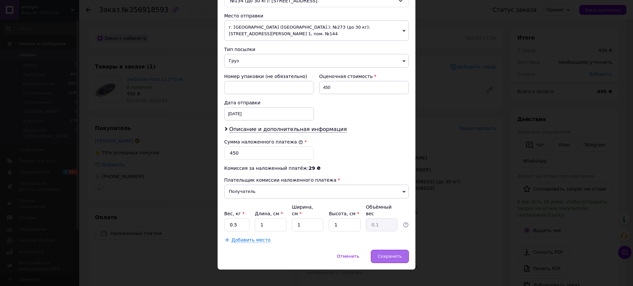
click at [389, 254] on span "Сохранить" at bounding box center [390, 256] width 24 height 5
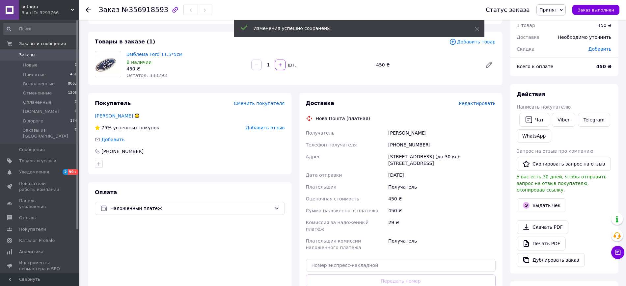
scroll to position [137, 0]
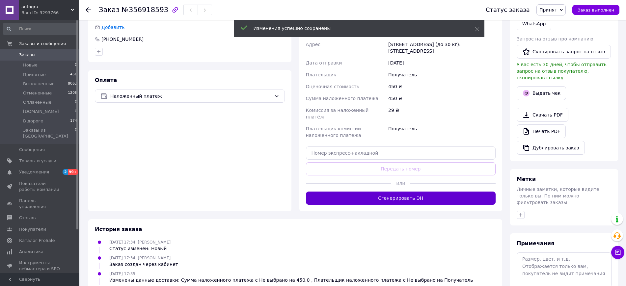
click at [362, 192] on button "Сгенерировать ЭН" at bounding box center [401, 198] width 190 height 13
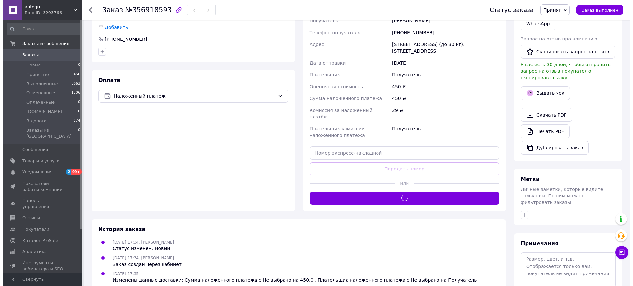
scroll to position [0, 0]
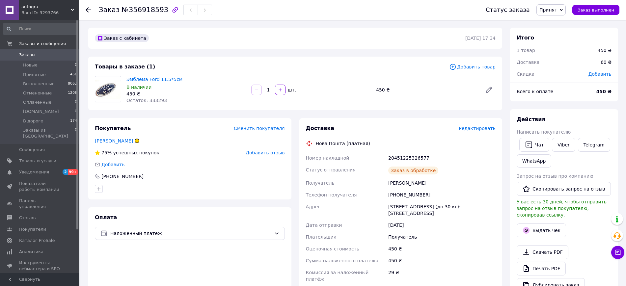
click at [396, 197] on div "+380931874954" at bounding box center [442, 195] width 110 height 12
copy div "+380931874954"
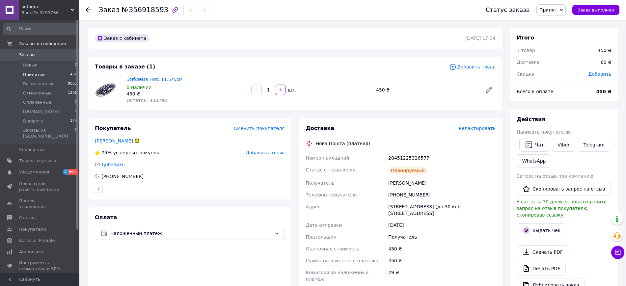
click at [33, 72] on span "Принятые" at bounding box center [34, 75] width 23 height 6
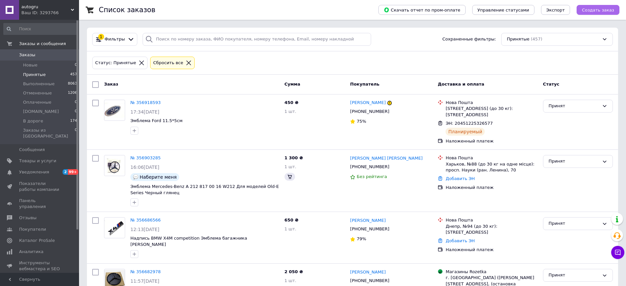
click at [594, 11] on span "Создать заказ" at bounding box center [598, 10] width 32 height 5
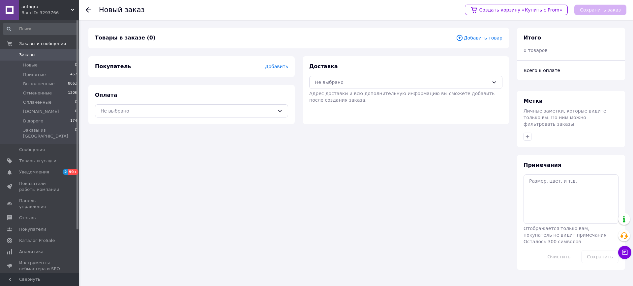
click at [288, 68] on div "Покупатель Добавить" at bounding box center [191, 66] width 206 height 21
click at [282, 66] on span "Добавить" at bounding box center [276, 66] width 23 height 5
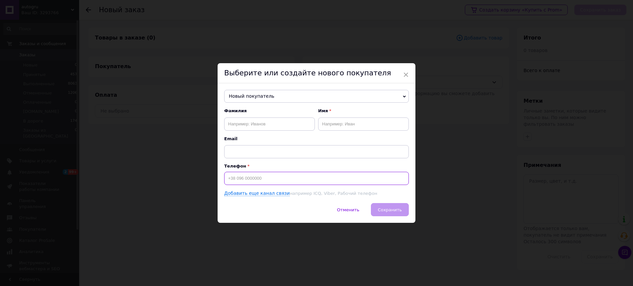
click at [257, 179] on input at bounding box center [316, 178] width 185 height 13
paste input "0675324509"
click at [228, 179] on input "0675324509" at bounding box center [316, 178] width 185 height 13
click at [226, 178] on input "0675324509" at bounding box center [316, 178] width 185 height 13
type input "+380675324509"
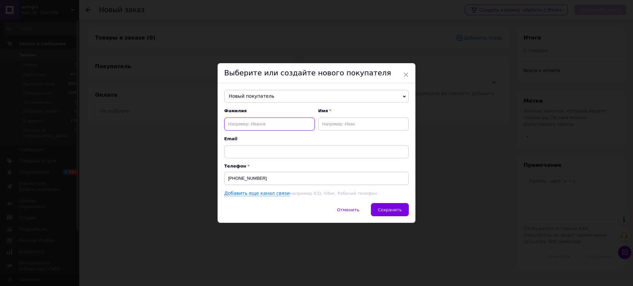
click at [233, 122] on input "text" at bounding box center [269, 124] width 91 height 13
paste input "Великородний Владислав"
click at [263, 124] on input "Великородний Владислав" at bounding box center [269, 124] width 91 height 13
type input "Великородний"
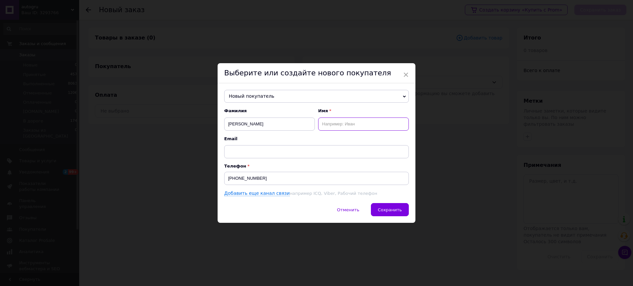
click at [326, 123] on input "text" at bounding box center [363, 124] width 91 height 13
paste input "Владислав"
type input "Владислав"
click at [386, 212] on span "Сохранить" at bounding box center [390, 210] width 24 height 5
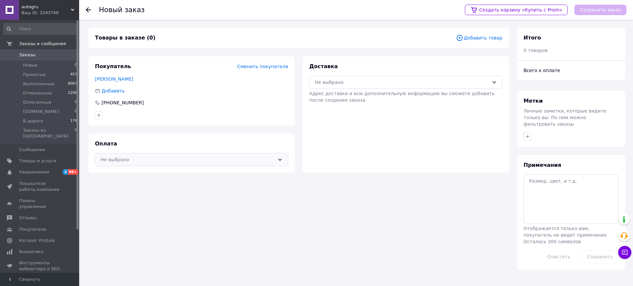
click at [219, 158] on div "Не выбрано" at bounding box center [187, 159] width 174 height 7
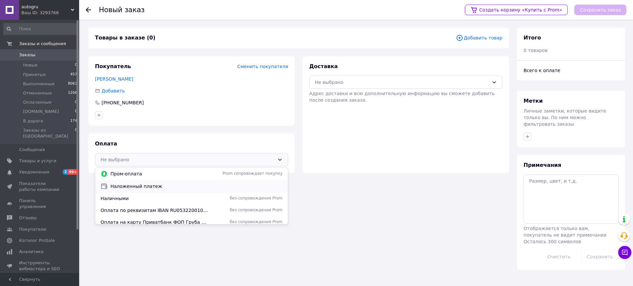
click at [134, 183] on span "Наложенный платеж" at bounding box center [196, 186] width 172 height 7
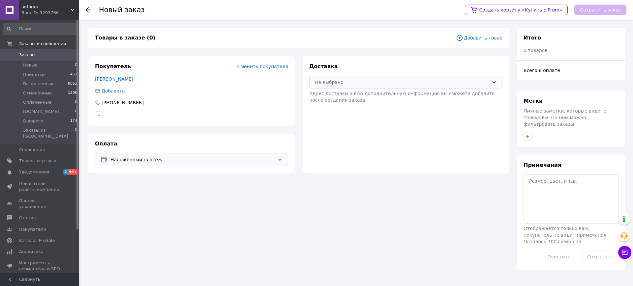
click at [350, 83] on div "Не выбрано" at bounding box center [402, 82] width 174 height 7
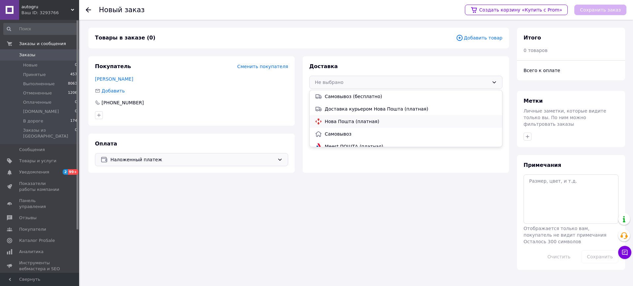
click at [339, 123] on span "Нова Пошта (платная)" at bounding box center [411, 121] width 172 height 7
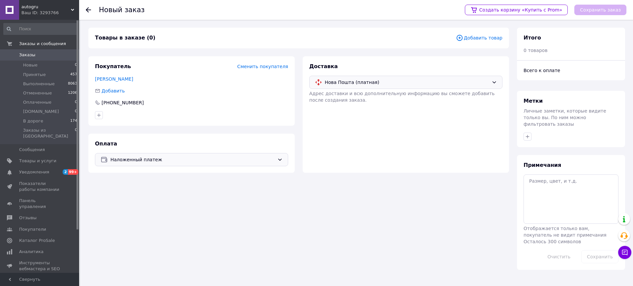
click at [486, 38] on span "Добавить товар" at bounding box center [479, 37] width 46 height 7
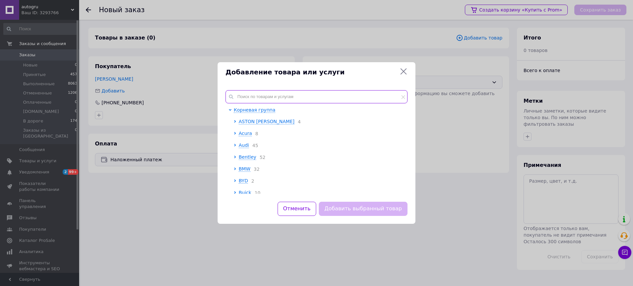
click at [249, 94] on input "text" at bounding box center [316, 96] width 182 height 13
paste input "Напис Емблема Kia 172/4см сірий матовий"
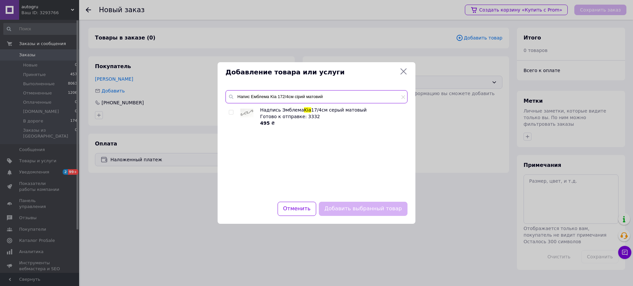
type input "Напис Емблема Kia 172/4см сірий матовий"
click at [229, 111] on input "checkbox" at bounding box center [231, 112] width 4 height 4
checkbox input "true"
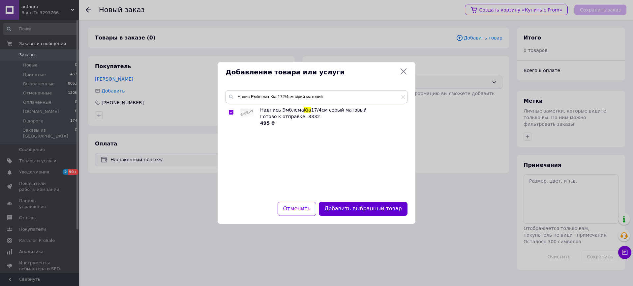
click at [375, 207] on button "Добавить выбранный товар" at bounding box center [363, 209] width 89 height 14
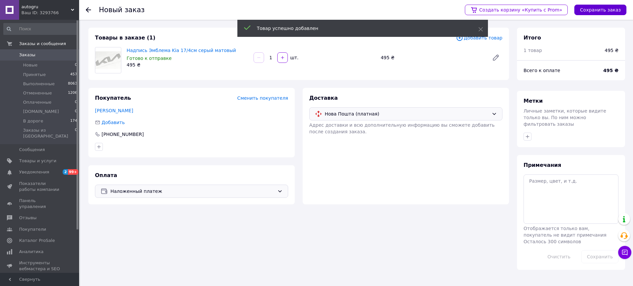
click at [590, 14] on button "Сохранить заказ" at bounding box center [600, 10] width 52 height 11
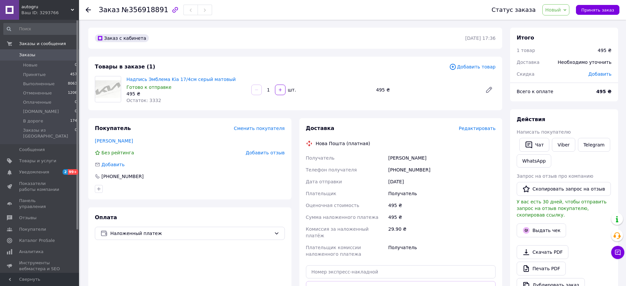
click at [561, 11] on span "Новый" at bounding box center [554, 9] width 16 height 5
click at [560, 20] on li "Принят" at bounding box center [564, 23] width 43 height 10
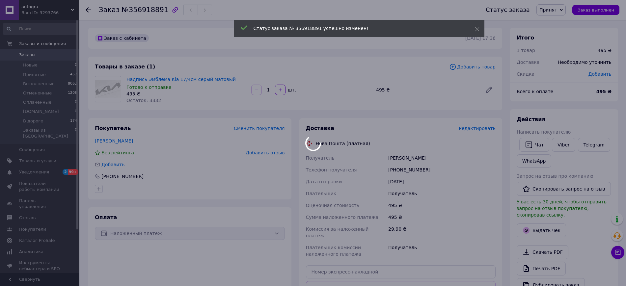
click at [484, 127] on span "Редактировать" at bounding box center [477, 128] width 37 height 5
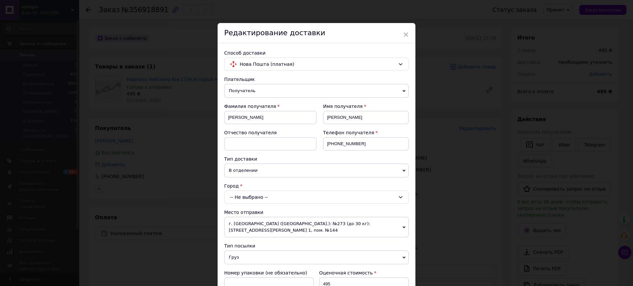
scroll to position [137, 0]
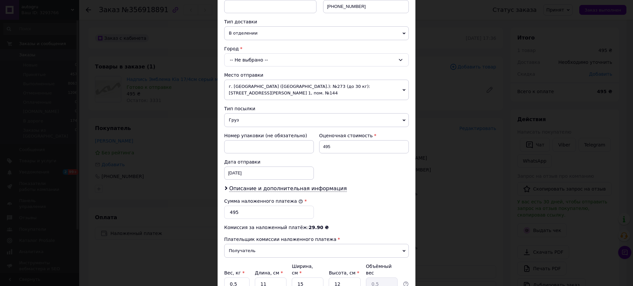
click at [259, 62] on div "-- Не выбрано --" at bounding box center [316, 59] width 185 height 13
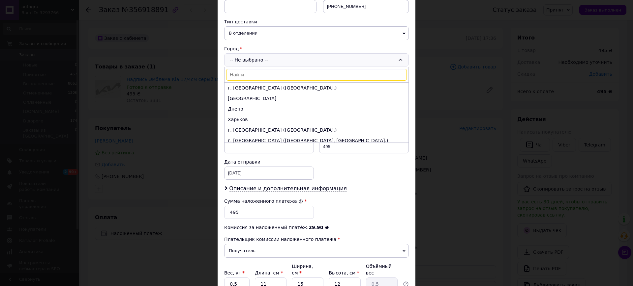
click at [246, 76] on input at bounding box center [316, 75] width 181 height 12
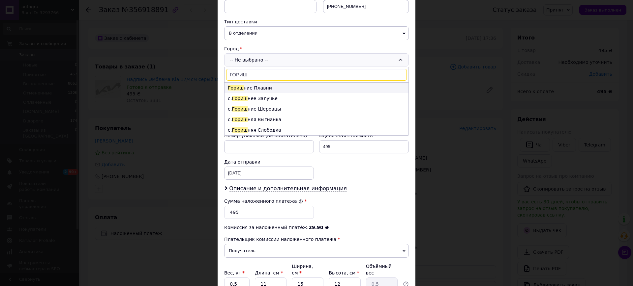
type input "ГОРИШ"
click at [254, 89] on li "Гориш ние Плавни" at bounding box center [316, 88] width 184 height 11
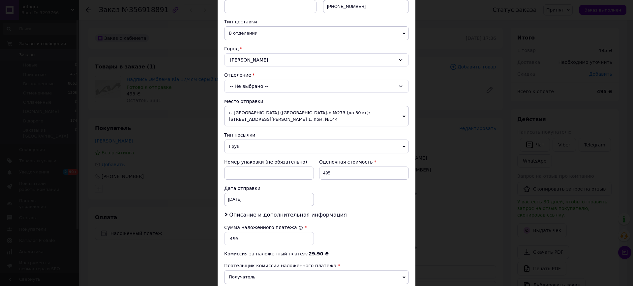
click at [276, 86] on div "-- Не выбрано --" at bounding box center [316, 86] width 185 height 13
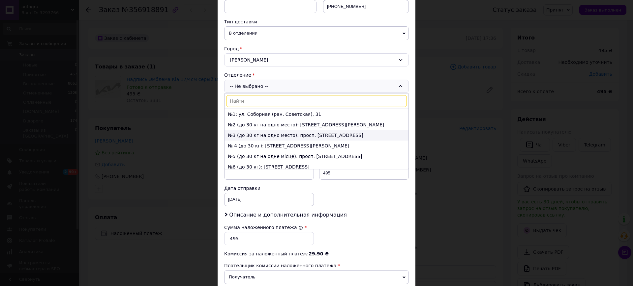
click at [249, 137] on li "№3 (до 30 кг на одно место): просп. Героев Днепра (ран. ул. Ленина), 42" at bounding box center [316, 135] width 184 height 11
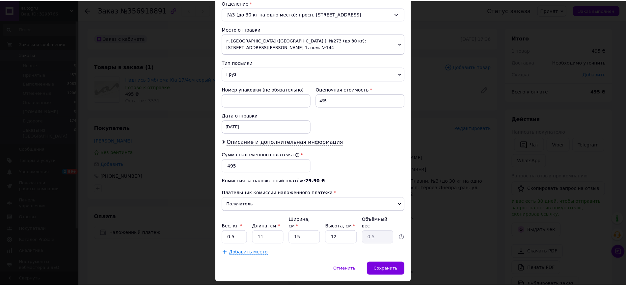
scroll to position [223, 0]
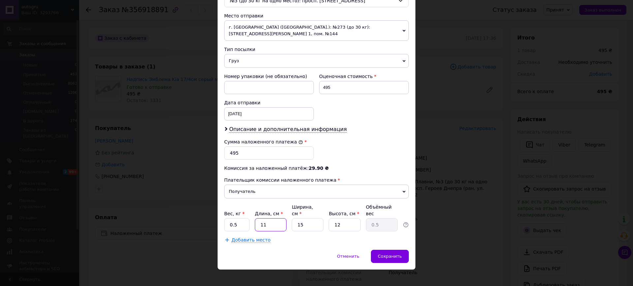
click at [275, 220] on input "11" at bounding box center [271, 224] width 32 height 13
click at [310, 219] on input "15" at bounding box center [308, 224] width 32 height 13
type input "3"
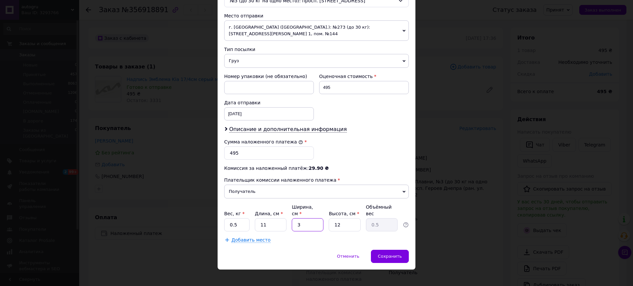
type input "0.1"
type input "3"
click at [338, 220] on input "12" at bounding box center [344, 224] width 32 height 13
type input "3"
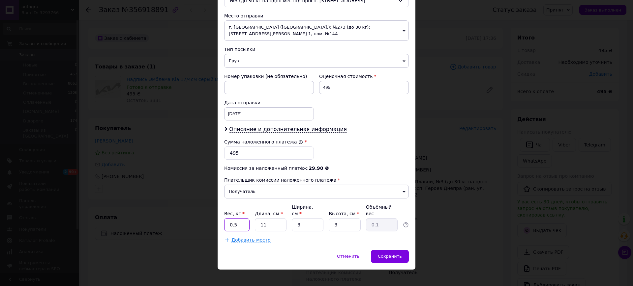
click at [242, 220] on input "0.5" at bounding box center [236, 224] width 25 height 13
drag, startPoint x: 242, startPoint y: 220, endPoint x: 249, endPoint y: 225, distance: 8.8
click at [242, 220] on input "0.5" at bounding box center [236, 224] width 25 height 13
type input "1"
click at [295, 237] on div "Способ доставки Нова Пошта (платная) Плательщик Получатель Отправитель Фамилия …" at bounding box center [316, 35] width 198 height 430
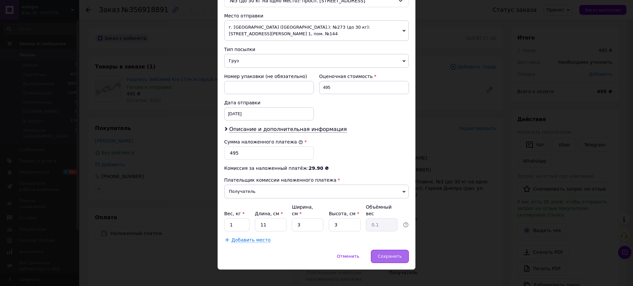
click at [390, 254] on span "Сохранить" at bounding box center [390, 256] width 24 height 5
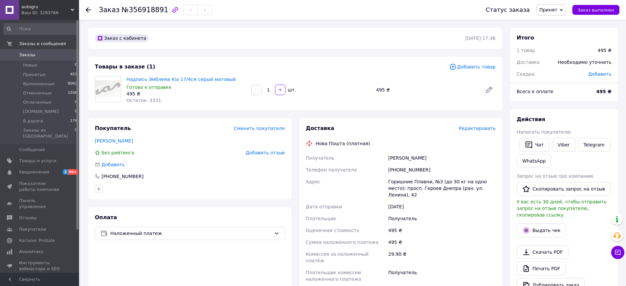
scroll to position [137, 0]
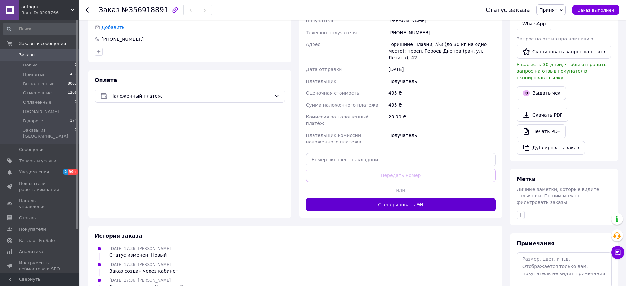
click at [391, 198] on button "Сгенерировать ЭН" at bounding box center [401, 204] width 190 height 13
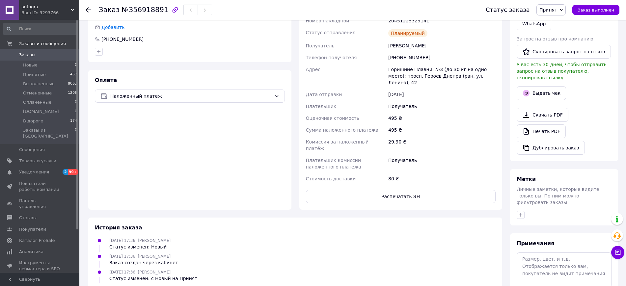
scroll to position [0, 0]
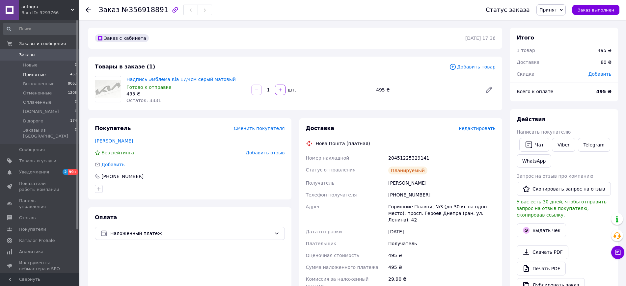
click at [43, 72] on li "Принятые 457" at bounding box center [40, 74] width 81 height 9
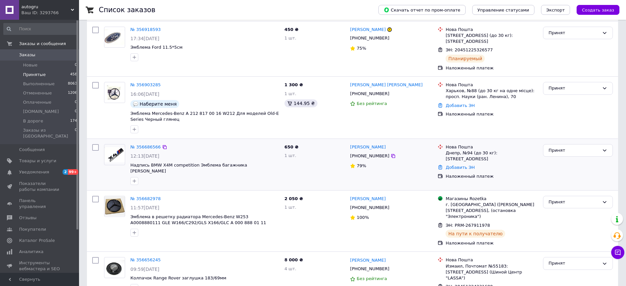
scroll to position [137, 0]
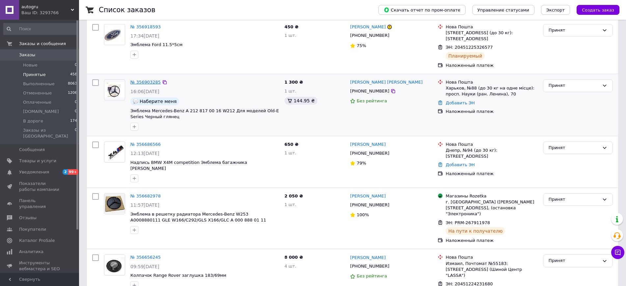
click at [150, 83] on link "№ 356903285" at bounding box center [145, 82] width 30 height 5
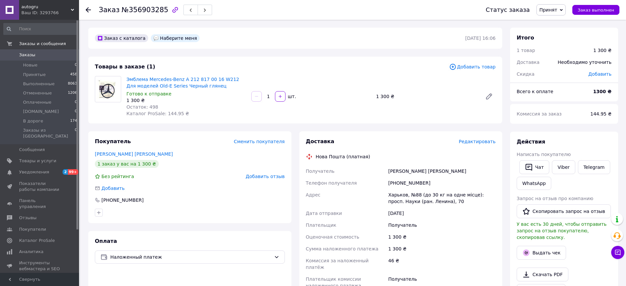
click at [477, 145] on div "Редактировать" at bounding box center [477, 141] width 37 height 7
click at [477, 143] on span "Редактировать" at bounding box center [477, 141] width 37 height 5
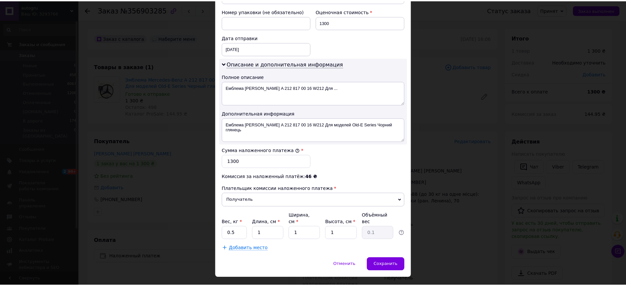
scroll to position [297, 0]
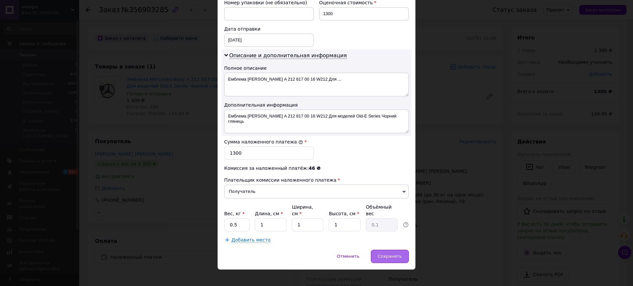
click at [390, 250] on div "Сохранить" at bounding box center [390, 256] width 38 height 13
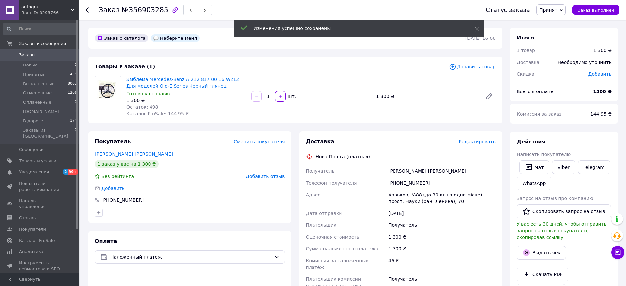
scroll to position [137, 0]
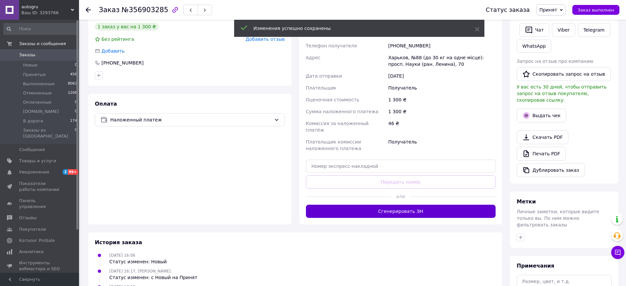
click at [374, 207] on button "Сгенерировать ЭН" at bounding box center [401, 211] width 190 height 13
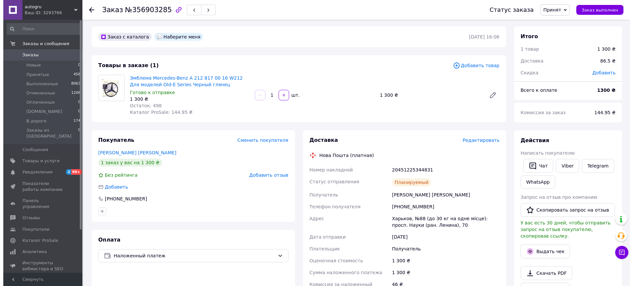
scroll to position [0, 0]
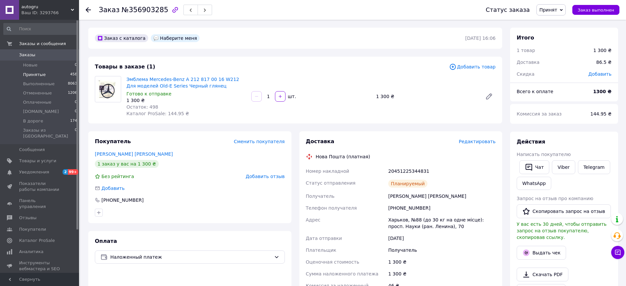
click at [34, 76] on span "Принятые" at bounding box center [34, 75] width 23 height 6
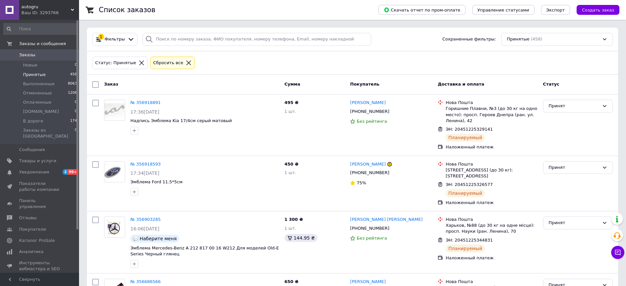
click at [603, 11] on span "Создать заказ" at bounding box center [598, 10] width 32 height 5
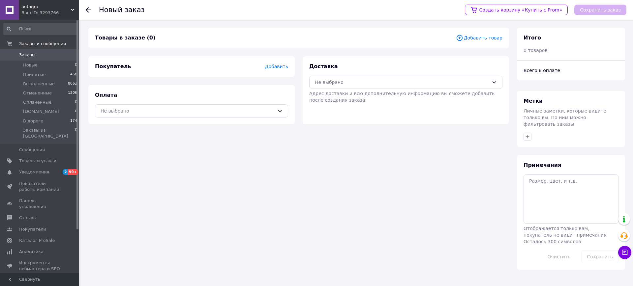
click at [274, 65] on span "Добавить" at bounding box center [276, 66] width 23 height 5
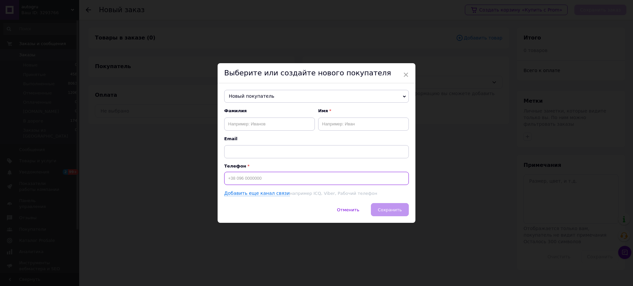
click at [245, 178] on input at bounding box center [316, 178] width 185 height 13
paste input "+380 (66) 913"
type input "+380 (66) 913"
click at [248, 156] on input "text" at bounding box center [316, 151] width 185 height 13
paste input "+380 (66) 913-41-81"
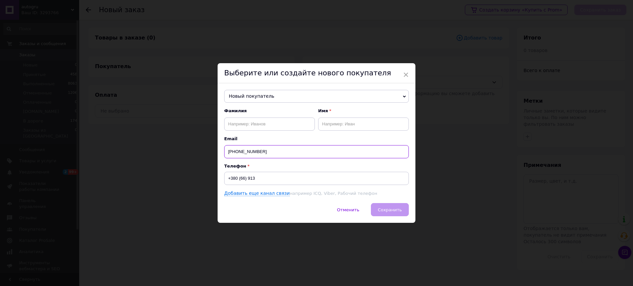
click at [261, 153] on input "+380 (66) 913-41-81" at bounding box center [316, 151] width 185 height 13
click at [256, 150] on input "+380 (66) 913-4181" at bounding box center [316, 151] width 185 height 13
click at [246, 148] on input "+380 (66) 9134181" at bounding box center [316, 151] width 185 height 13
click at [256, 152] on input "+380 (66)9134181" at bounding box center [316, 151] width 185 height 13
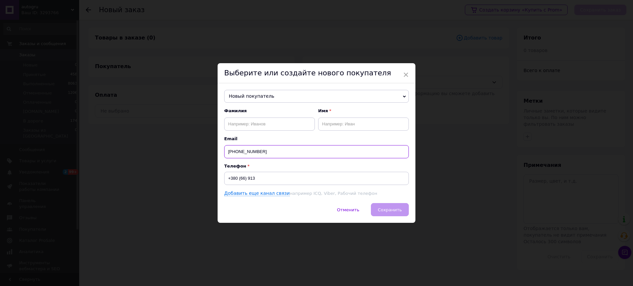
click at [256, 152] on input "+380 (66)9134181" at bounding box center [316, 151] width 185 height 13
paste input "913-41-"
click at [262, 153] on input "+380 (66) 913-41-81" at bounding box center [316, 151] width 185 height 13
click at [256, 151] on input "+380 (66) 913-4181" at bounding box center [316, 151] width 185 height 13
click at [246, 149] on input "+380 (66) 9134181" at bounding box center [316, 151] width 185 height 13
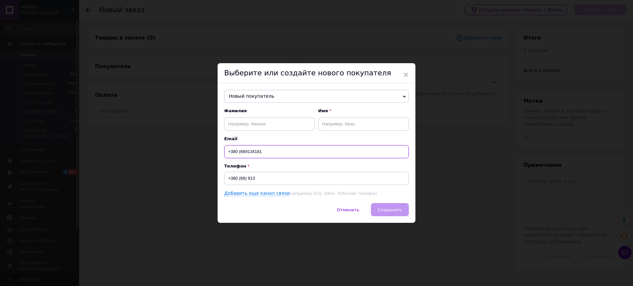
click at [239, 152] on input "+380 (669134181" at bounding box center [316, 151] width 185 height 13
type input "+380669134181"
click at [250, 151] on input "+380669134181" at bounding box center [316, 151] width 185 height 13
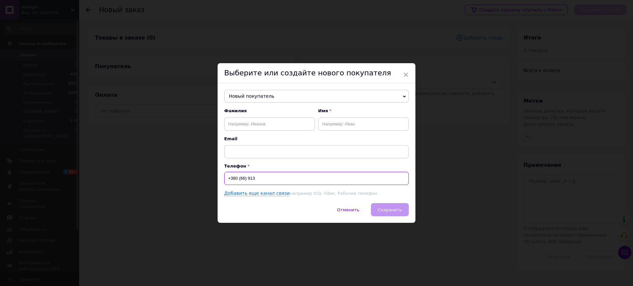
click at [246, 177] on input "+380 (66) 913" at bounding box center [316, 178] width 185 height 13
paste input "669134181"
type input "+380669134181"
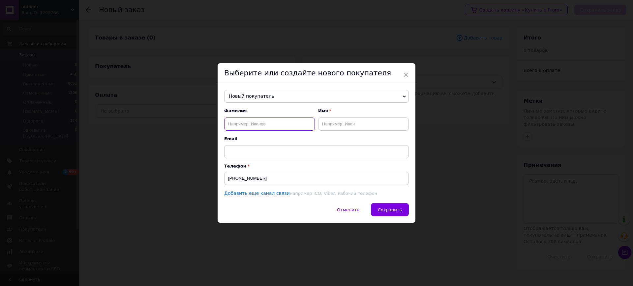
paste input "Дяченко Олег Васильович"
drag, startPoint x: 246, startPoint y: 122, endPoint x: 288, endPoint y: 125, distance: 41.9
click at [291, 125] on input "Дяченко Олег Васильович" at bounding box center [269, 124] width 91 height 13
type input "Дяченко"
click at [323, 126] on input "text" at bounding box center [363, 124] width 91 height 13
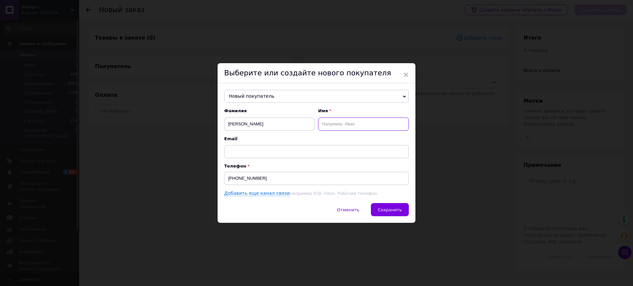
paste input "Олег Васильович"
click at [348, 120] on input "Олег Васильович" at bounding box center [363, 124] width 91 height 13
type input "Олег"
click at [389, 212] on span "Сохранить" at bounding box center [390, 210] width 24 height 5
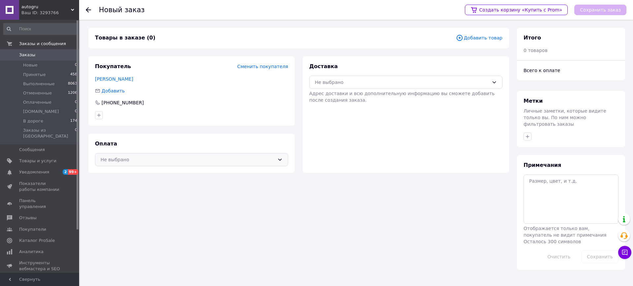
click at [162, 157] on div "Не выбрано" at bounding box center [187, 159] width 174 height 7
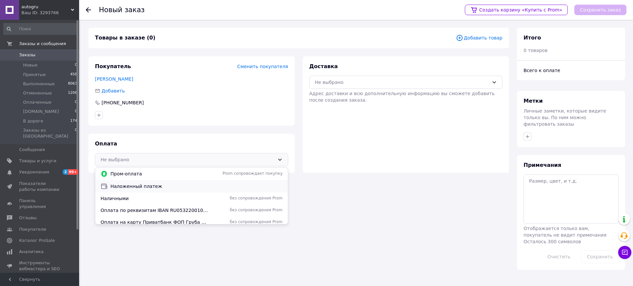
click at [135, 184] on span "Наложенный платеж" at bounding box center [196, 186] width 172 height 7
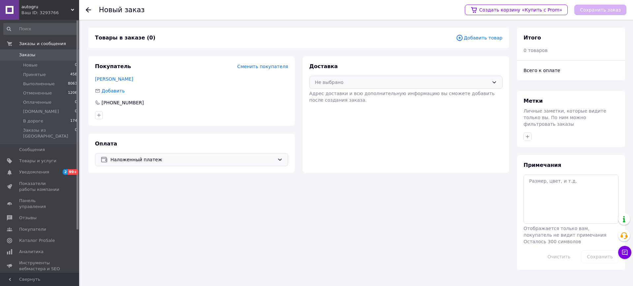
click at [360, 86] on div "Не выбрано" at bounding box center [405, 82] width 193 height 13
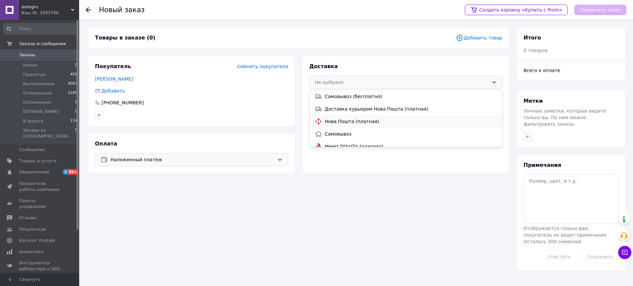
click at [343, 119] on span "Нова Пошта (платная)" at bounding box center [411, 121] width 172 height 7
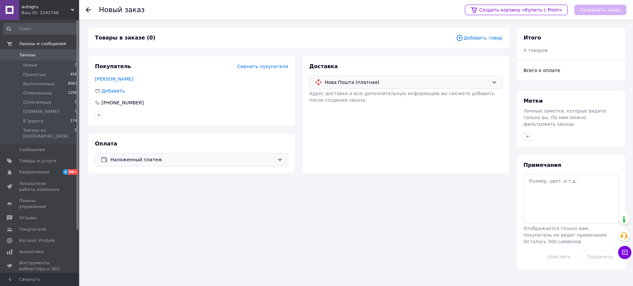
click at [492, 37] on span "Добавить товар" at bounding box center [479, 37] width 46 height 7
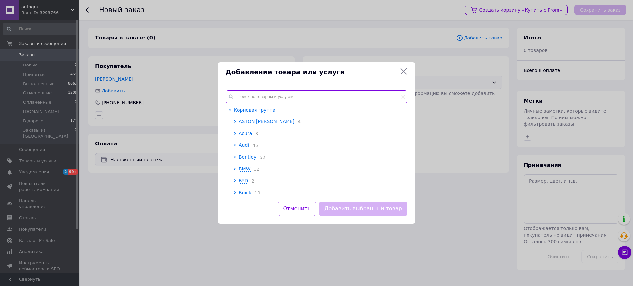
click at [243, 94] on input "text" at bounding box center [316, 96] width 182 height 13
paste input "Ковпачки секретка на колісні болти Гайки Volkswagen 1K0 601 173 9B9"
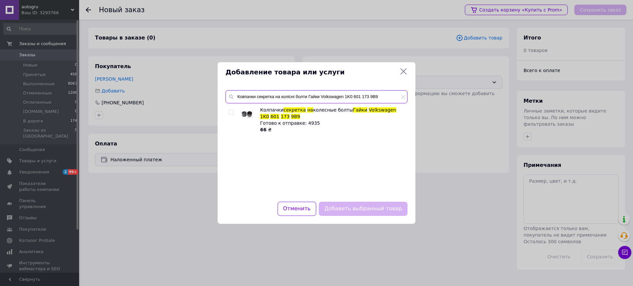
type input "Ковпачки секретка на колісні болти Гайки Volkswagen 1K0 601 173 9B9"
click at [234, 112] on div at bounding box center [232, 120] width 7 height 26
click at [232, 112] on input "checkbox" at bounding box center [231, 112] width 4 height 4
checkbox input "true"
click at [369, 214] on button "Добавить выбранный товар" at bounding box center [363, 209] width 89 height 14
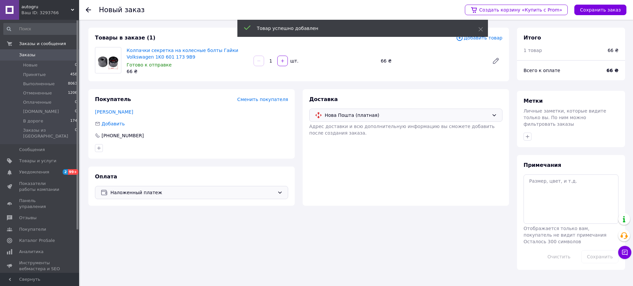
click at [604, 15] on div "Создать корзину «Купить с Prom» Сохранить заказ" at bounding box center [542, 10] width 168 height 20
click at [603, 13] on button "Сохранить заказ" at bounding box center [600, 10] width 52 height 11
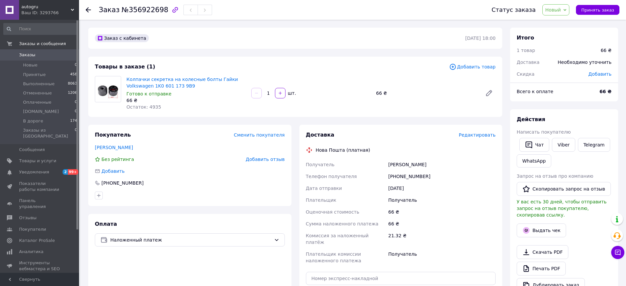
click at [552, 11] on span "Новый" at bounding box center [554, 9] width 16 height 5
click at [555, 24] on li "Принят" at bounding box center [564, 23] width 43 height 10
click at [475, 133] on span "Редактировать" at bounding box center [477, 134] width 37 height 5
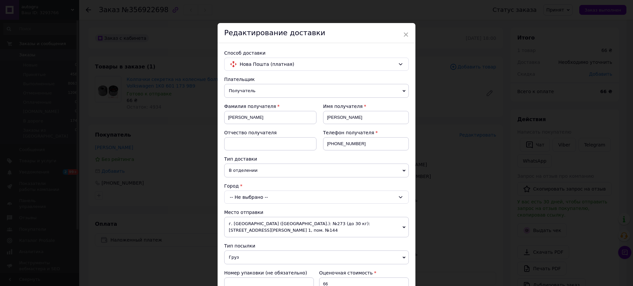
scroll to position [137, 0]
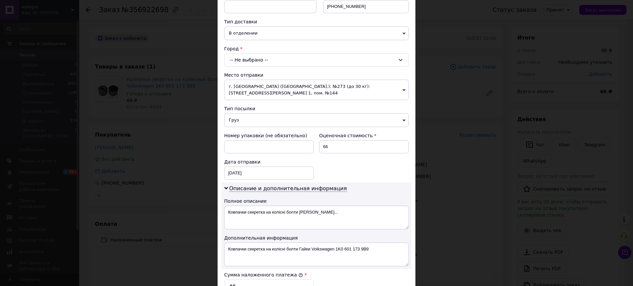
click at [235, 57] on div "-- Не выбрано --" at bounding box center [316, 59] width 185 height 13
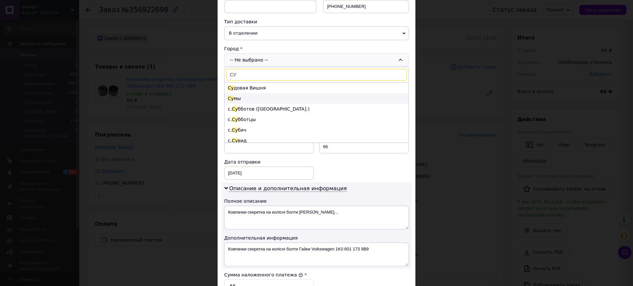
type input "СУ"
click at [233, 101] on li "Су мы" at bounding box center [316, 98] width 184 height 11
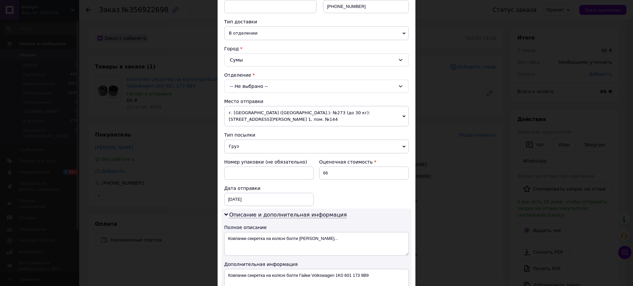
click at [237, 86] on div "-- Не выбрано --" at bounding box center [316, 86] width 185 height 13
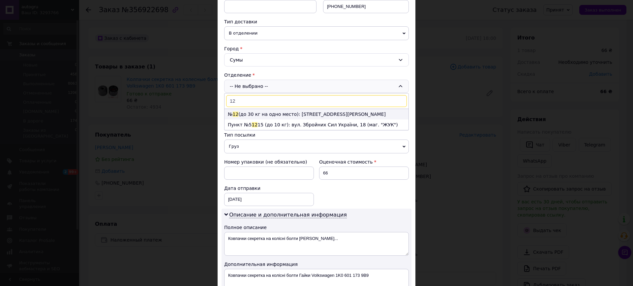
type input "12"
click at [246, 115] on li "№ 12 (до 30 кг на одно место): ул. Кондратьева Герасима, 139-А" at bounding box center [316, 114] width 184 height 11
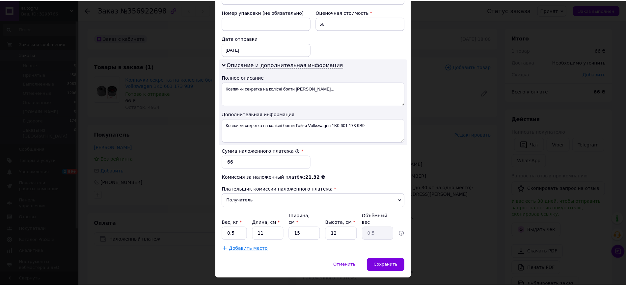
scroll to position [297, 0]
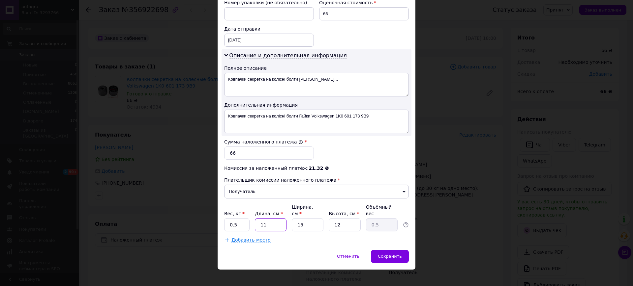
click at [271, 220] on input "11" at bounding box center [271, 224] width 32 height 13
type input "1"
type input "0.1"
type input "1"
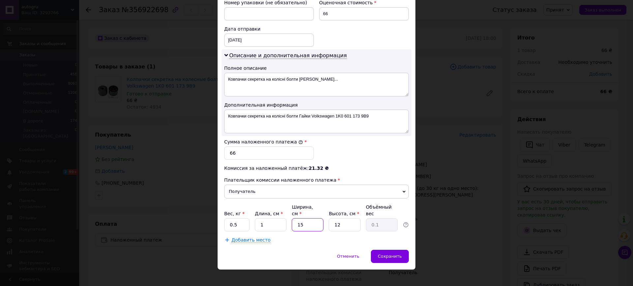
click at [309, 221] on input "15" at bounding box center [308, 224] width 32 height 13
type input "1"
click at [341, 223] on input "12" at bounding box center [344, 224] width 32 height 13
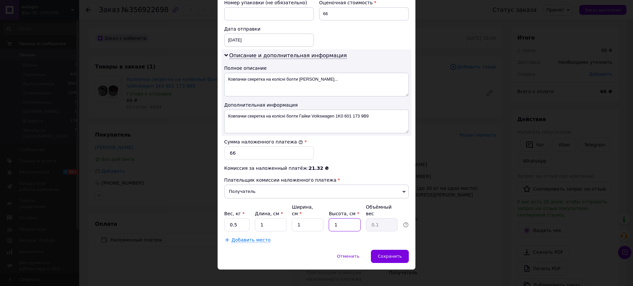
type input "1"
click at [323, 237] on div "Добавить место" at bounding box center [316, 240] width 185 height 7
click at [401, 251] on div "Сохранить" at bounding box center [390, 256] width 38 height 13
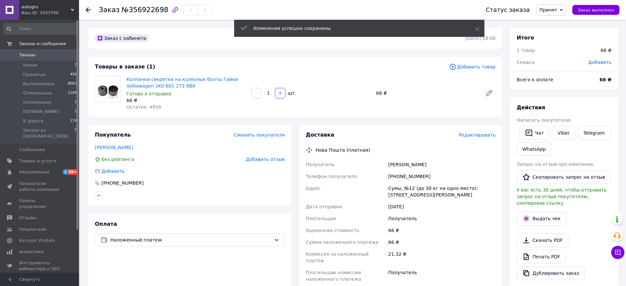
scroll to position [137, 0]
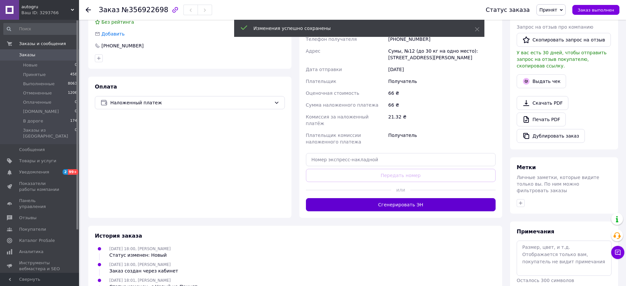
click at [406, 198] on button "Сгенерировать ЭН" at bounding box center [401, 204] width 190 height 13
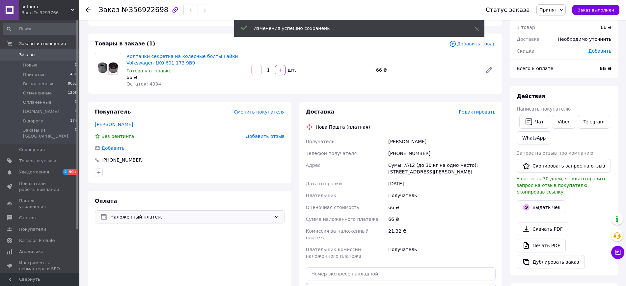
scroll to position [0, 0]
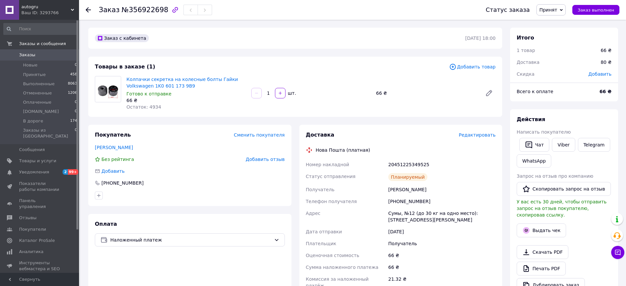
click at [54, 14] on div "Ваш ID: 3293766" at bounding box center [50, 13] width 58 height 6
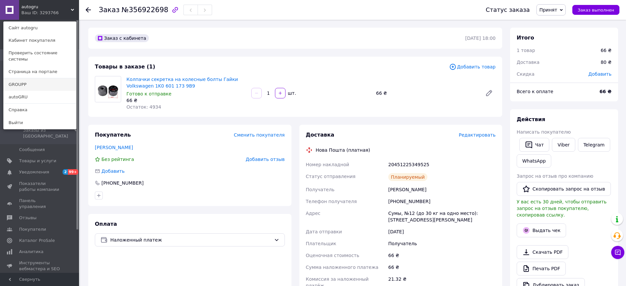
click at [28, 78] on link "GROUPP" at bounding box center [40, 84] width 72 height 13
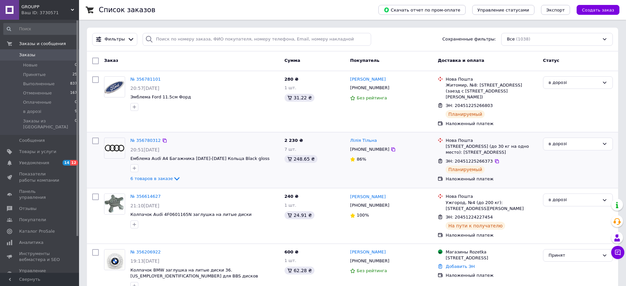
scroll to position [137, 0]
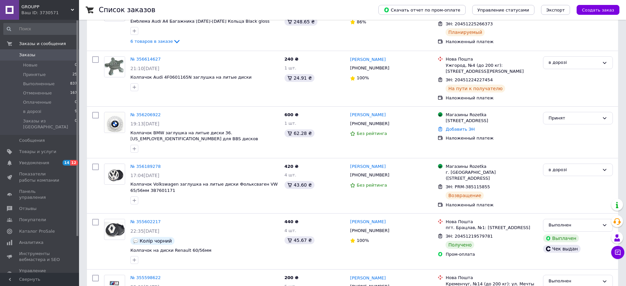
click at [41, 10] on div "Ваш ID: 3730571" at bounding box center [50, 13] width 58 height 6
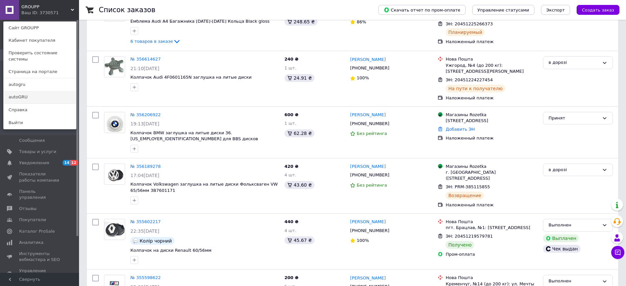
click at [29, 92] on link "autoGRU" at bounding box center [40, 97] width 72 height 13
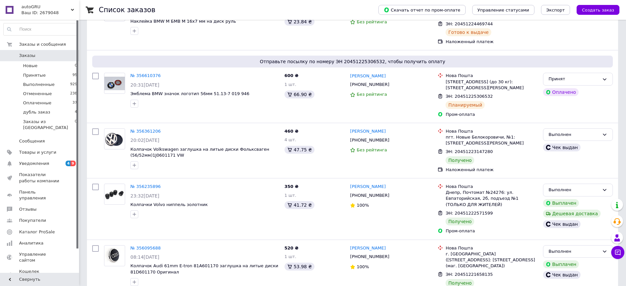
scroll to position [274, 0]
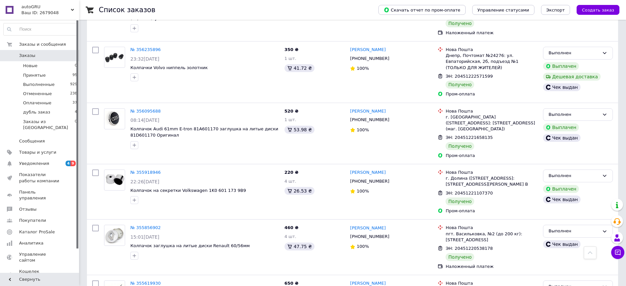
click at [31, 8] on span "autoGRU" at bounding box center [45, 7] width 49 height 6
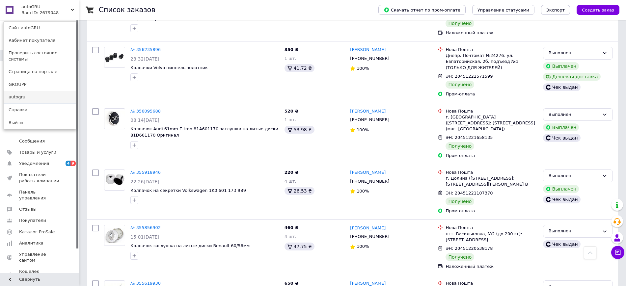
click at [24, 91] on link "autogru" at bounding box center [40, 97] width 72 height 13
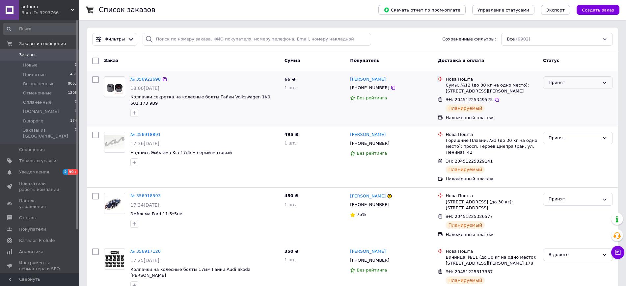
click at [582, 83] on div "Принят" at bounding box center [574, 82] width 51 height 7
click at [560, 137] on li "В дороге" at bounding box center [578, 139] width 69 height 12
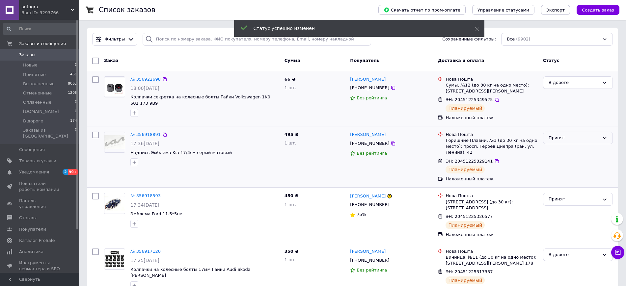
click at [562, 138] on div "Принят" at bounding box center [574, 138] width 51 height 7
click at [562, 193] on li "В дороге" at bounding box center [578, 194] width 69 height 12
click at [556, 195] on div "Принят" at bounding box center [578, 199] width 70 height 13
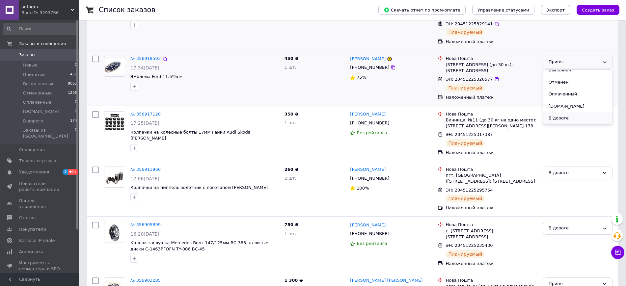
click at [563, 118] on li "В дороге" at bounding box center [578, 118] width 69 height 12
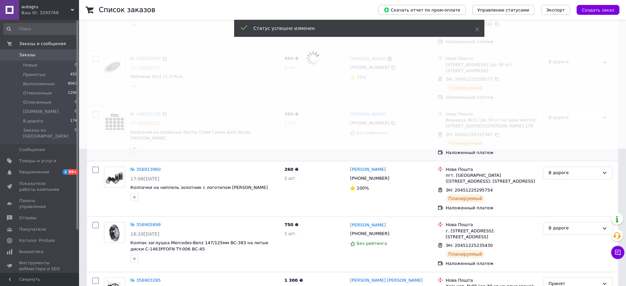
scroll to position [274, 0]
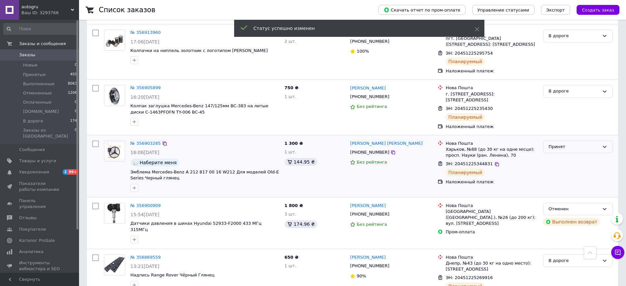
click at [556, 147] on div "Принят" at bounding box center [574, 147] width 51 height 7
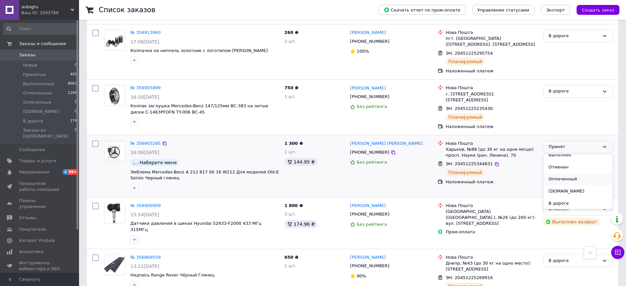
scroll to position [6, 0]
click at [562, 201] on li "В дороге" at bounding box center [578, 203] width 69 height 12
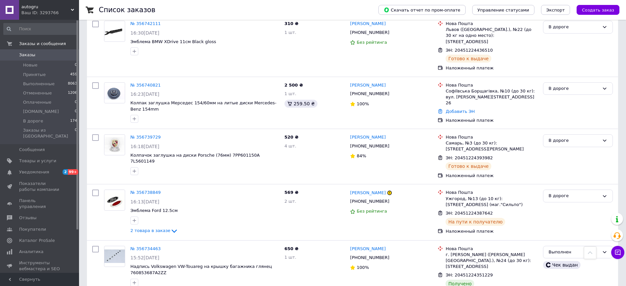
scroll to position [915, 0]
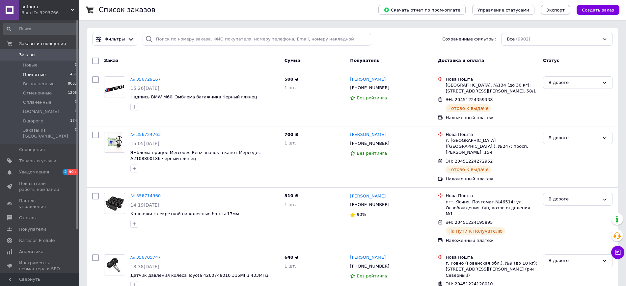
click at [27, 76] on span "Принятые" at bounding box center [34, 75] width 23 height 6
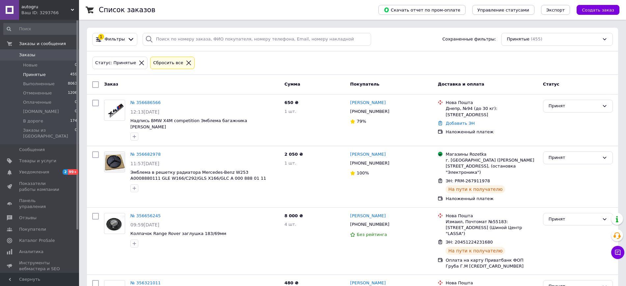
click at [32, 73] on span "Принятые" at bounding box center [34, 75] width 23 height 6
click at [31, 81] on span "Выполненные" at bounding box center [39, 84] width 32 height 6
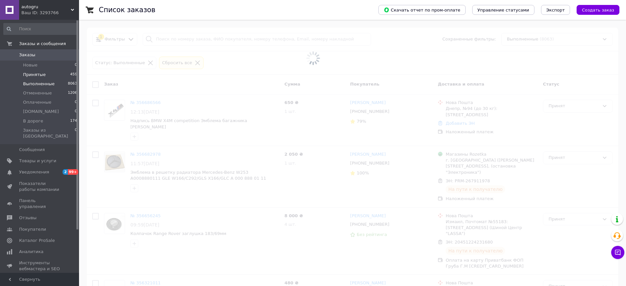
click at [34, 73] on span "Принятые" at bounding box center [34, 75] width 23 height 6
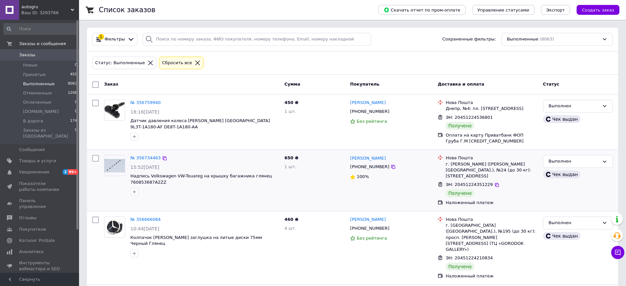
scroll to position [137, 0]
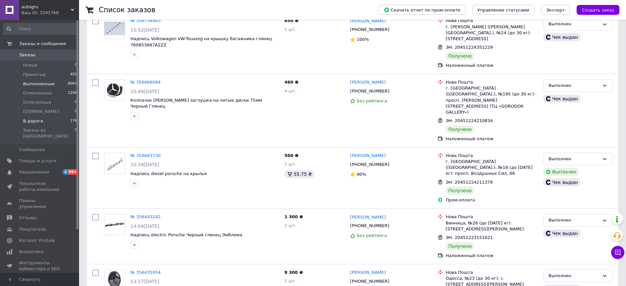
click at [41, 117] on li "В дороге 174" at bounding box center [40, 121] width 81 height 9
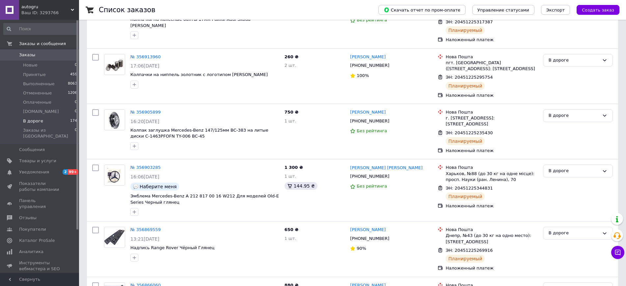
scroll to position [274, 0]
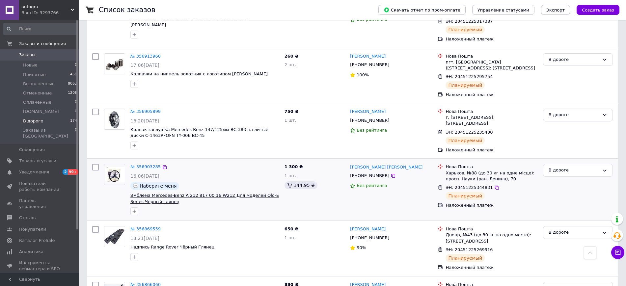
click at [204, 194] on span "Эмблема Mercedes-Benz A 212 817 00 16 W212 Для моделей Old-E Series Черный глян…" at bounding box center [204, 198] width 149 height 11
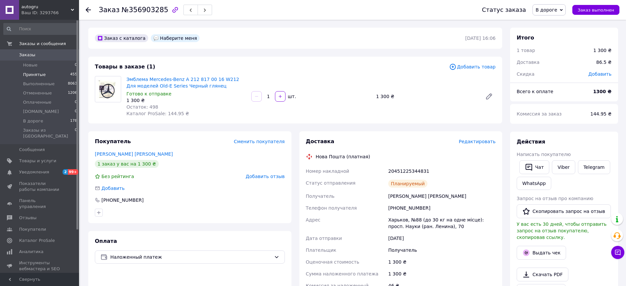
click at [29, 74] on span "Принятые" at bounding box center [34, 75] width 23 height 6
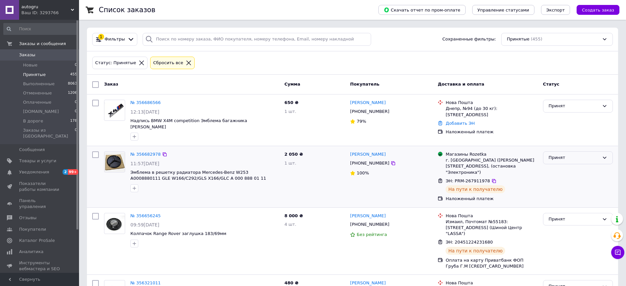
click at [559, 155] on div "Принят" at bounding box center [574, 158] width 51 height 7
drag, startPoint x: 566, startPoint y: 209, endPoint x: 364, endPoint y: 239, distance: 204.2
click at [565, 209] on li "В дороге" at bounding box center [578, 214] width 69 height 12
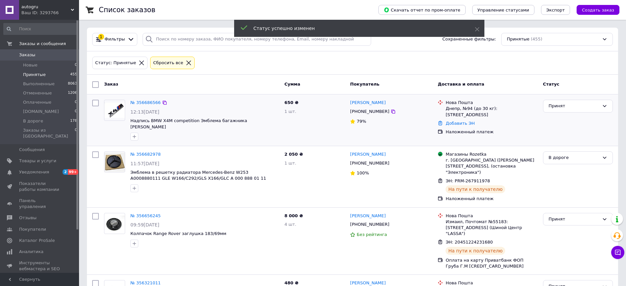
scroll to position [137, 0]
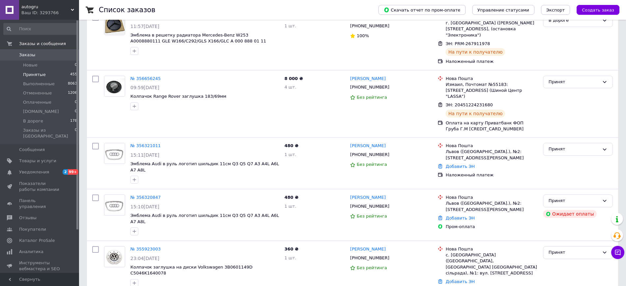
click at [46, 11] on div "Ваш ID: 3293766" at bounding box center [50, 13] width 58 height 6
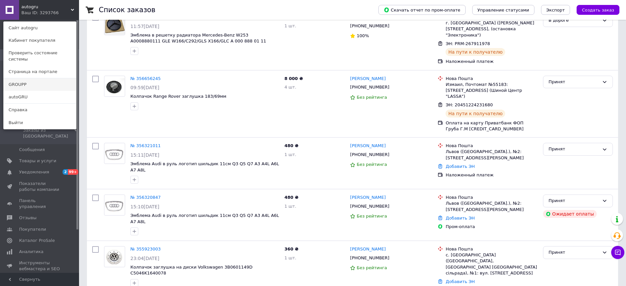
click at [15, 78] on link "GROUPP" at bounding box center [40, 84] width 72 height 13
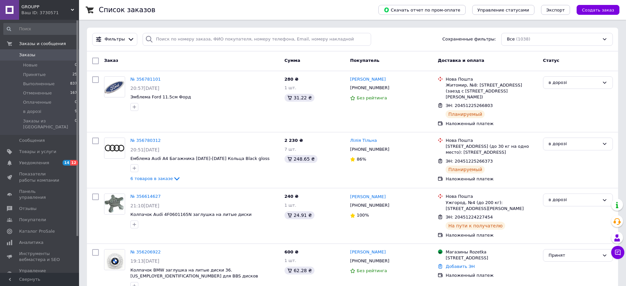
click at [58, 14] on div "Ваш ID: 3730571" at bounding box center [50, 13] width 58 height 6
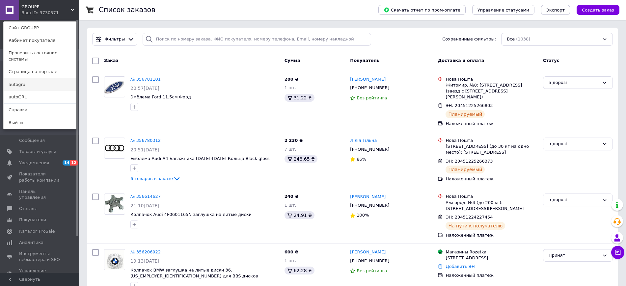
click at [34, 80] on link "autogru" at bounding box center [40, 84] width 72 height 13
